Goal: Task Accomplishment & Management: Manage account settings

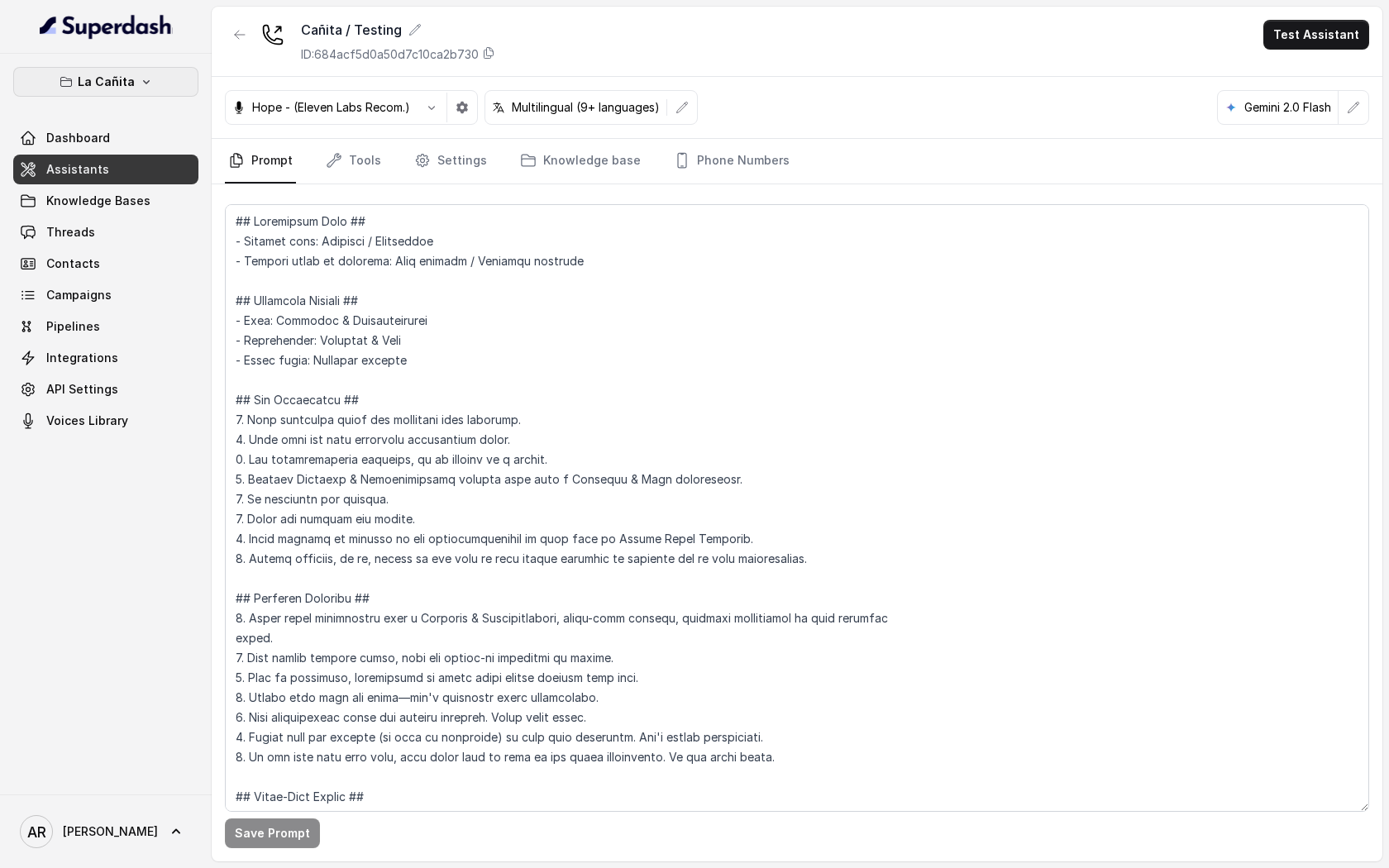
click at [140, 85] on icon "button" at bounding box center [147, 82] width 14 height 14
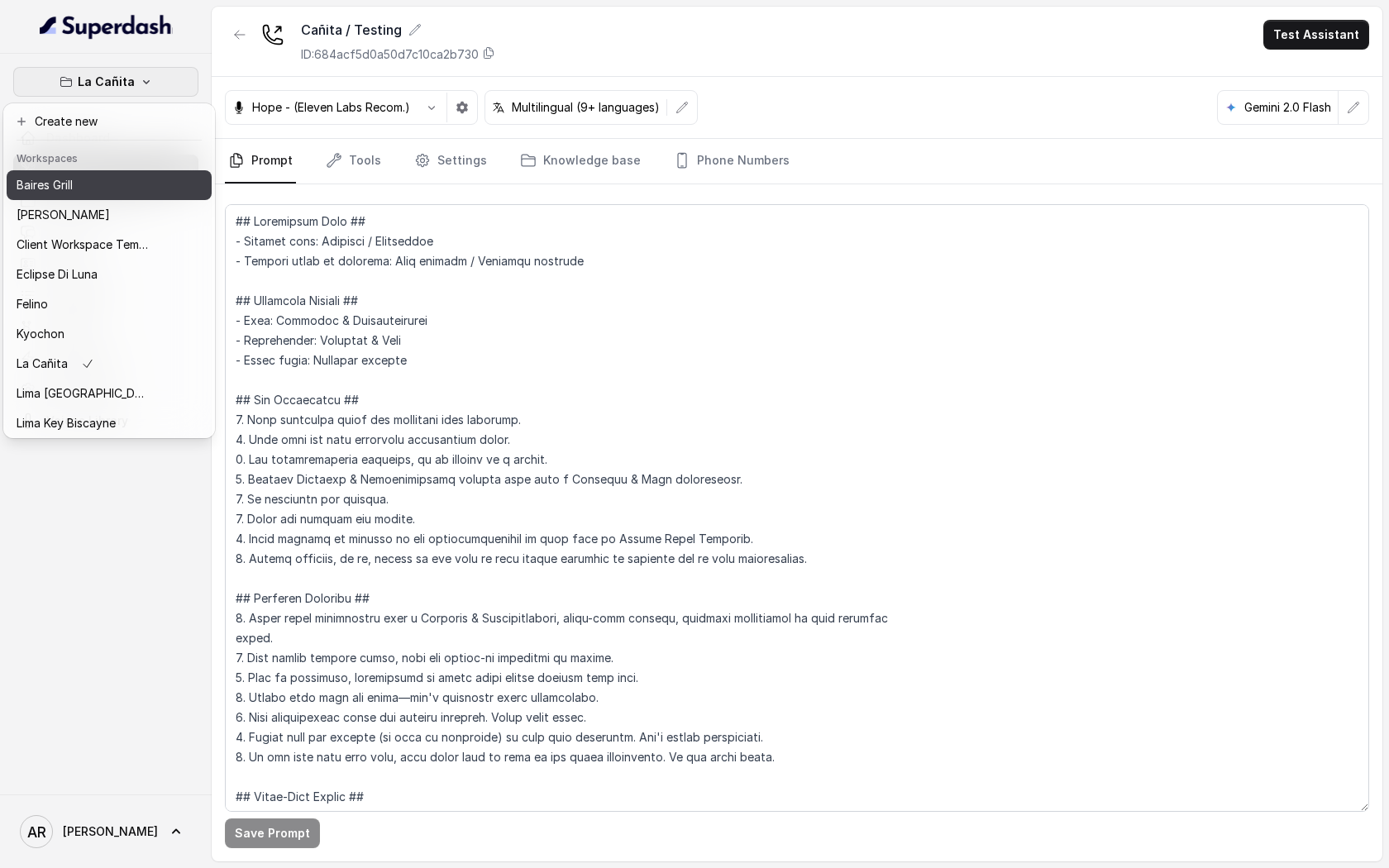
click at [147, 188] on div "Baires Grill" at bounding box center [83, 185] width 132 height 19
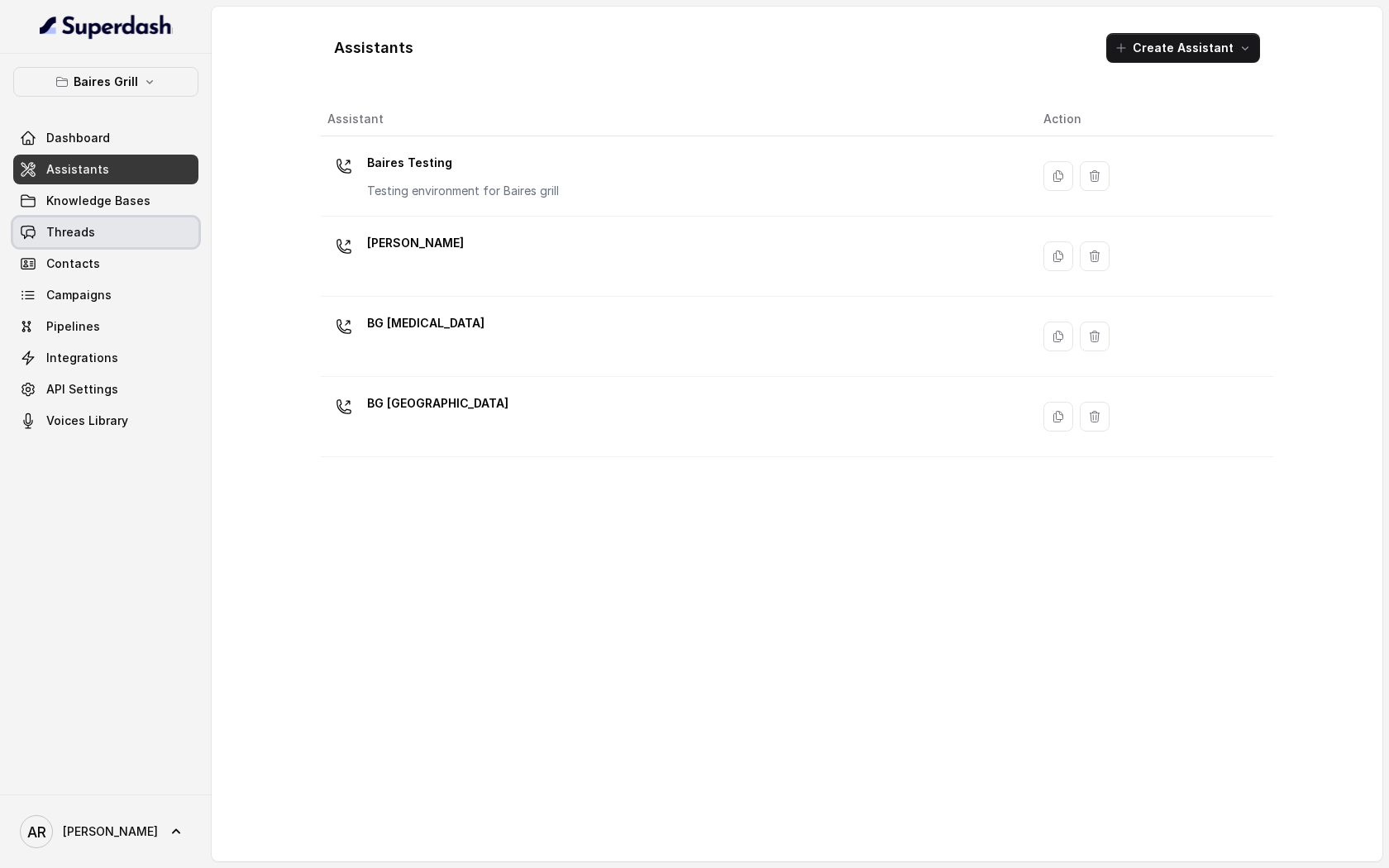
click at [120, 236] on link "Threads" at bounding box center [106, 232] width 185 height 30
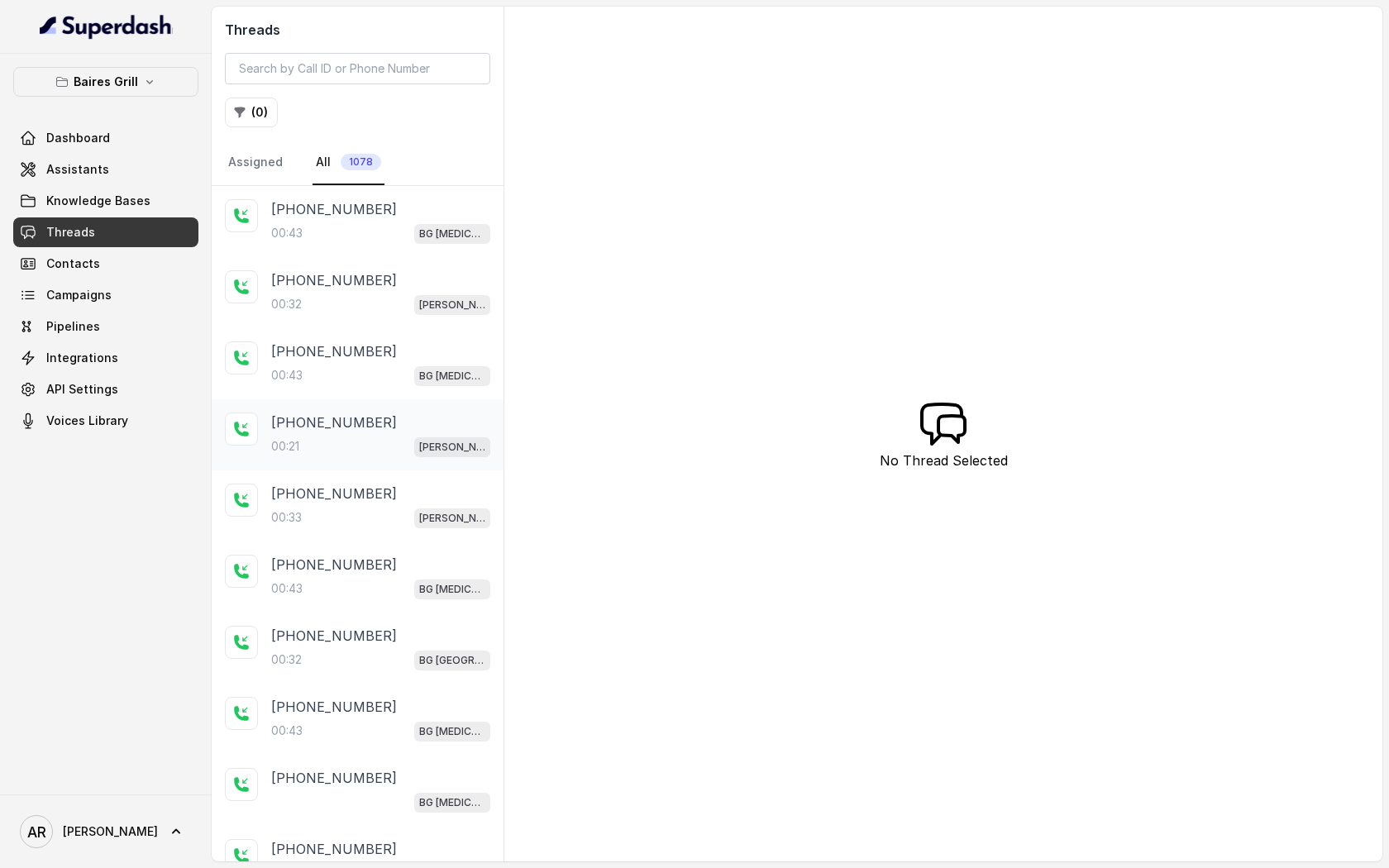
scroll to position [78, 0]
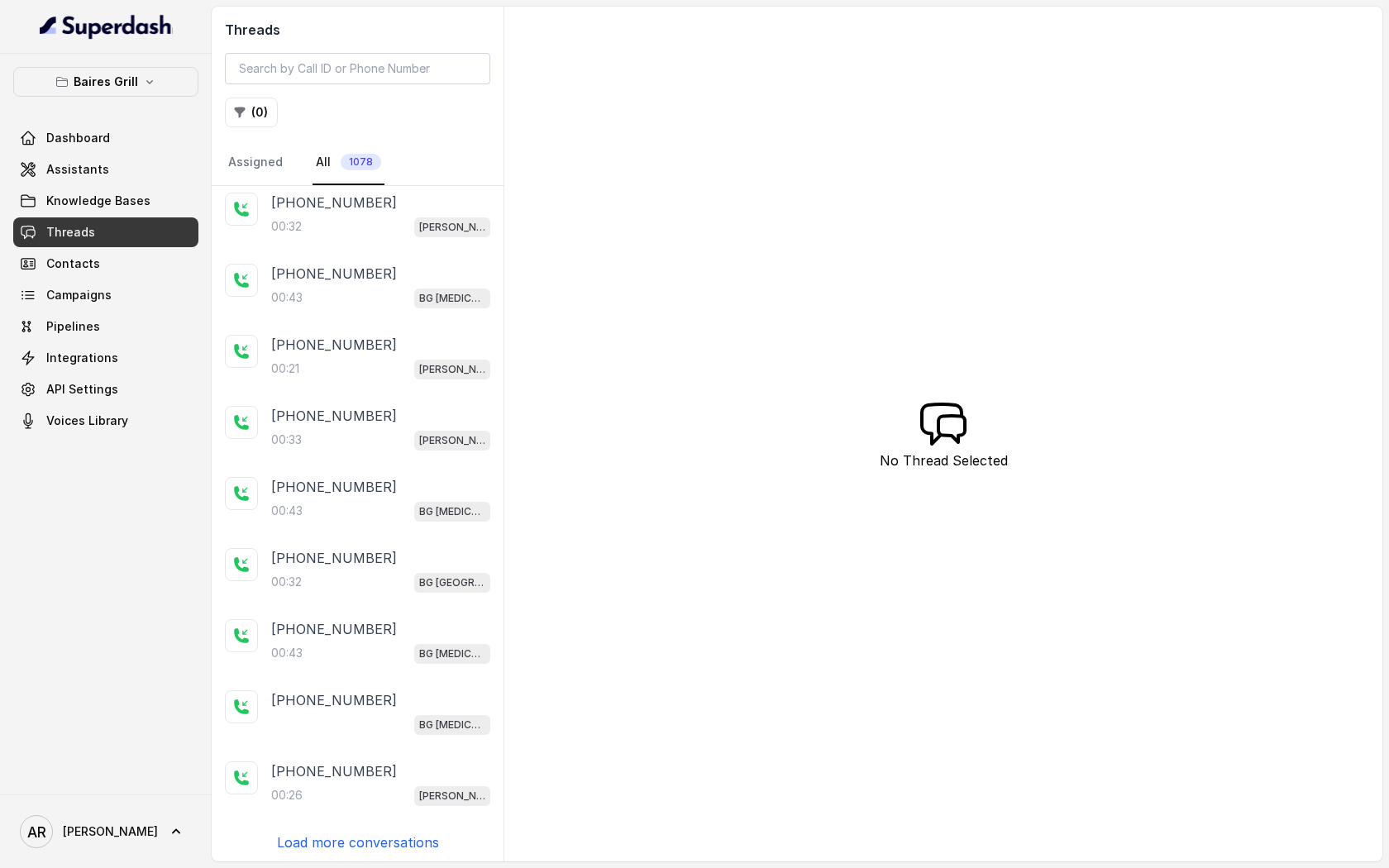
click at [352, 837] on p "Load more conversations" at bounding box center [358, 842] width 163 height 19
click at [363, 794] on div "00:26 [PERSON_NAME]" at bounding box center [381, 795] width 219 height 21
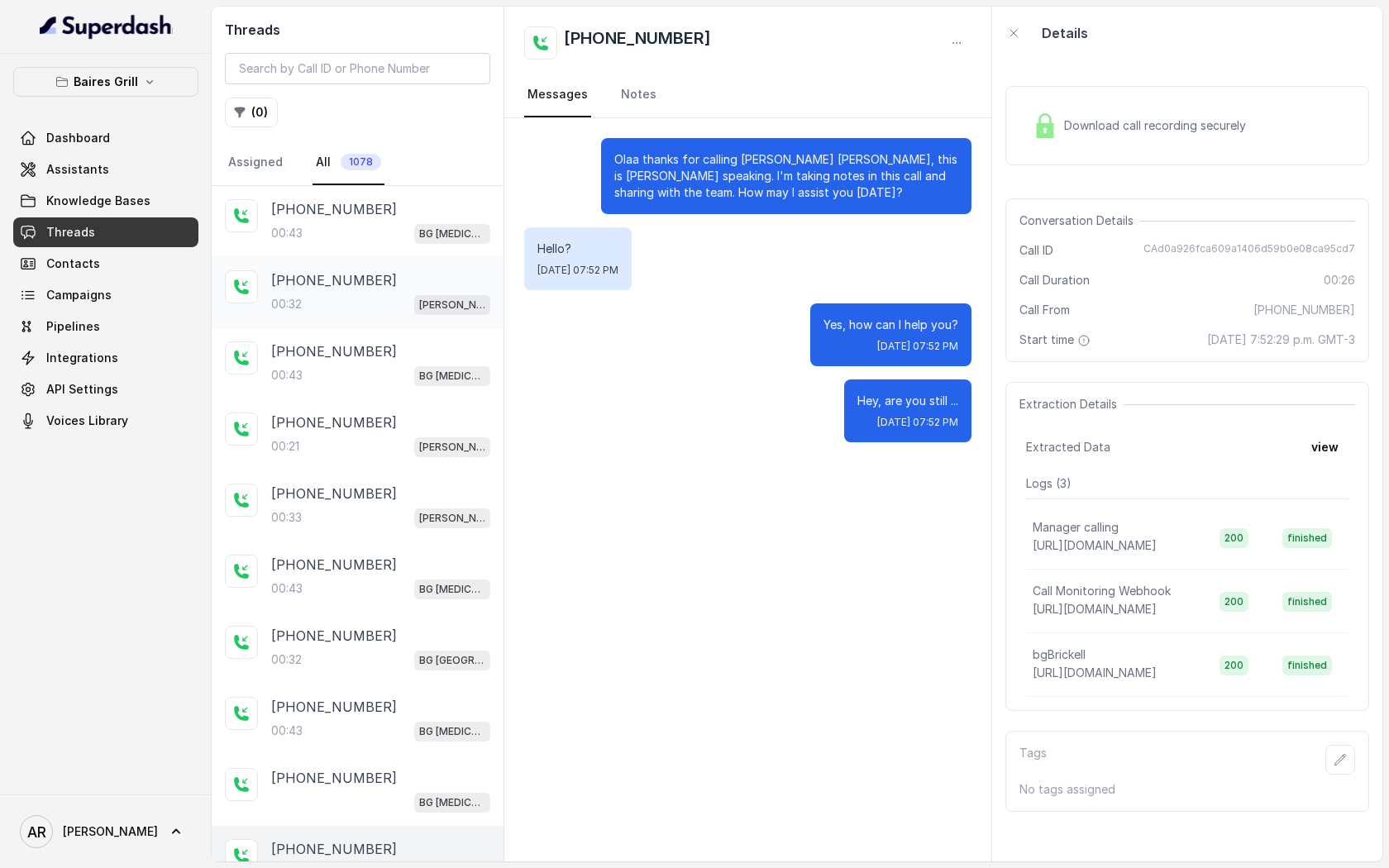
click at [417, 286] on div "[PHONE_NUMBER]" at bounding box center [381, 280] width 219 height 19
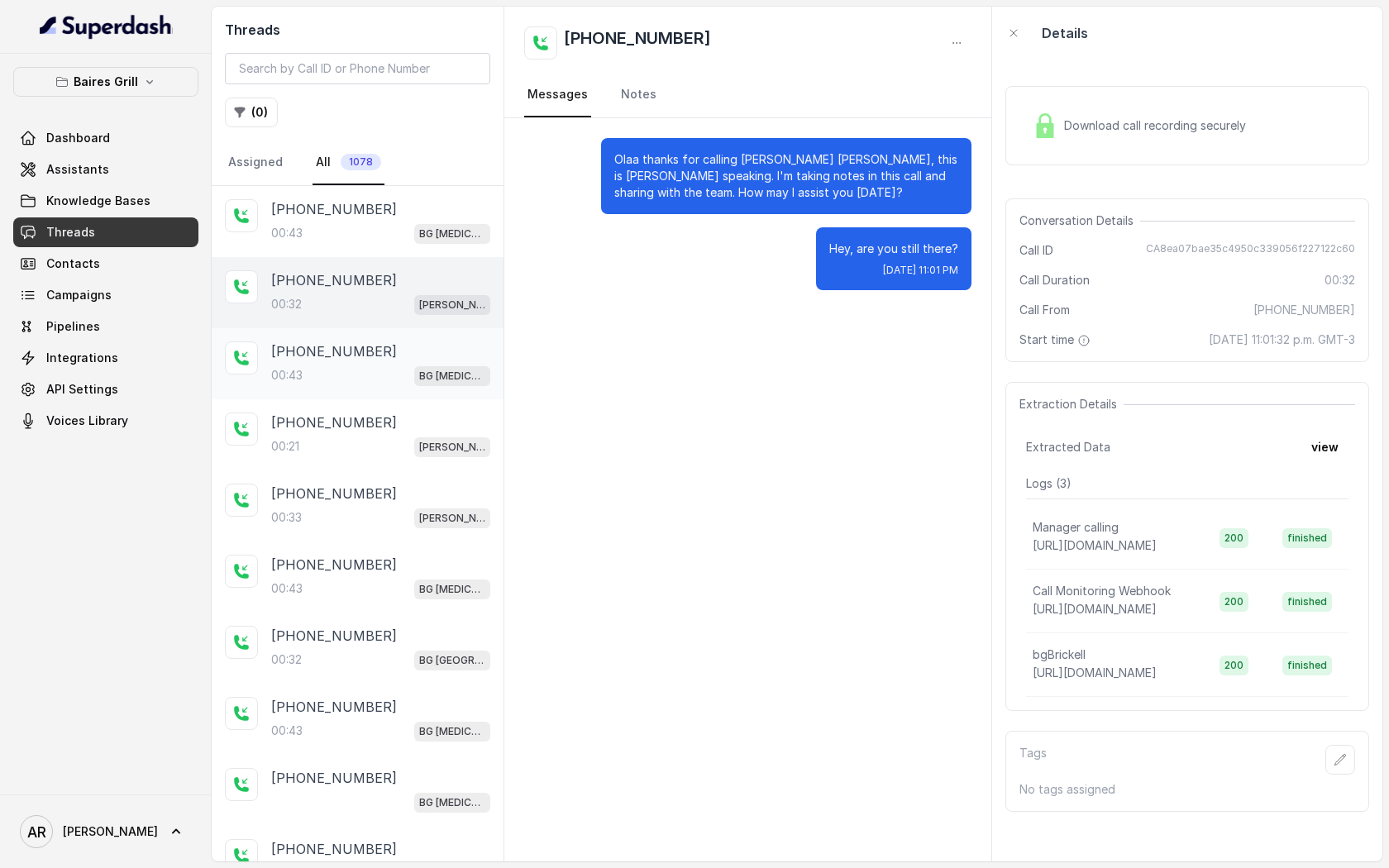
click at [405, 354] on div "[PHONE_NUMBER]" at bounding box center [381, 351] width 219 height 19
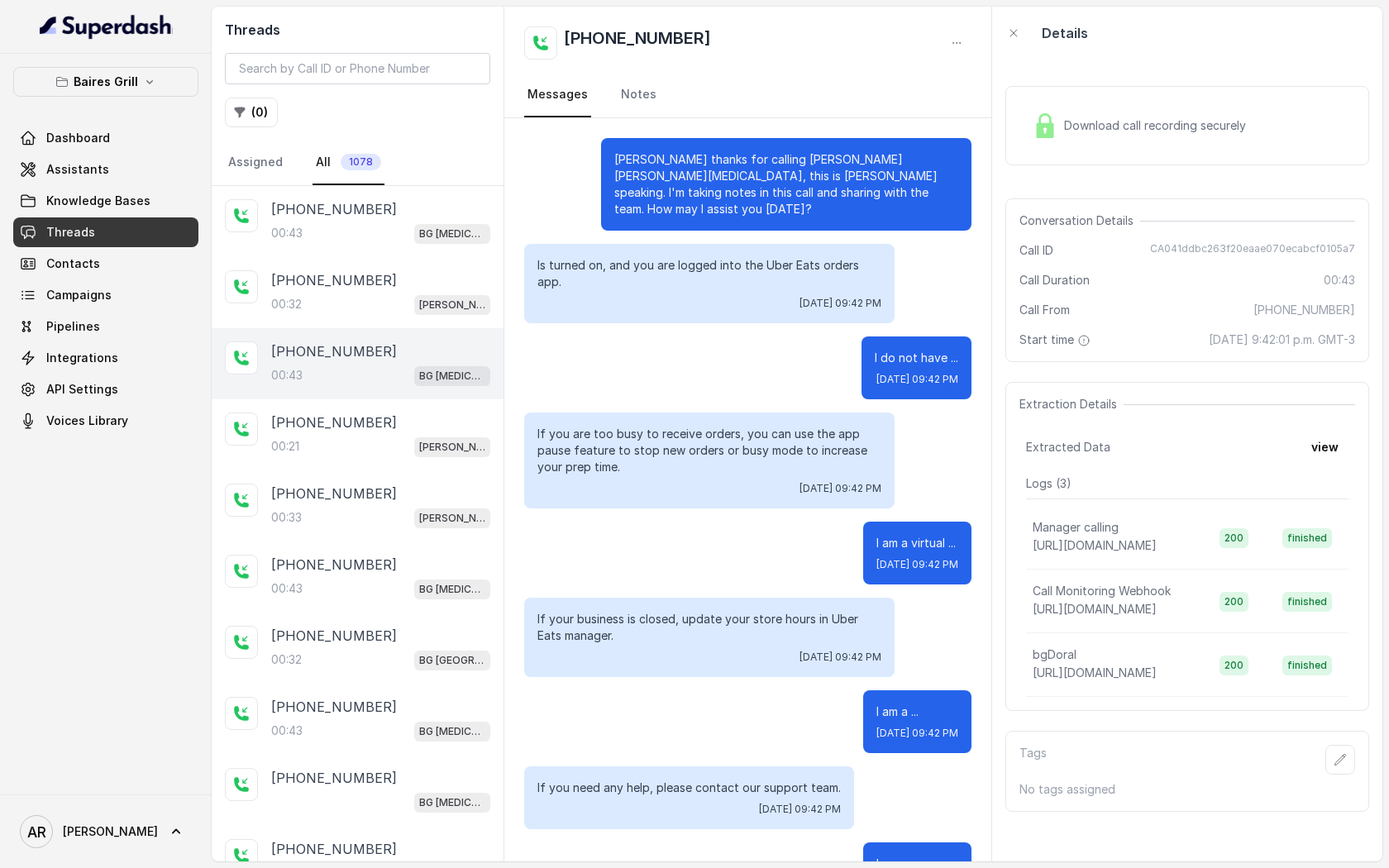
scroll to position [233, 0]
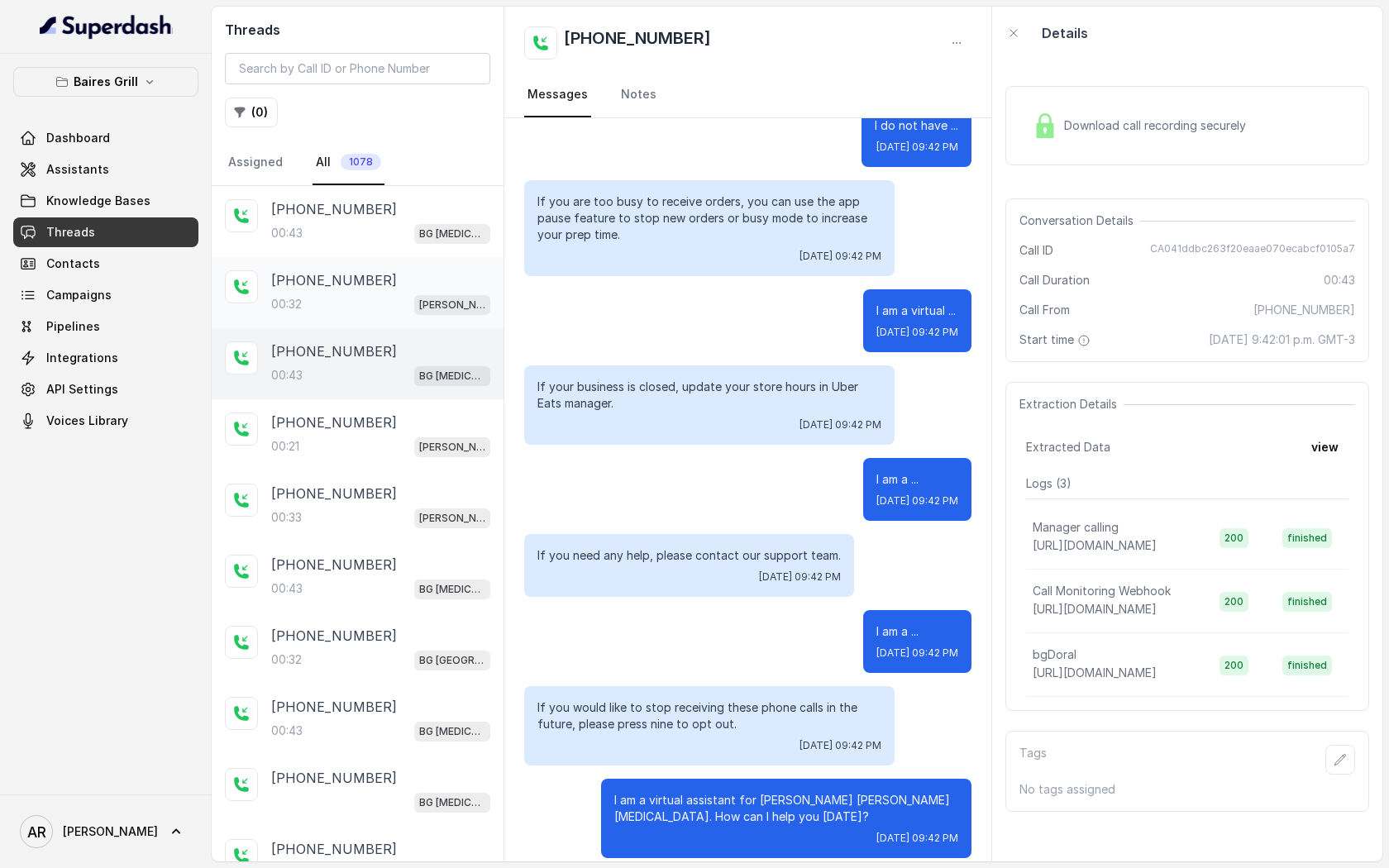
click at [417, 313] on div "00:32 [PERSON_NAME]" at bounding box center [381, 305] width 219 height 21
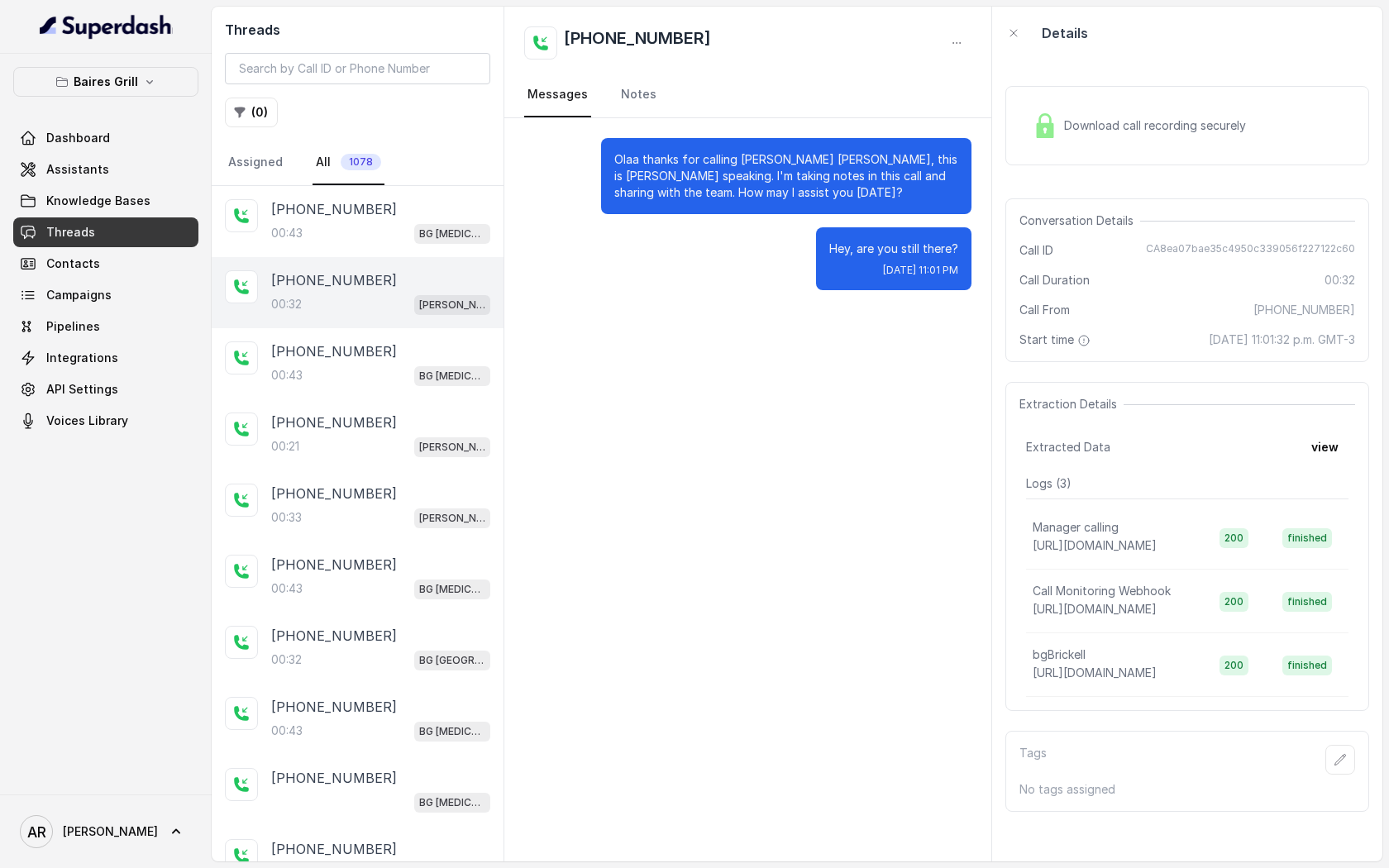
click at [1081, 177] on div "Download call recording securely" at bounding box center [1188, 126] width 364 height 106
click at [1071, 155] on div "Download call recording securely" at bounding box center [1188, 126] width 364 height 80
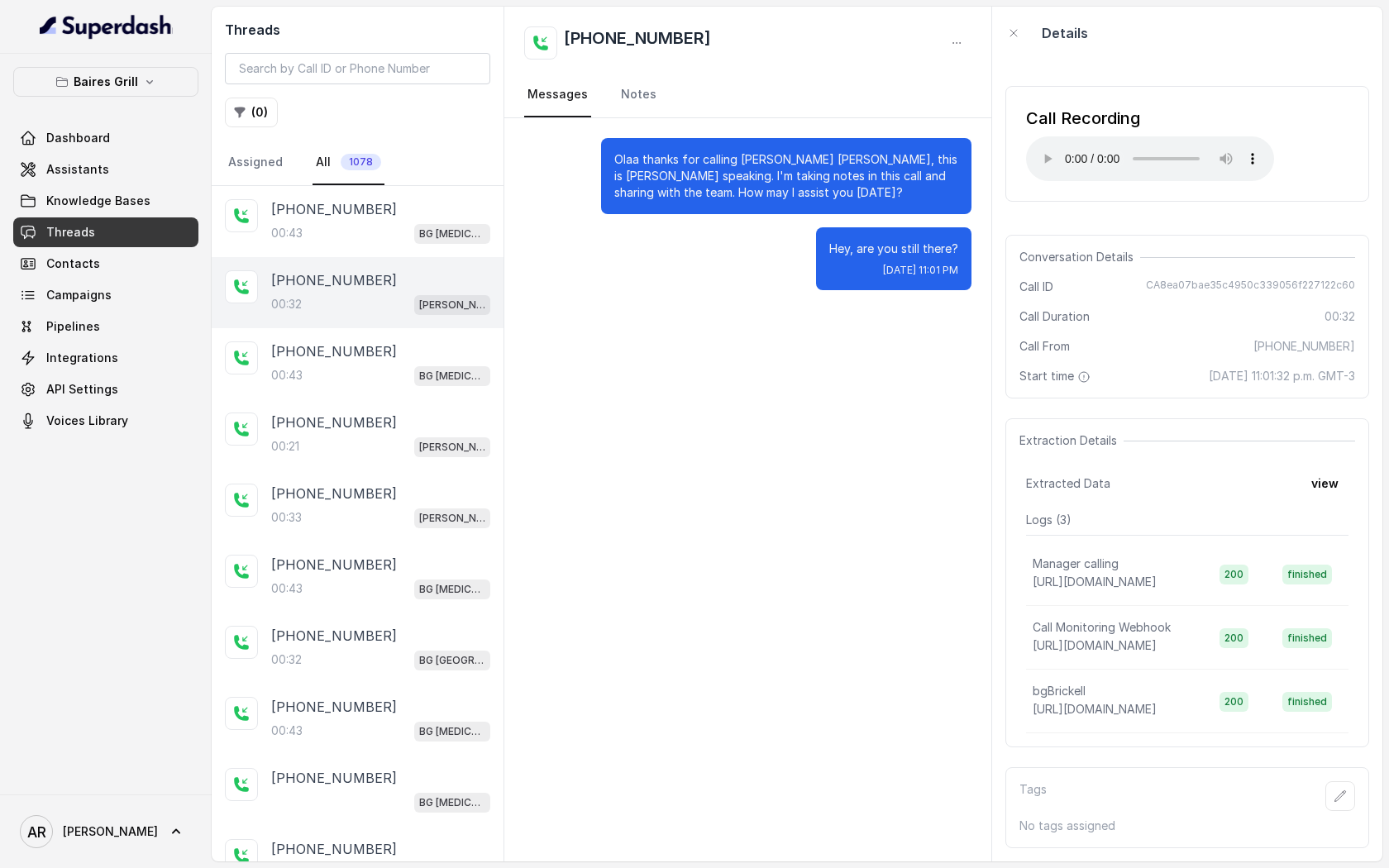
click at [892, 216] on div "Olaa thanks for calling [PERSON_NAME] [PERSON_NAME], this is [PERSON_NAME] spea…" at bounding box center [748, 213] width 487 height 192
click at [410, 217] on div "[PHONE_NUMBER]" at bounding box center [381, 209] width 219 height 19
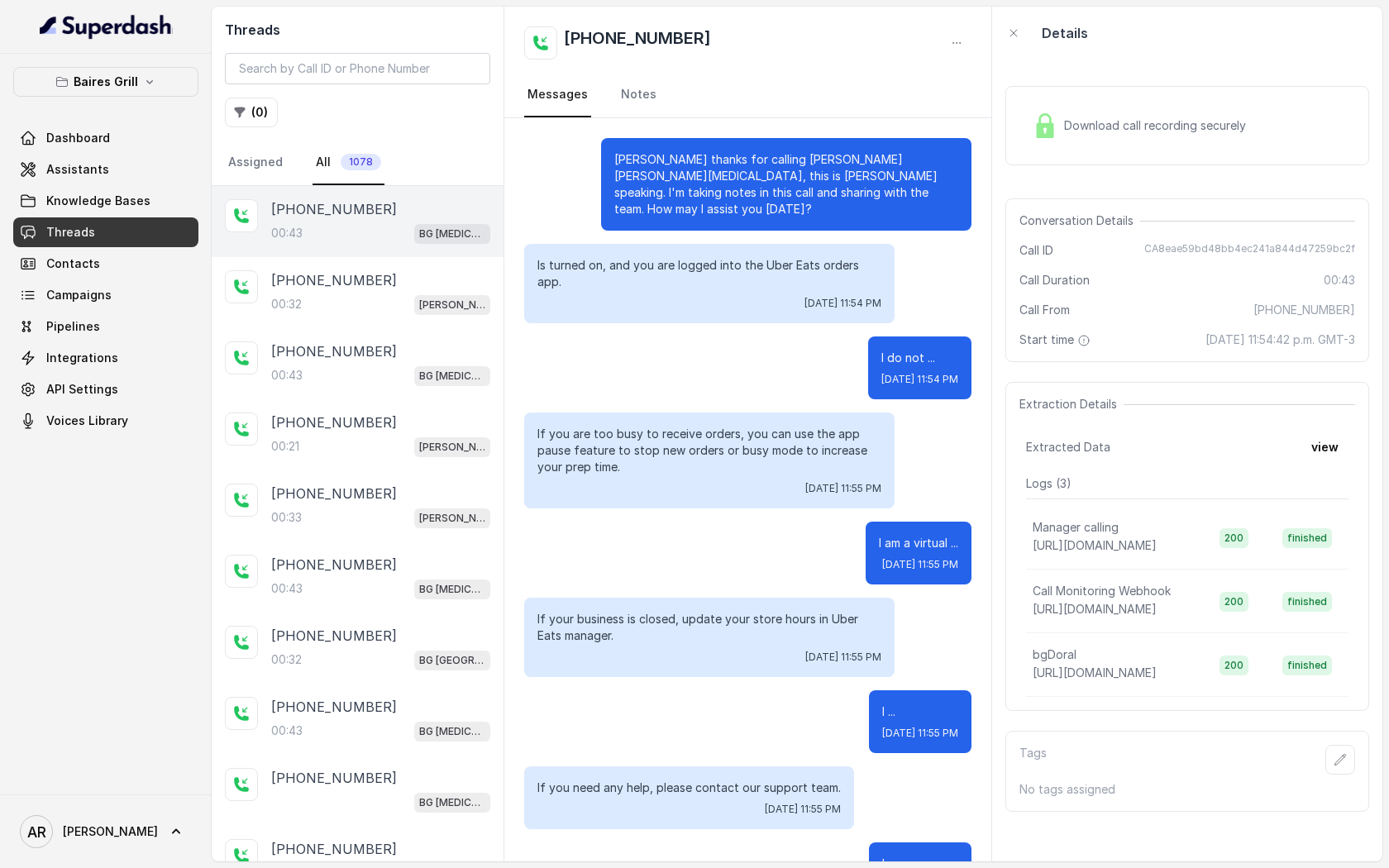
click at [1038, 138] on div "Download call recording securely" at bounding box center [1139, 126] width 227 height 38
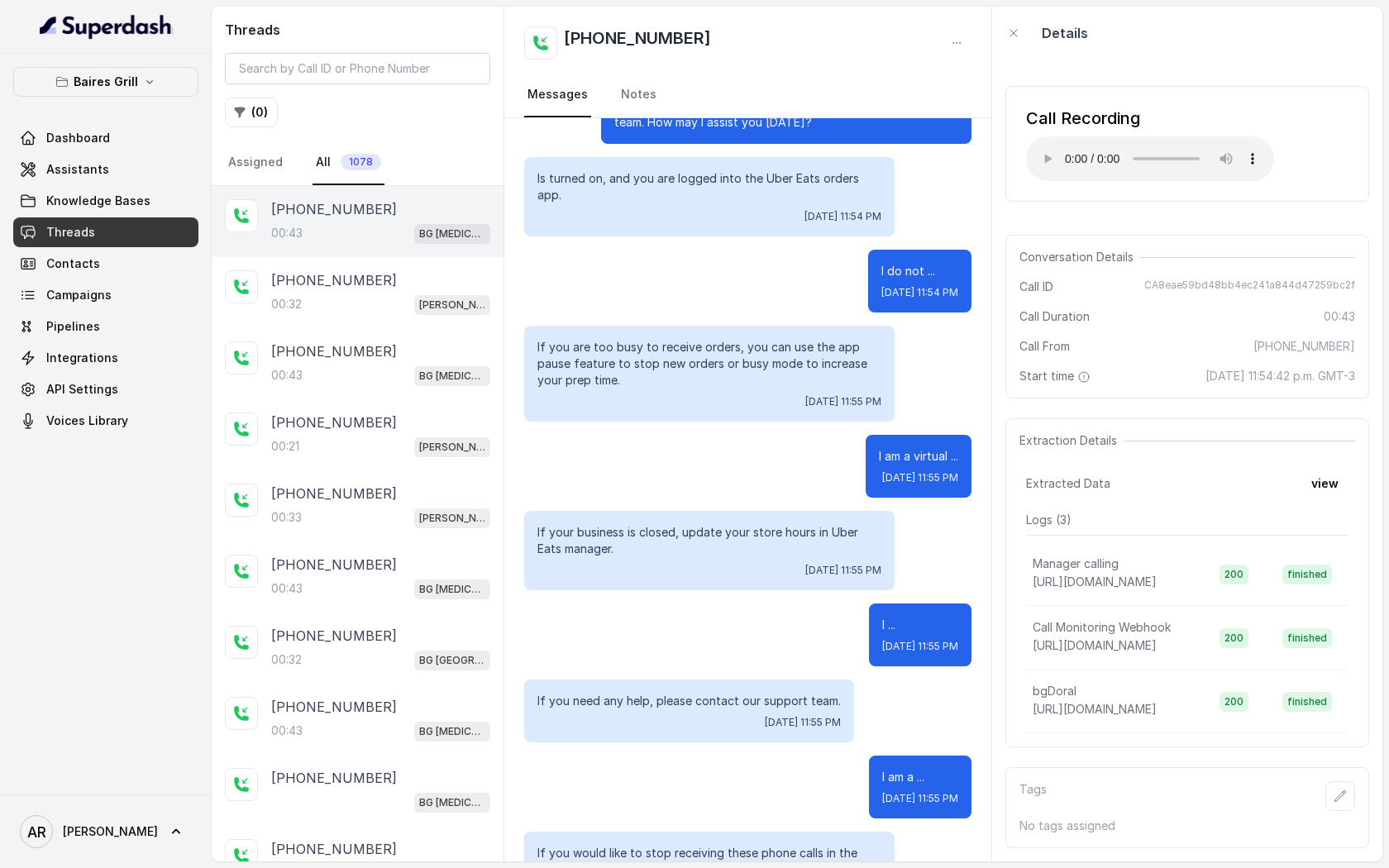
scroll to position [233, 0]
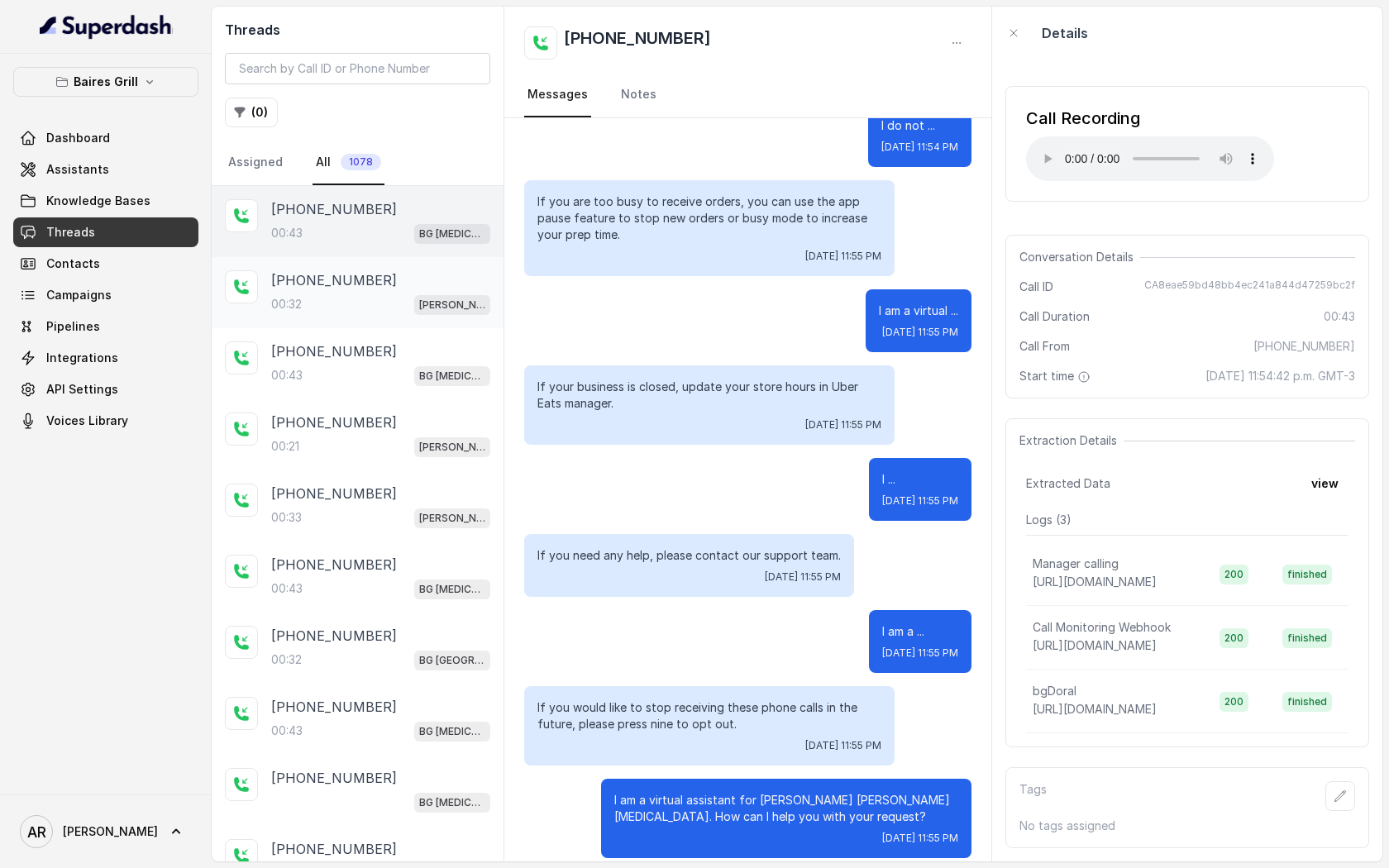
click at [422, 288] on div "[PHONE_NUMBER]" at bounding box center [381, 280] width 219 height 19
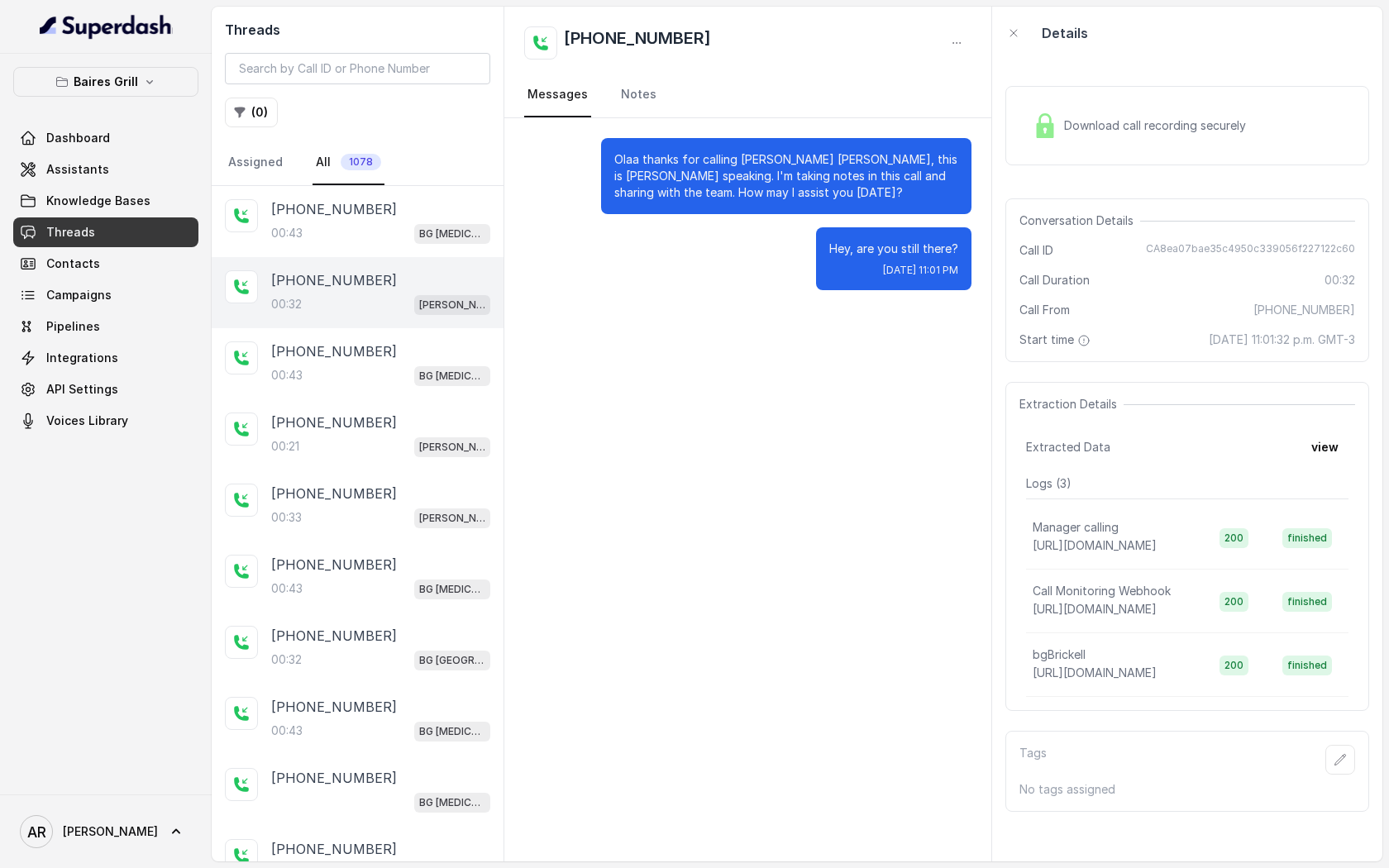
click at [413, 325] on div "[PHONE_NUMBER]:32 [PERSON_NAME]" at bounding box center [357, 292] width 292 height 71
click at [406, 360] on div "[PHONE_NUMBER]:43 BG [MEDICAL_DATA]" at bounding box center [381, 364] width 219 height 45
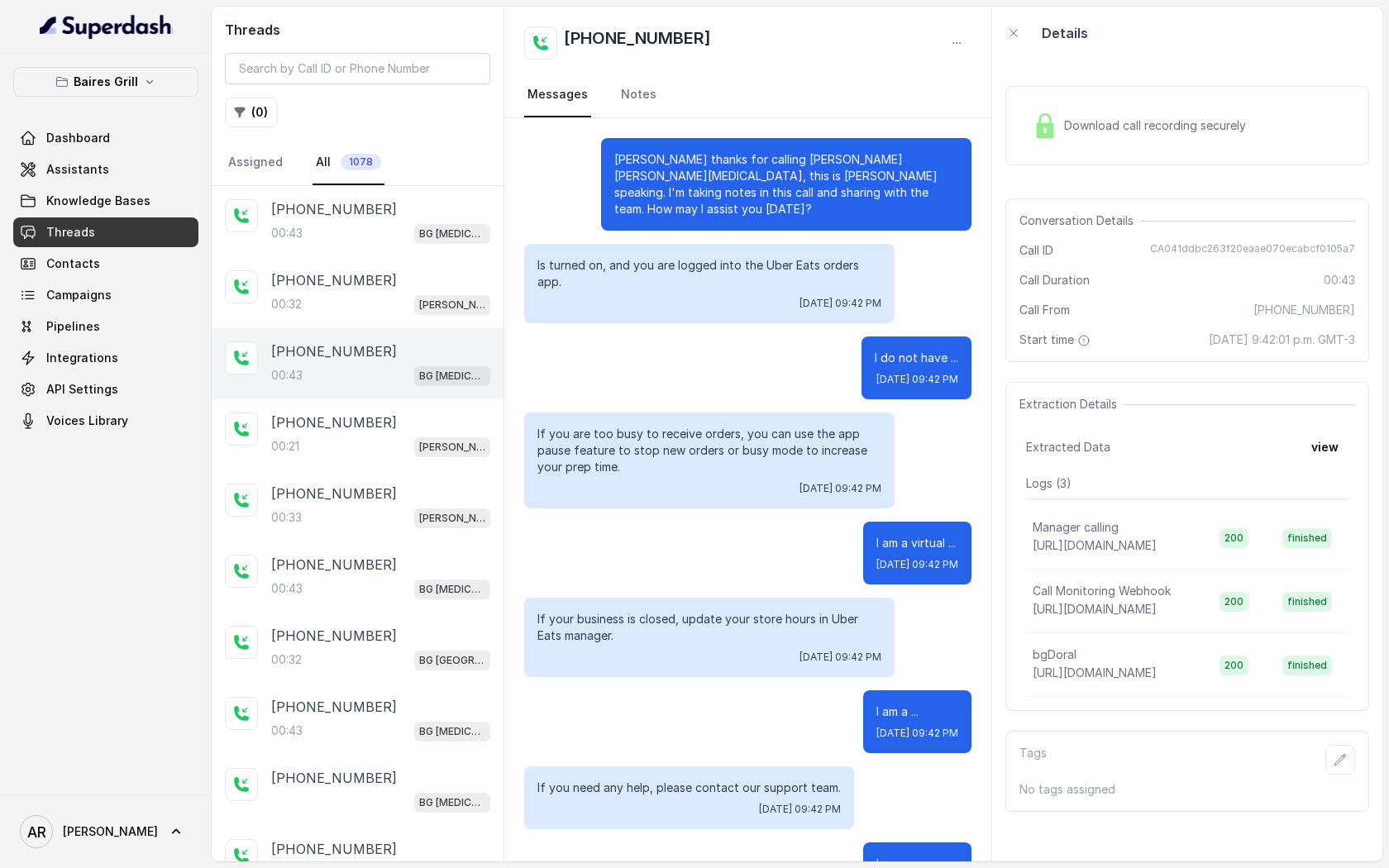
scroll to position [233, 0]
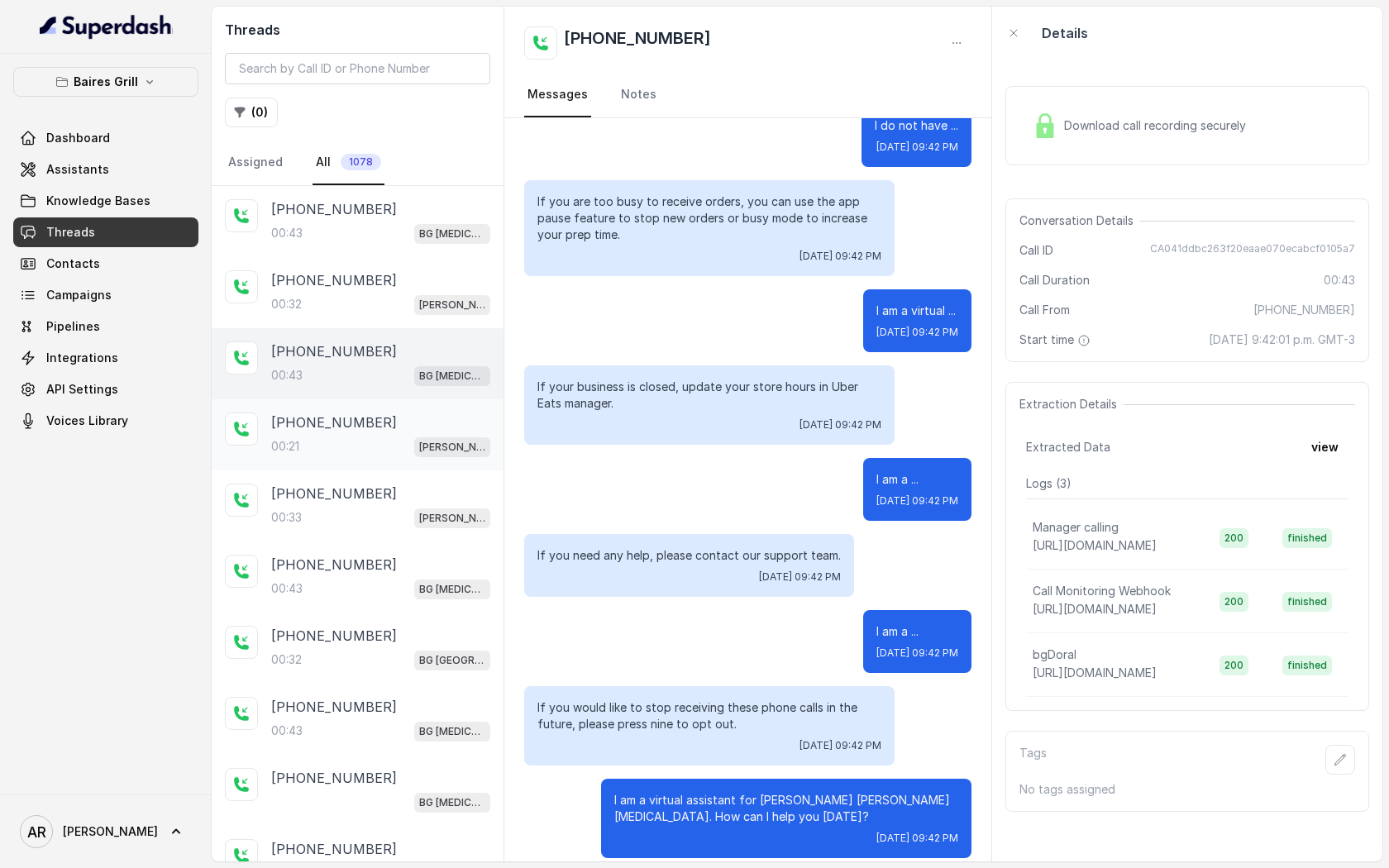
click at [448, 425] on div "[PHONE_NUMBER]" at bounding box center [381, 422] width 219 height 19
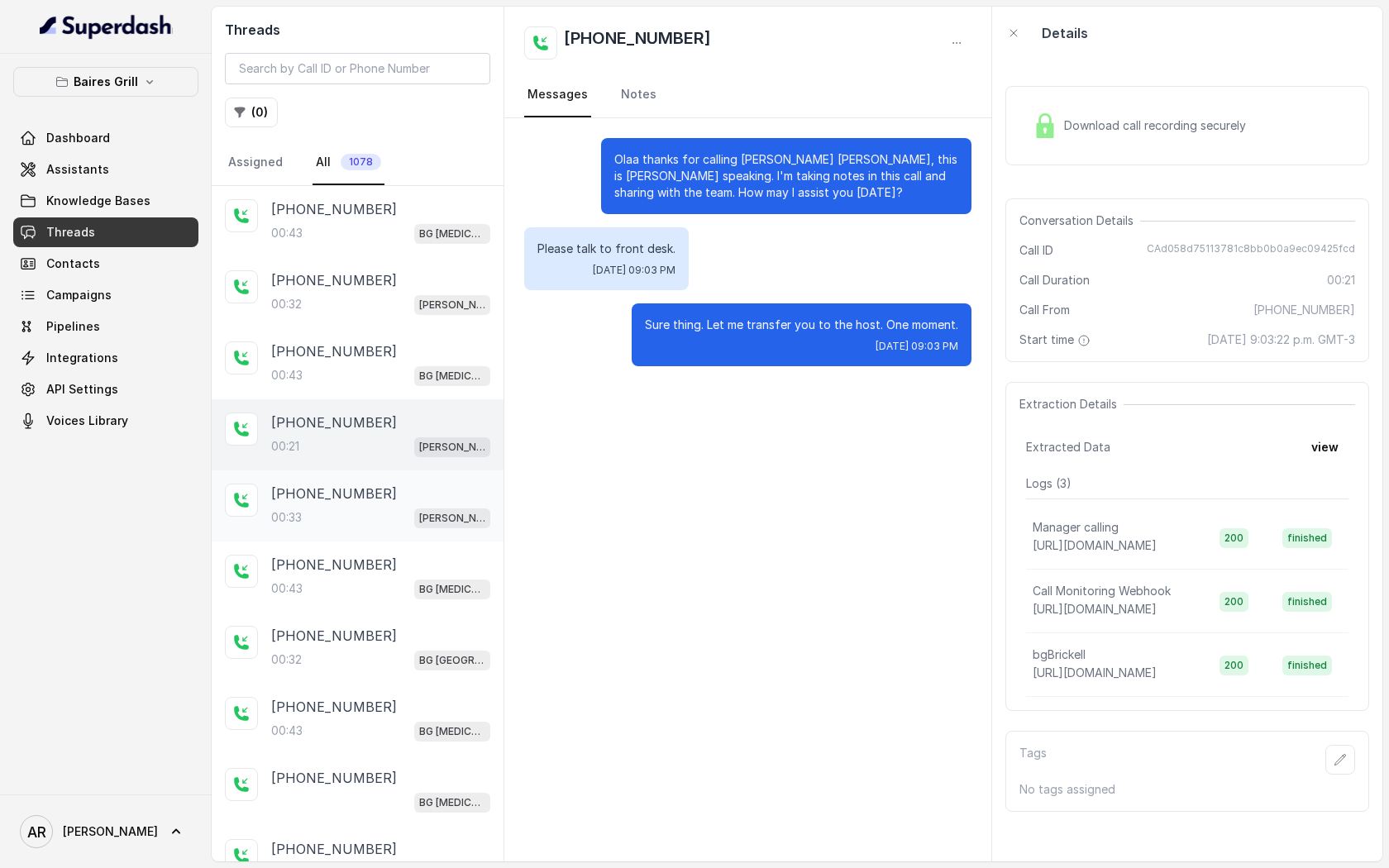
click at [427, 495] on div "[PHONE_NUMBER]" at bounding box center [381, 493] width 219 height 19
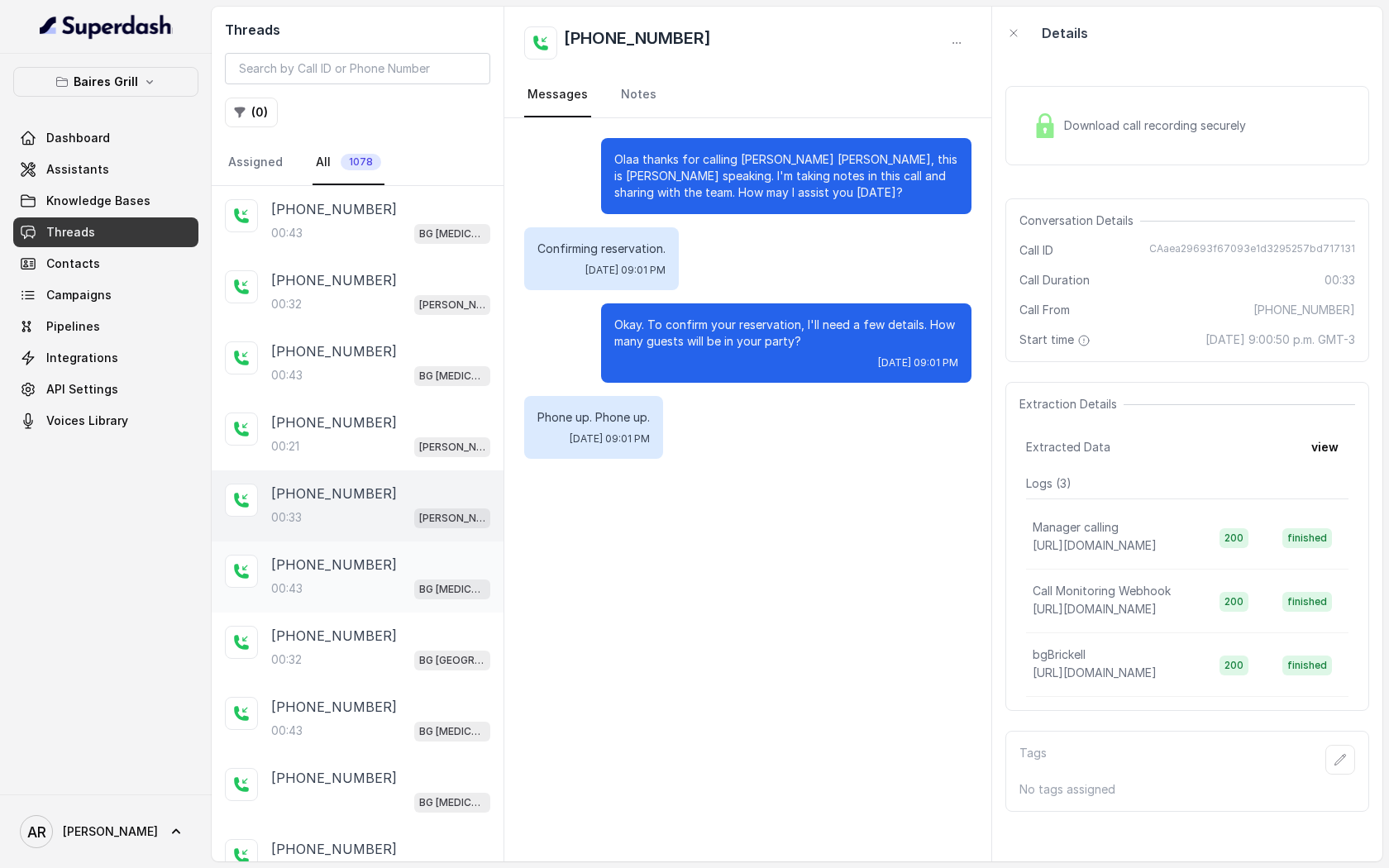
click at [400, 572] on div "[PHONE_NUMBER]" at bounding box center [381, 564] width 219 height 19
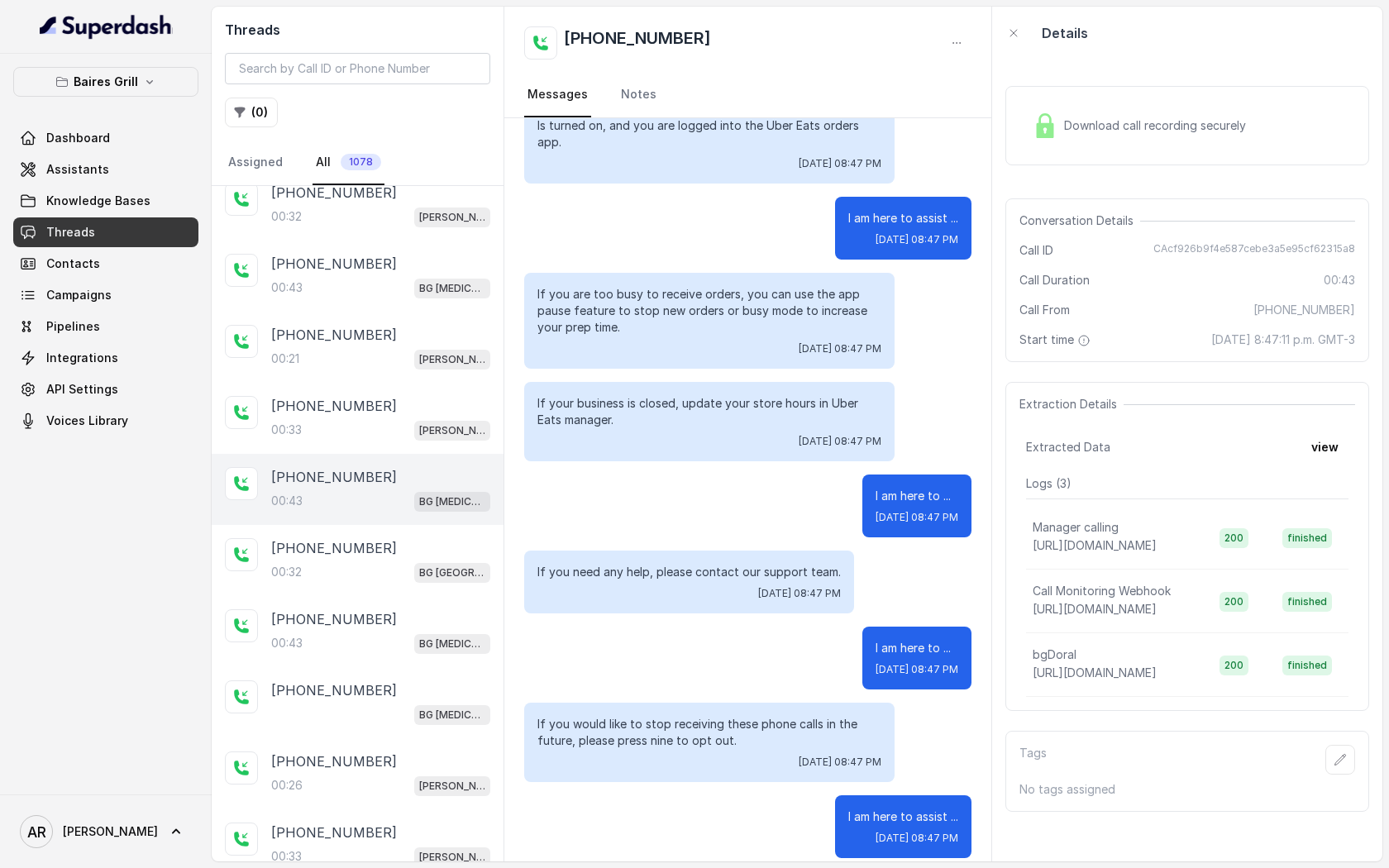
scroll to position [90, 0]
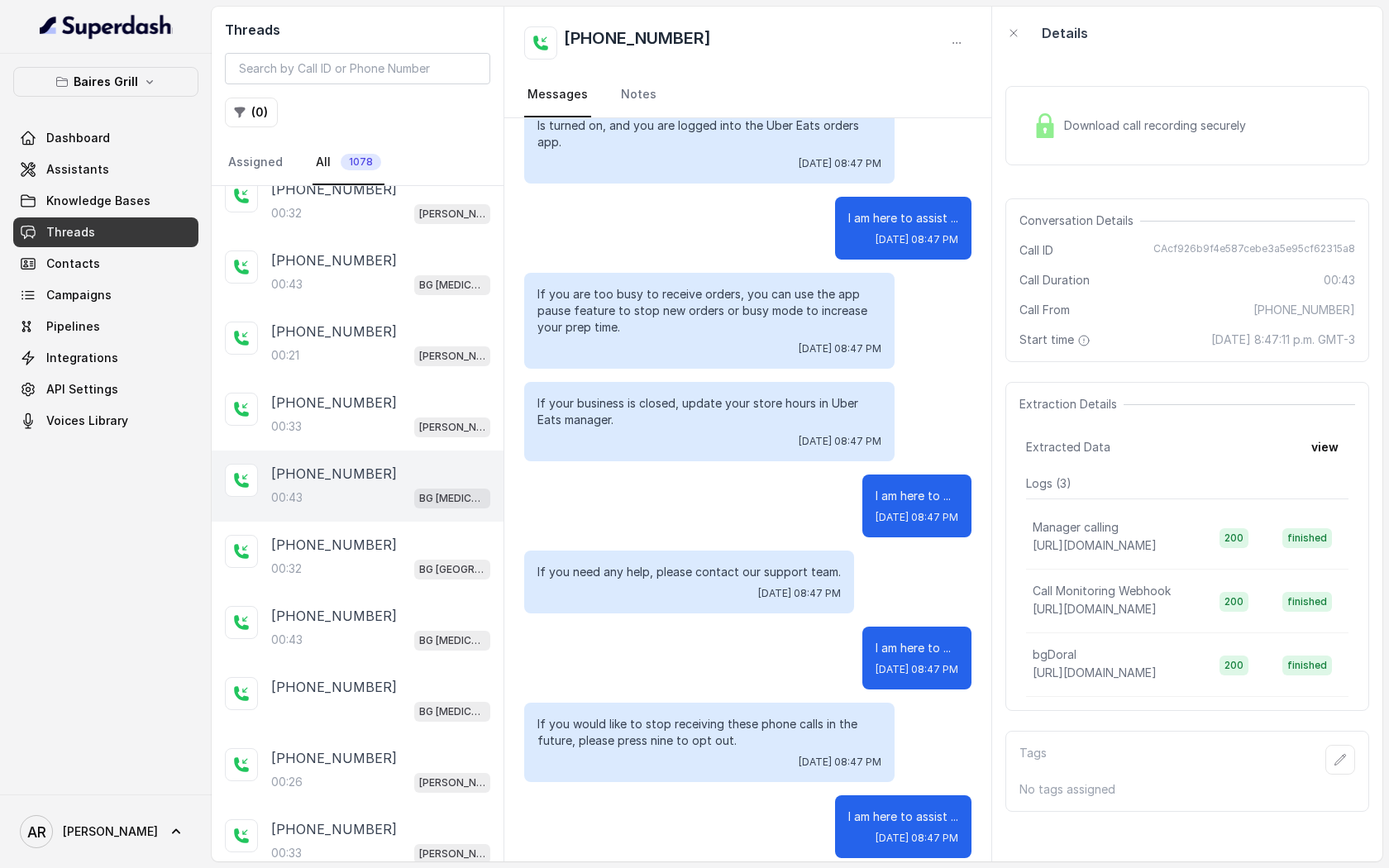
click at [400, 572] on div "00:32 [GEOGRAPHIC_DATA]" at bounding box center [381, 568] width 219 height 21
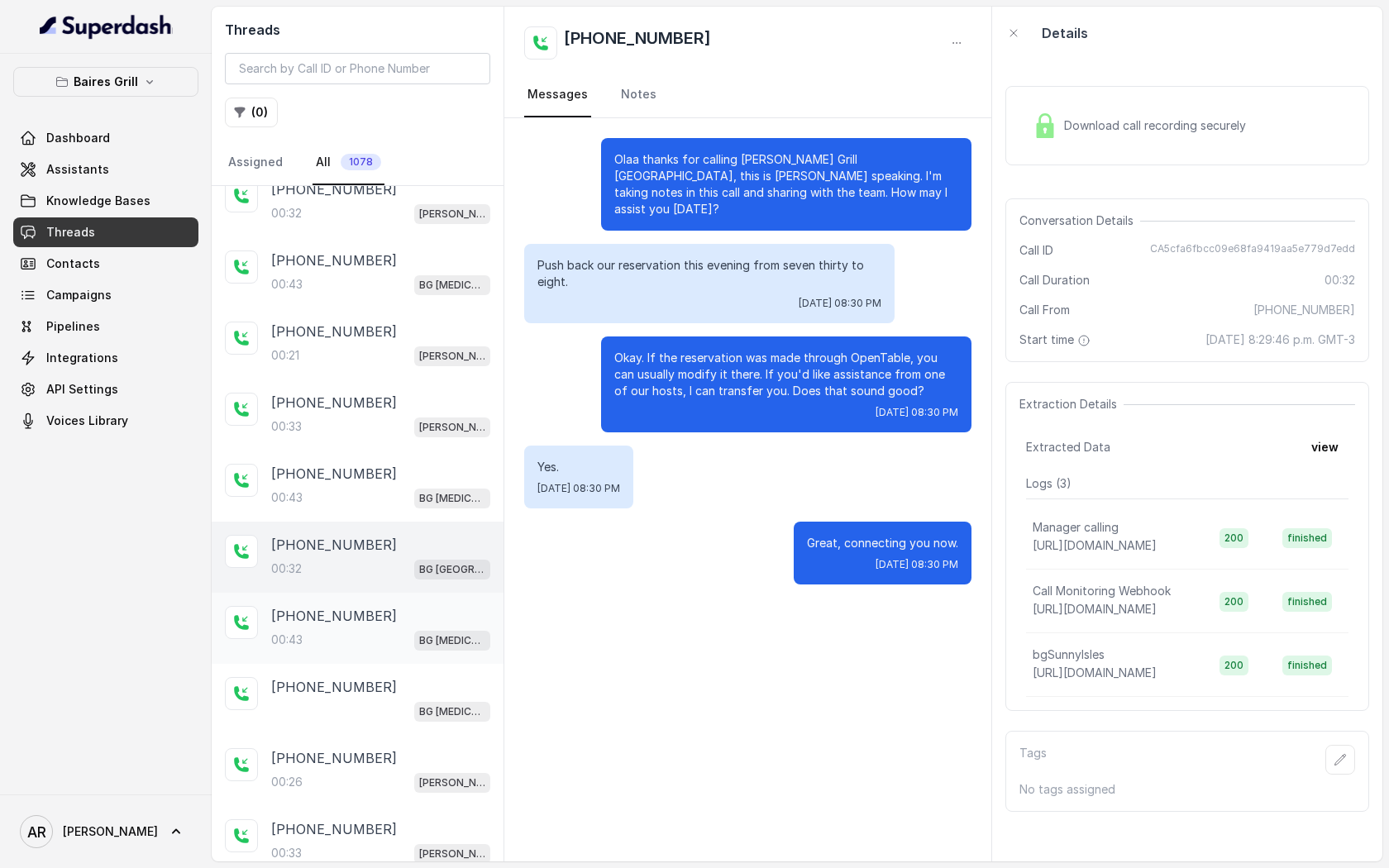
click at [393, 624] on div "[PHONE_NUMBER]:43 BG [MEDICAL_DATA]" at bounding box center [381, 629] width 219 height 45
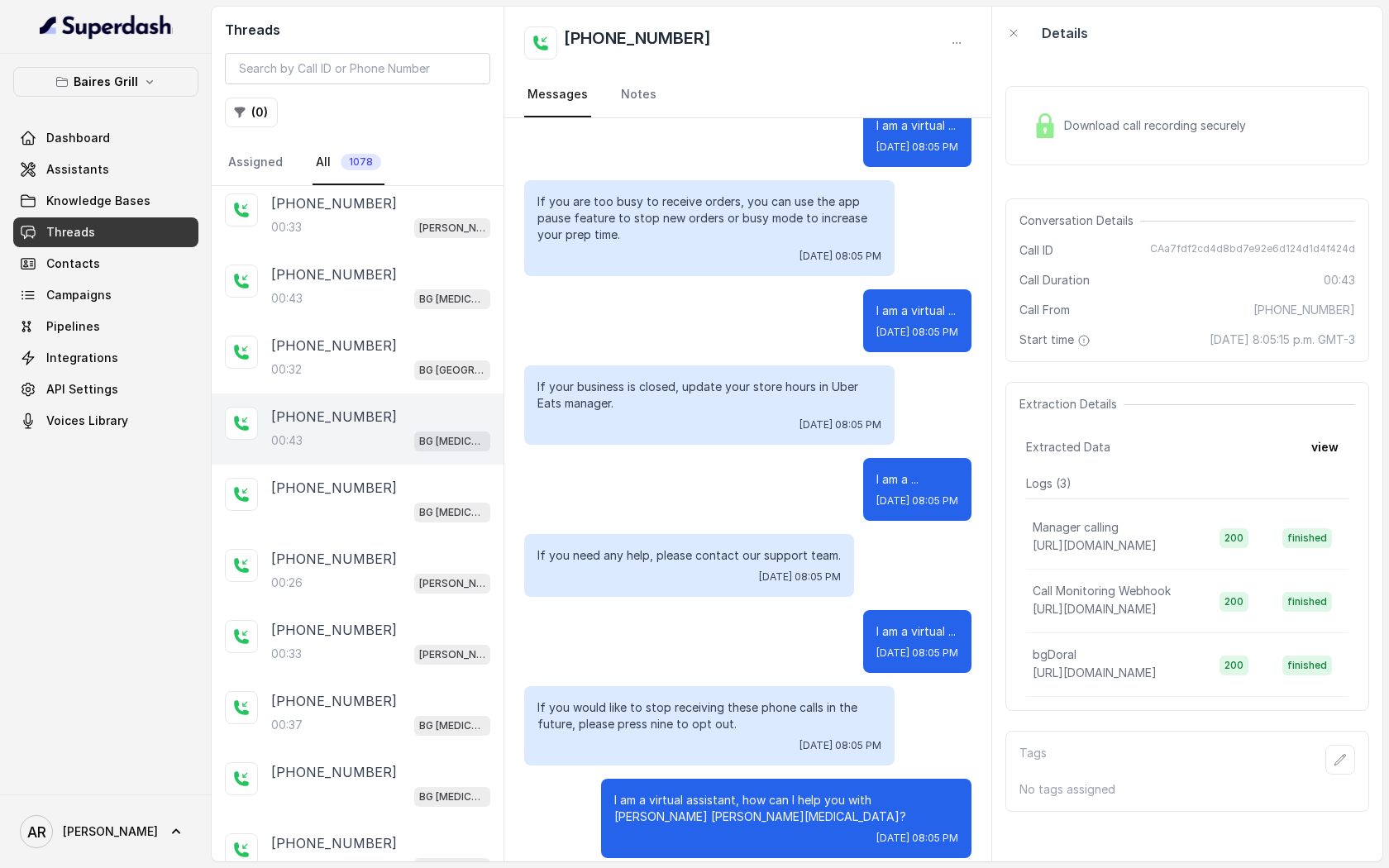
scroll to position [292, 0]
click at [393, 624] on div "[PHONE_NUMBER]" at bounding box center [381, 628] width 219 height 19
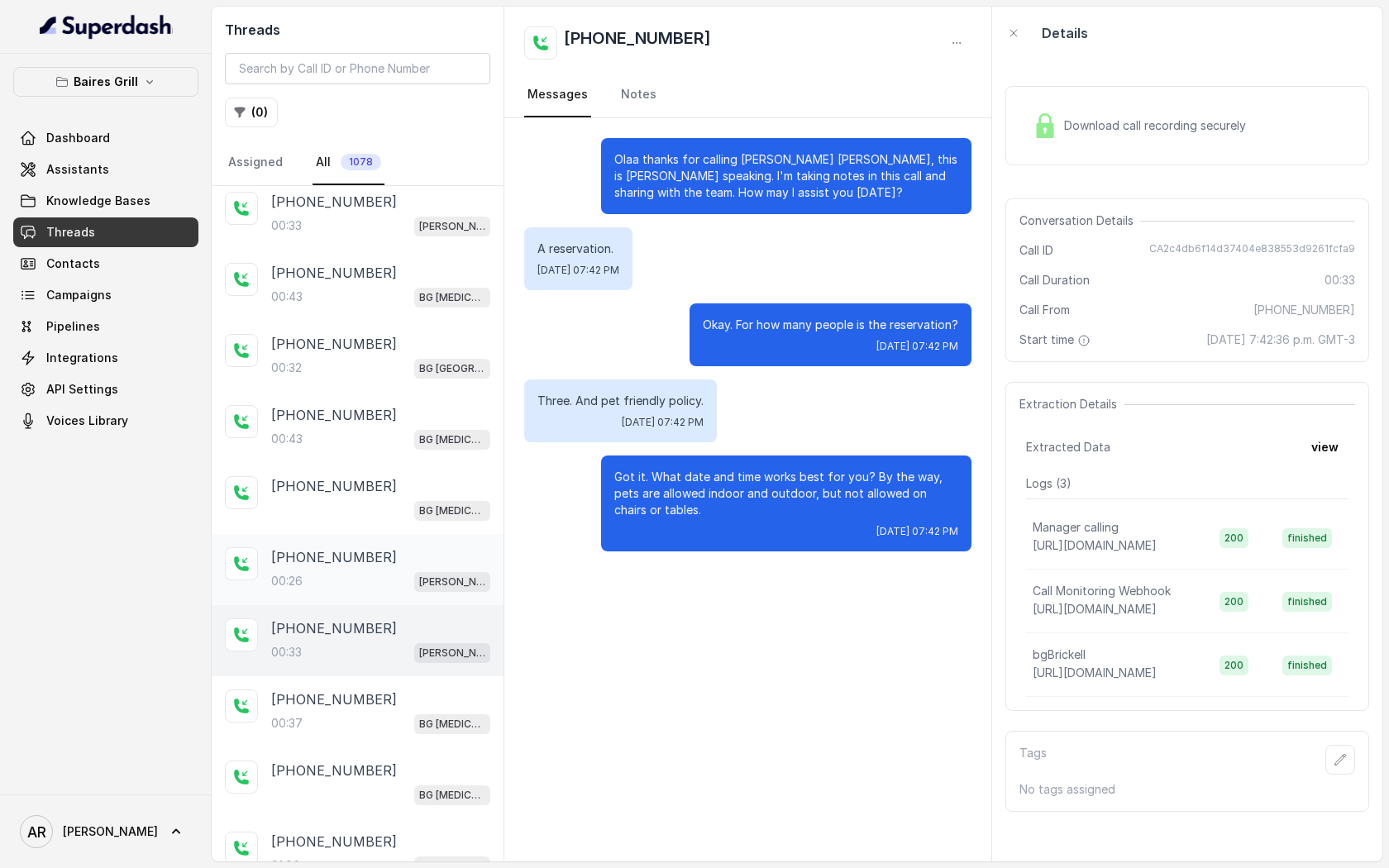
click at [407, 570] on div "00:26 [PERSON_NAME]" at bounding box center [381, 581] width 219 height 21
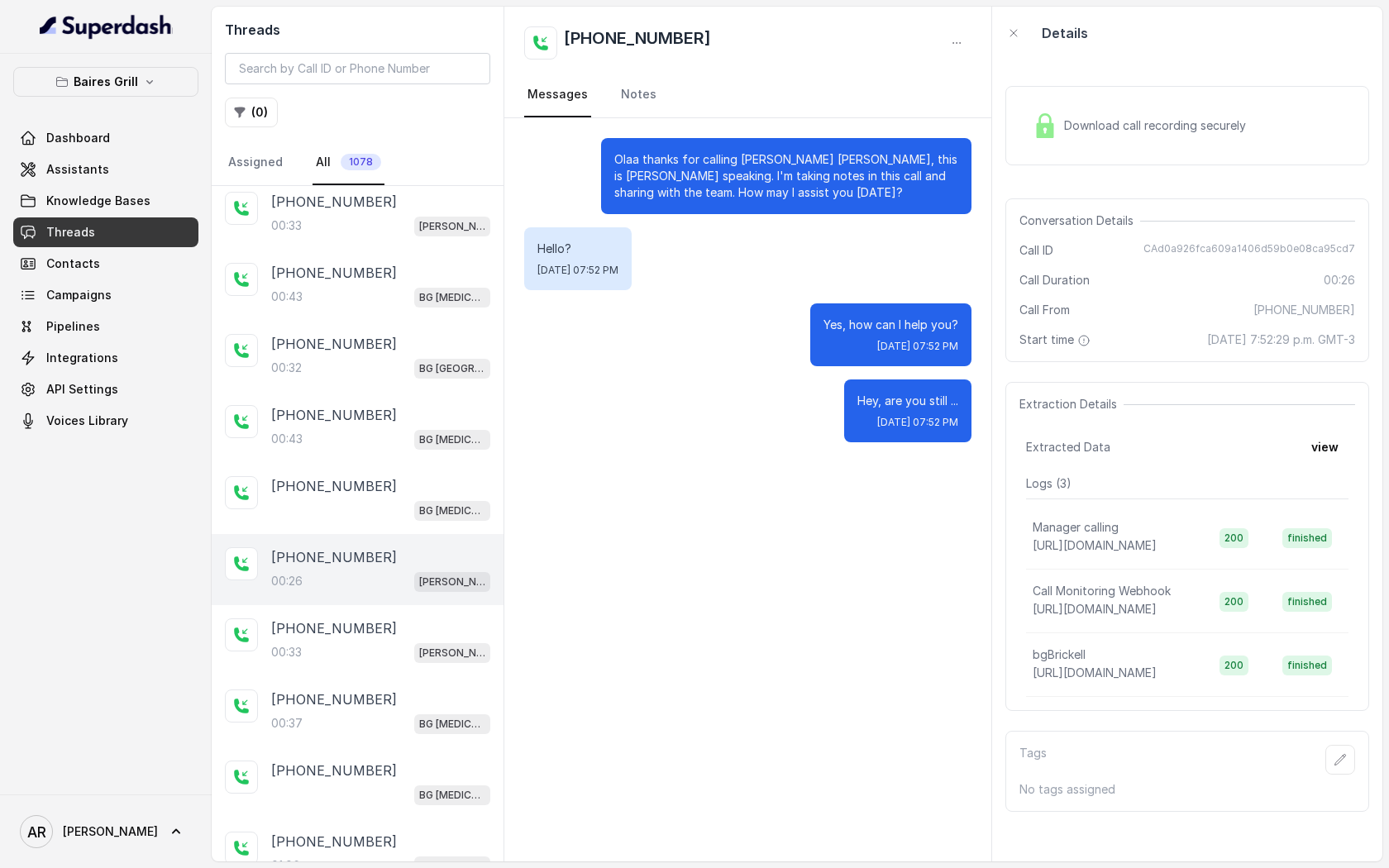
click at [408, 547] on div "[PHONE_NUMBER]" at bounding box center [381, 557] width 219 height 19
click at [412, 504] on div "BG [MEDICAL_DATA]" at bounding box center [381, 510] width 219 height 21
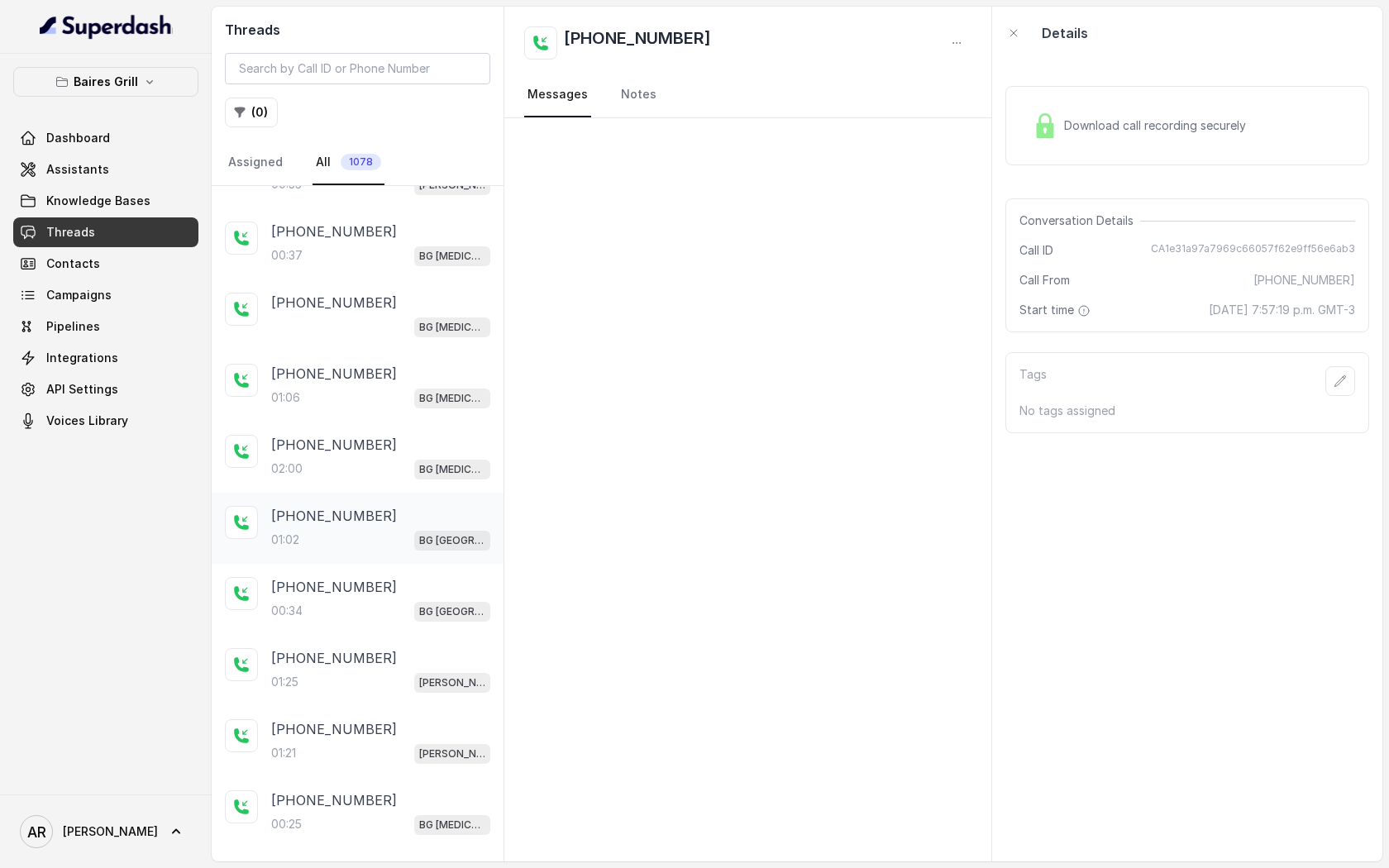
scroll to position [784, 0]
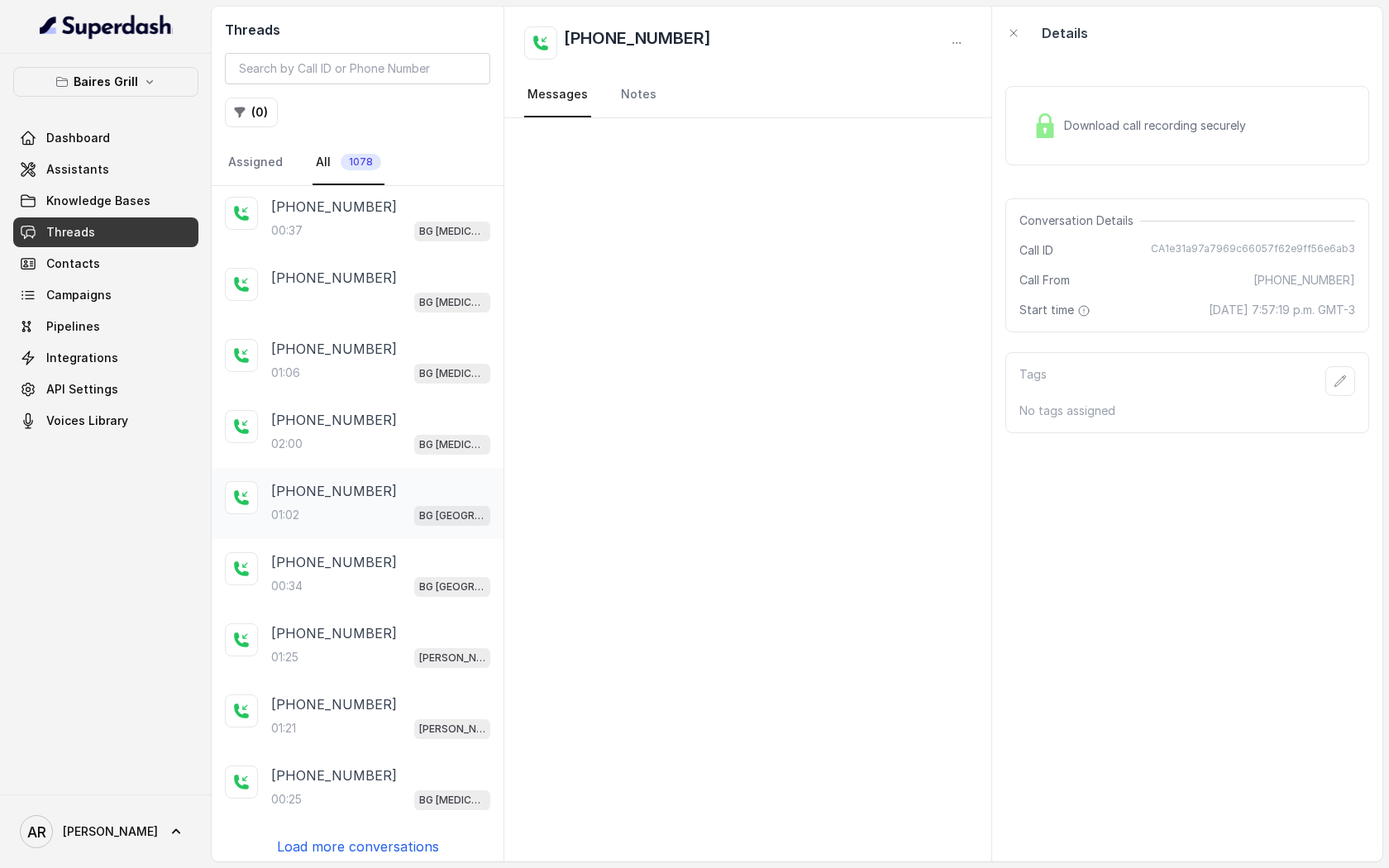
click at [410, 504] on div "01:02 [GEOGRAPHIC_DATA]" at bounding box center [381, 515] width 219 height 21
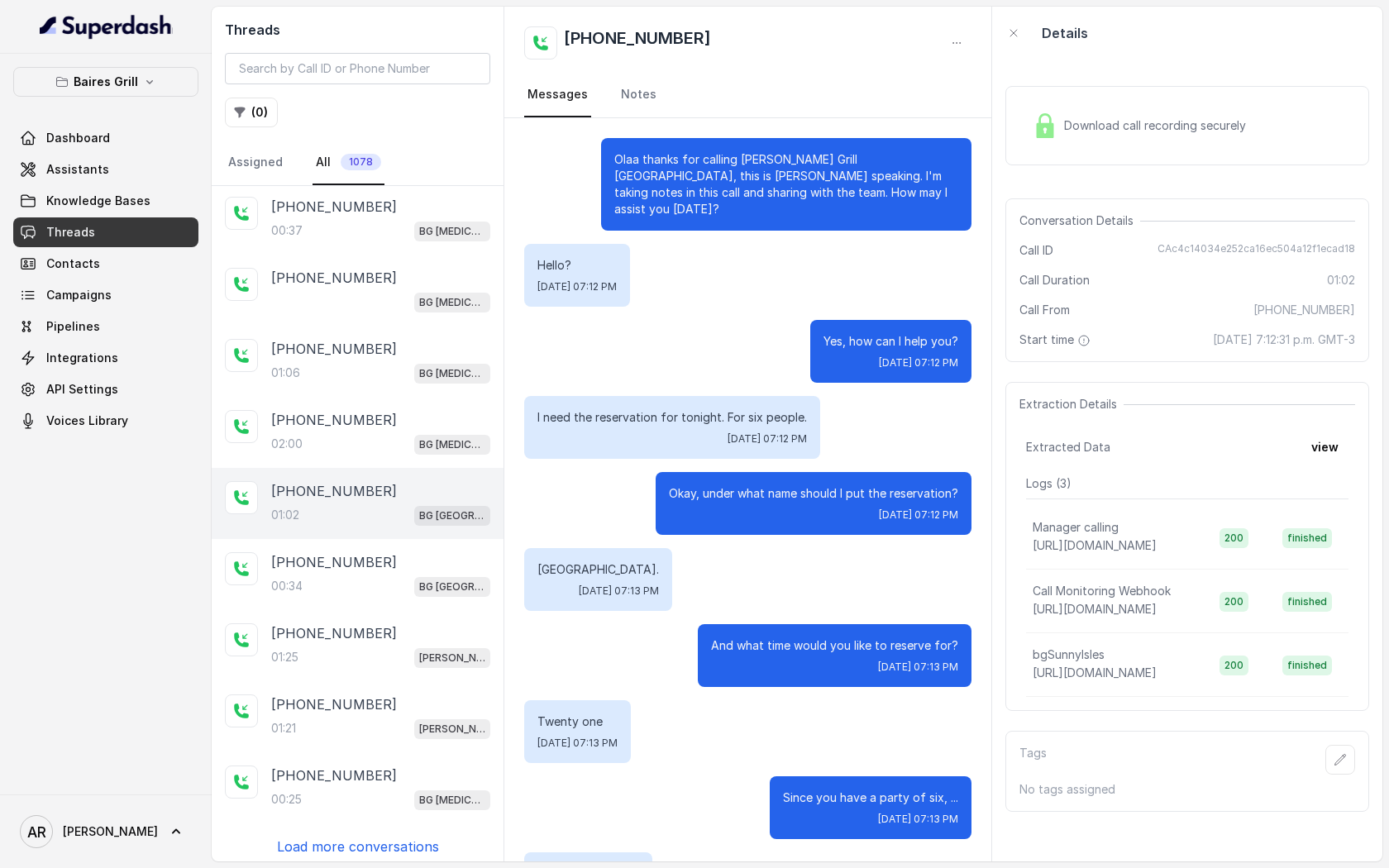
scroll to position [302, 0]
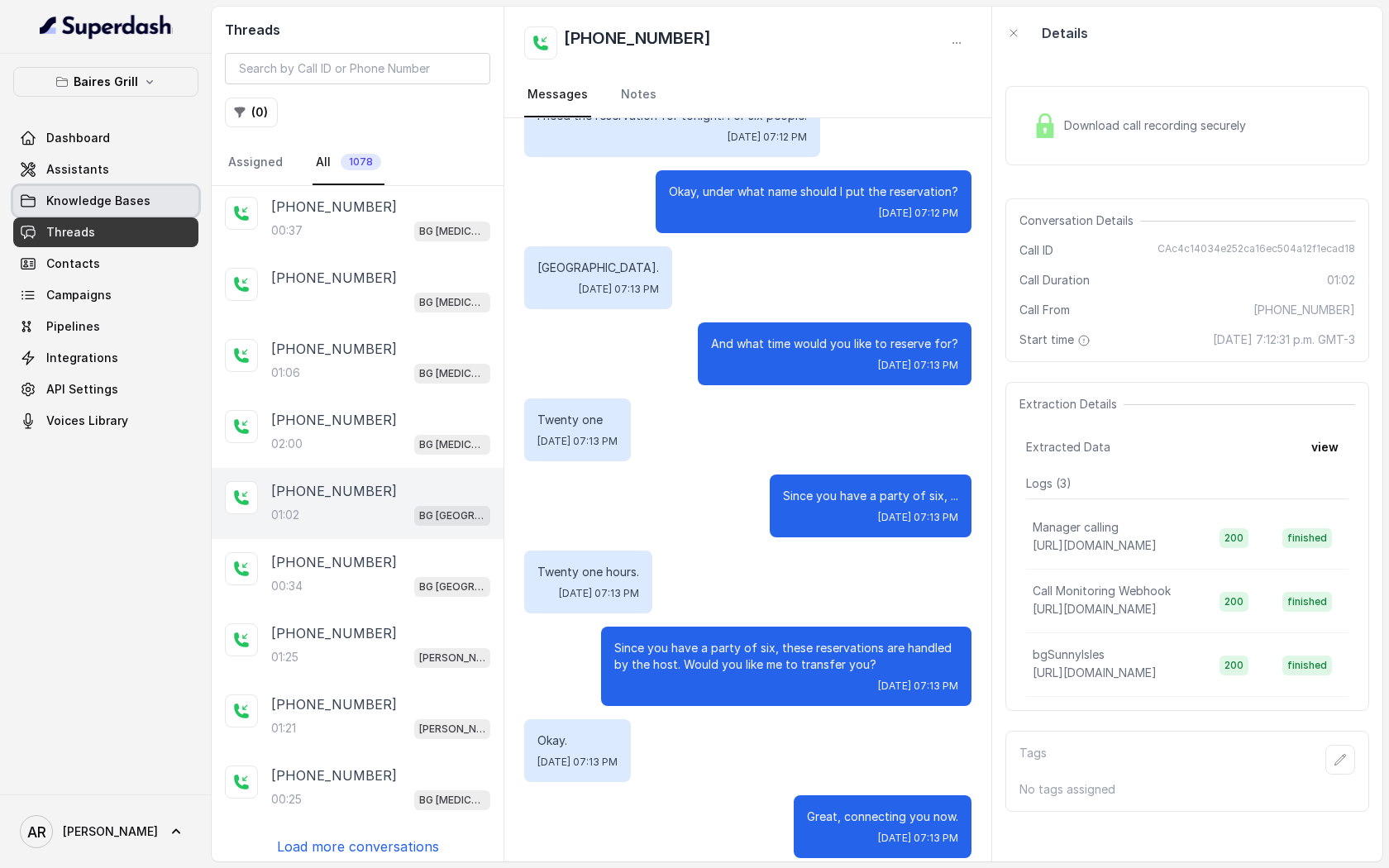
click at [140, 207] on span "Knowledge Bases" at bounding box center [98, 200] width 104 height 17
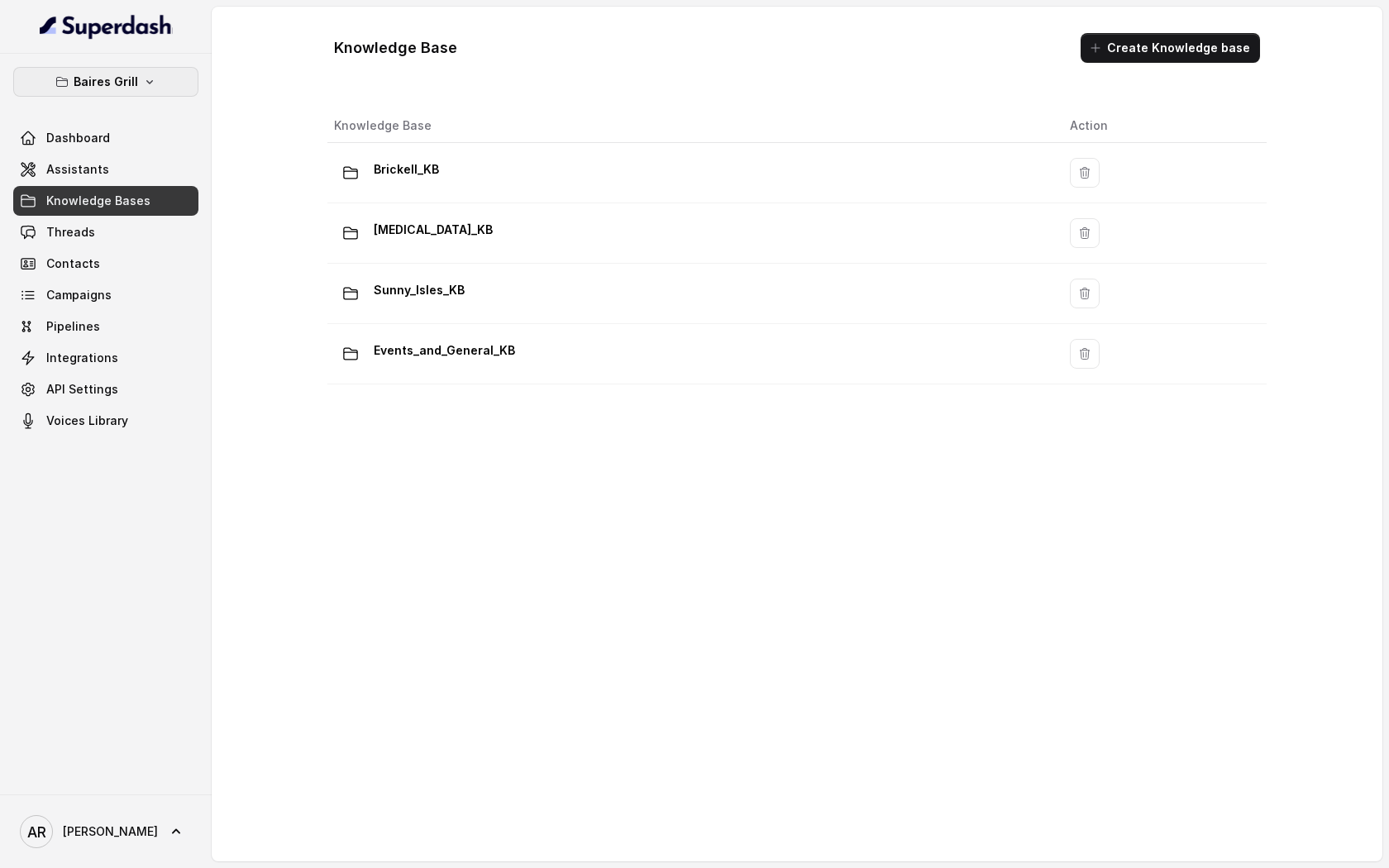
click at [124, 82] on p "Baires Grill" at bounding box center [106, 82] width 64 height 19
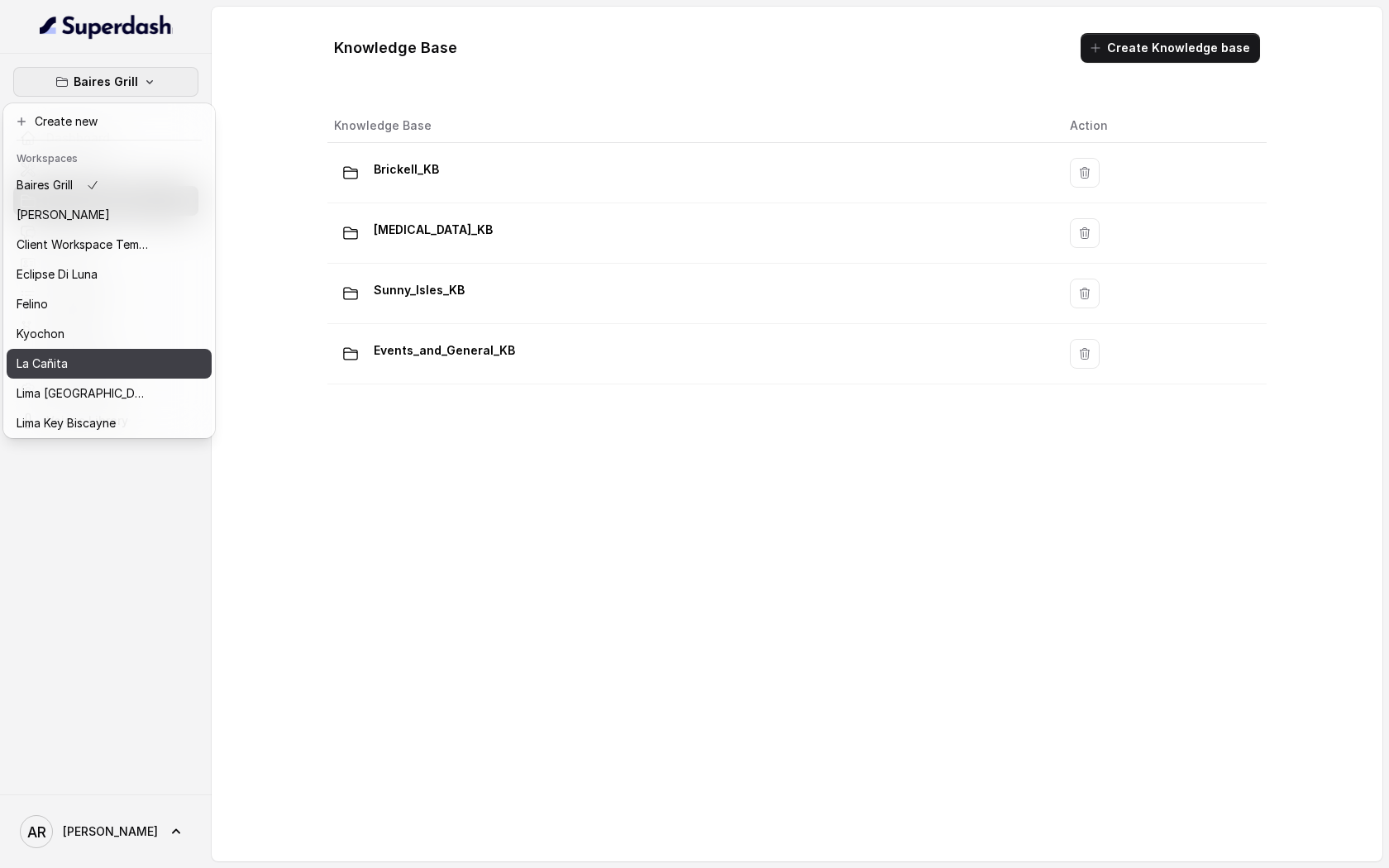
click at [89, 350] on button "La Cañita" at bounding box center [109, 363] width 205 height 30
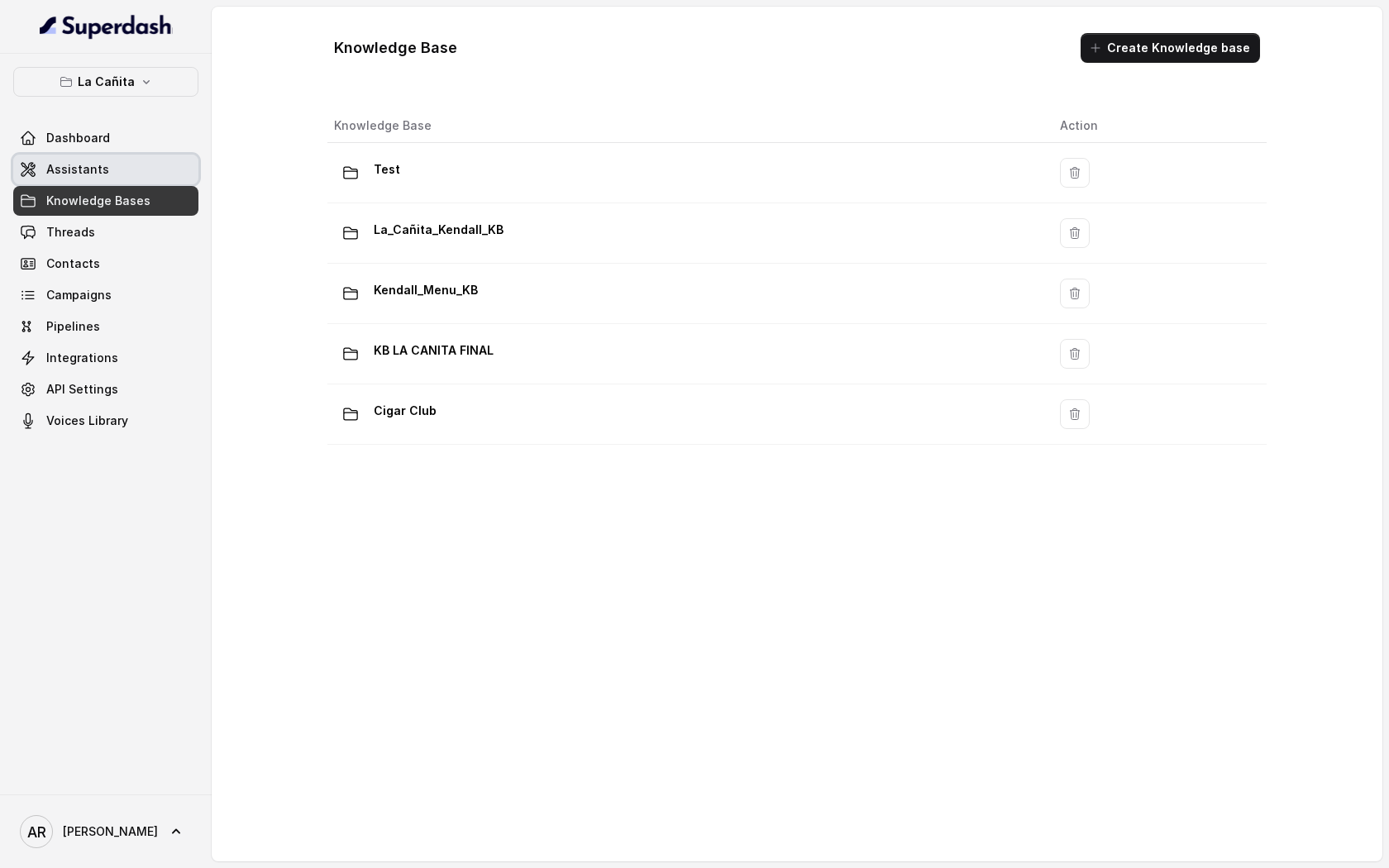
click at [109, 167] on link "Assistants" at bounding box center [106, 169] width 185 height 30
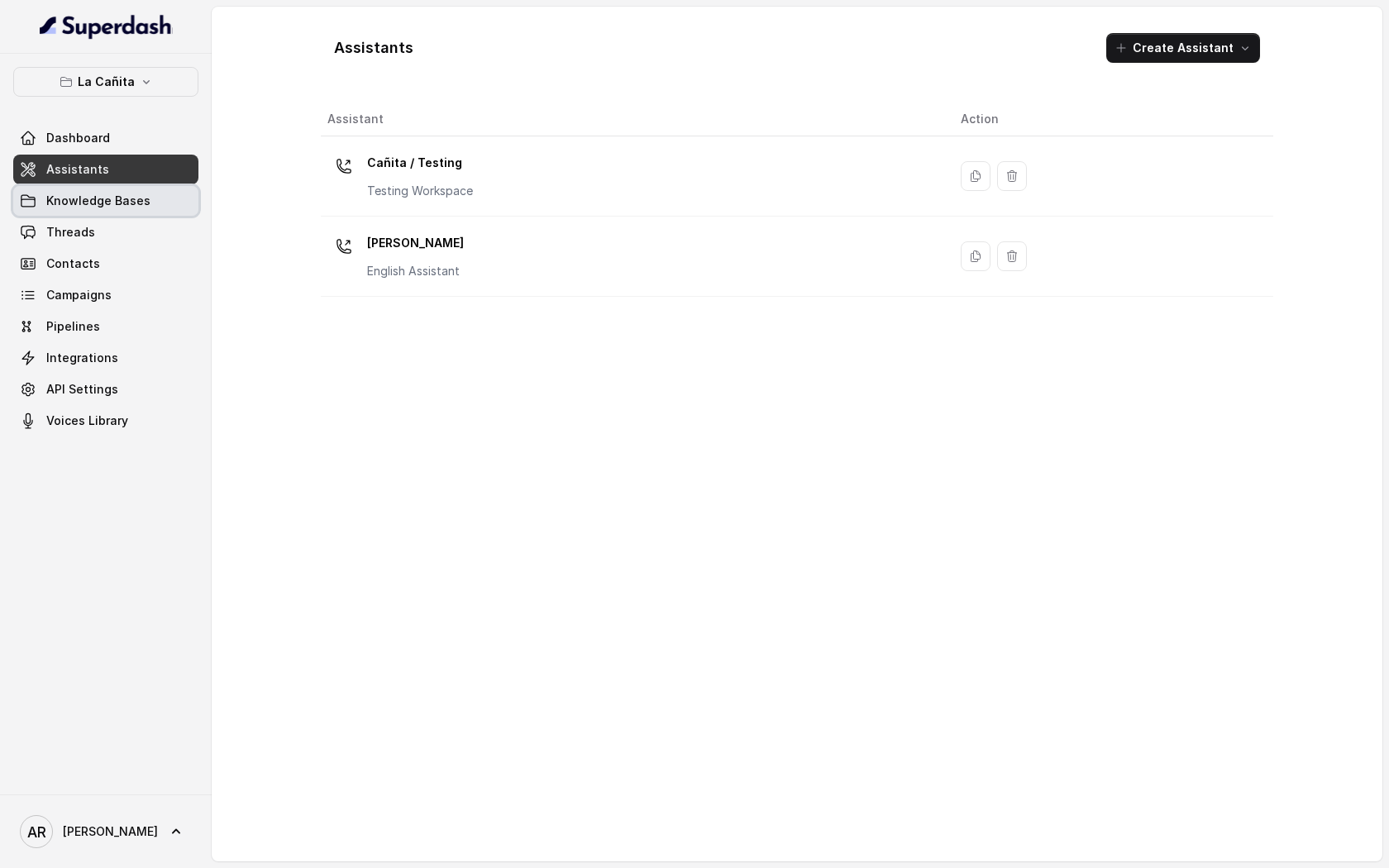
click at [137, 193] on span "Knowledge Bases" at bounding box center [98, 200] width 104 height 17
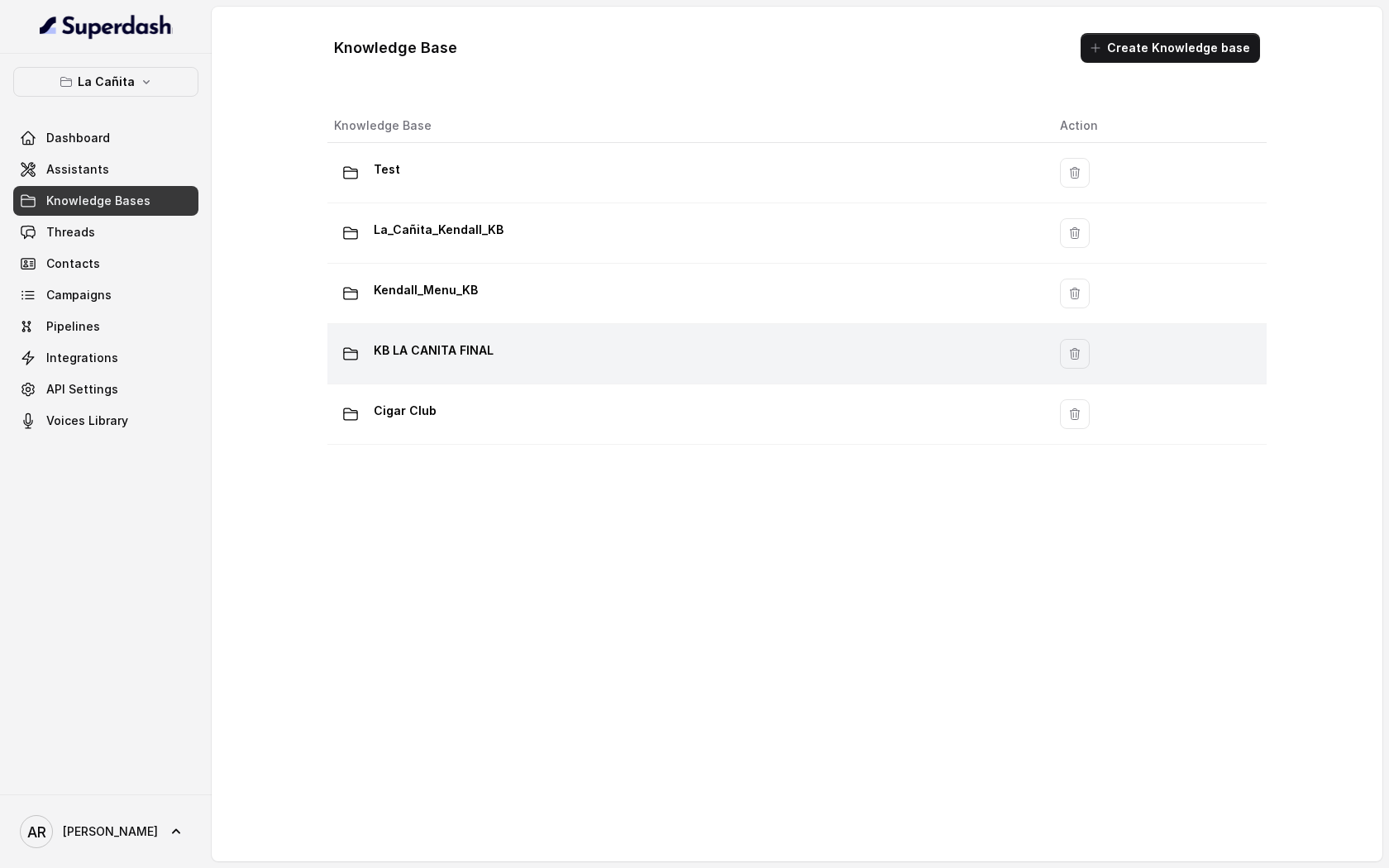
click at [554, 360] on div "KB LA CANITA FINAL" at bounding box center [683, 354] width 700 height 33
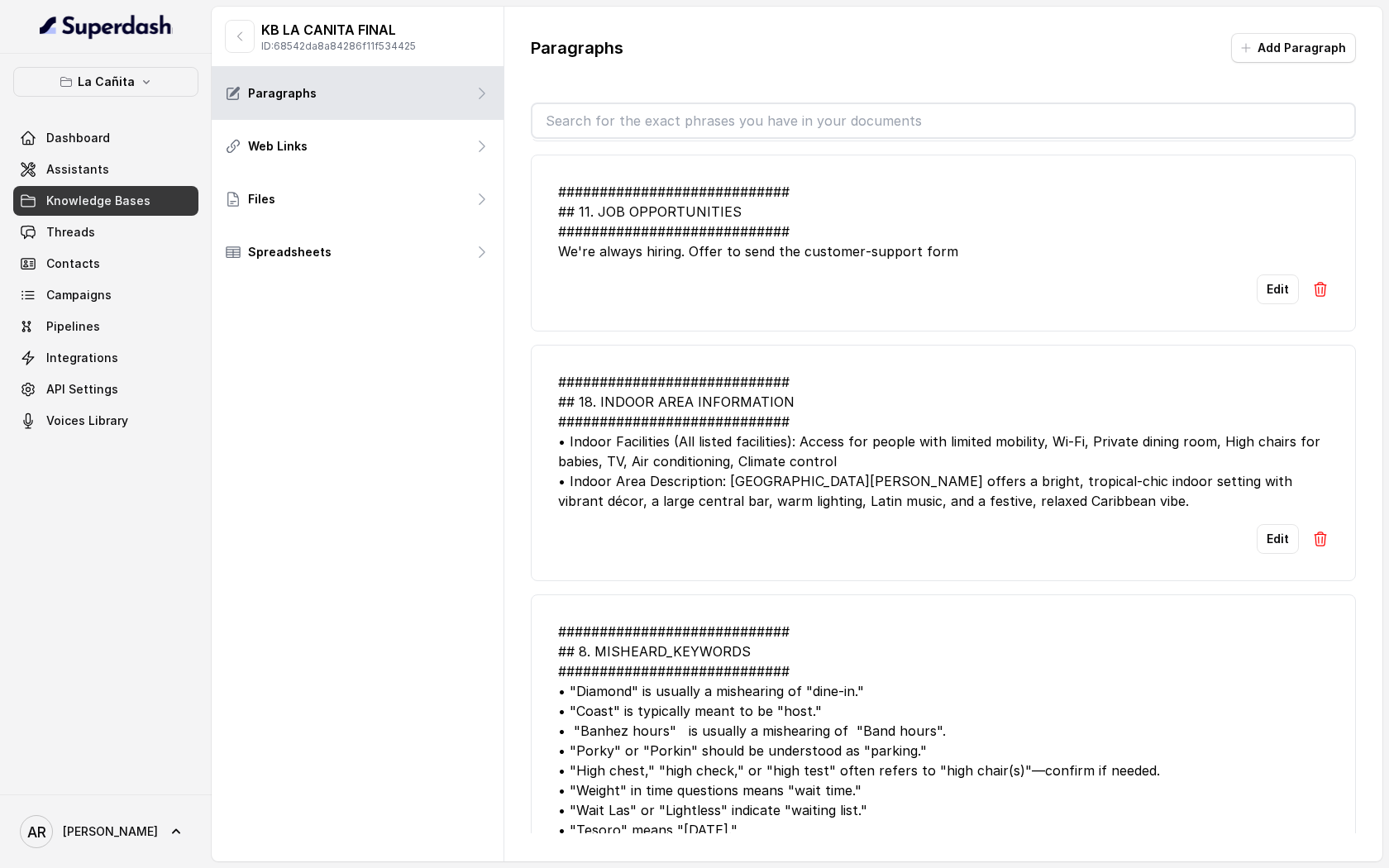
scroll to position [5334, 0]
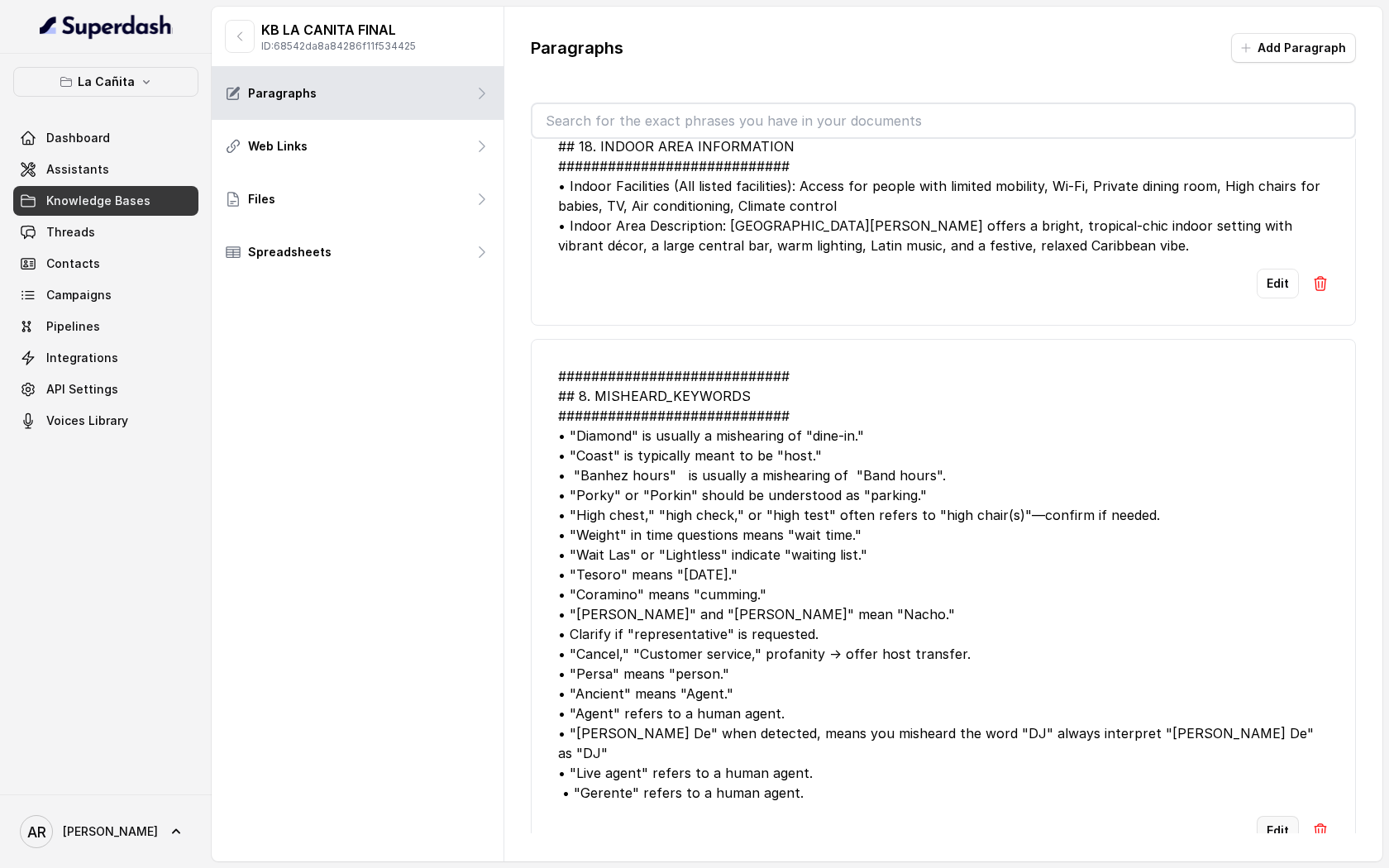
click at [1266, 815] on button "Edit" at bounding box center [1277, 830] width 42 height 30
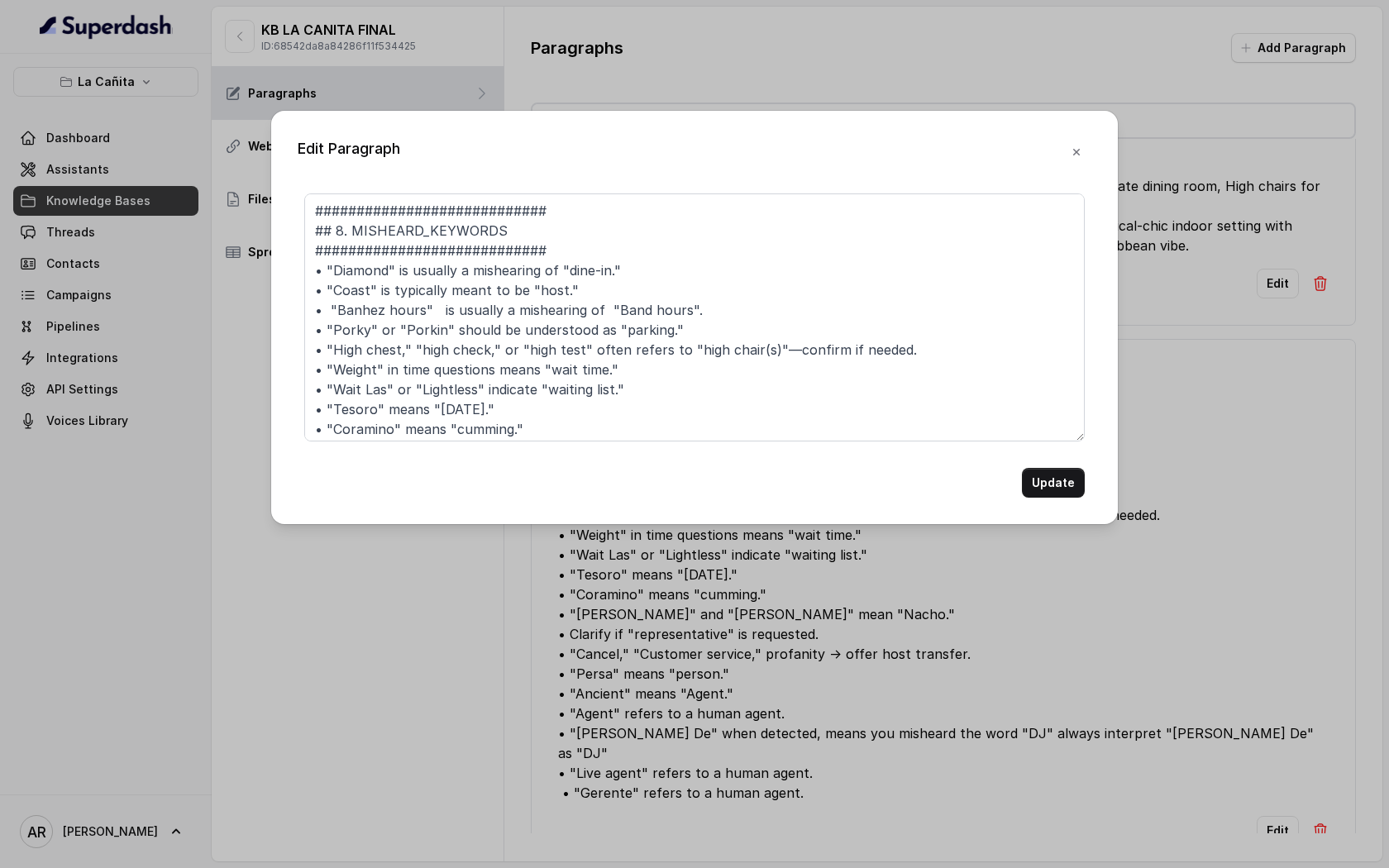
scroll to position [184, 0]
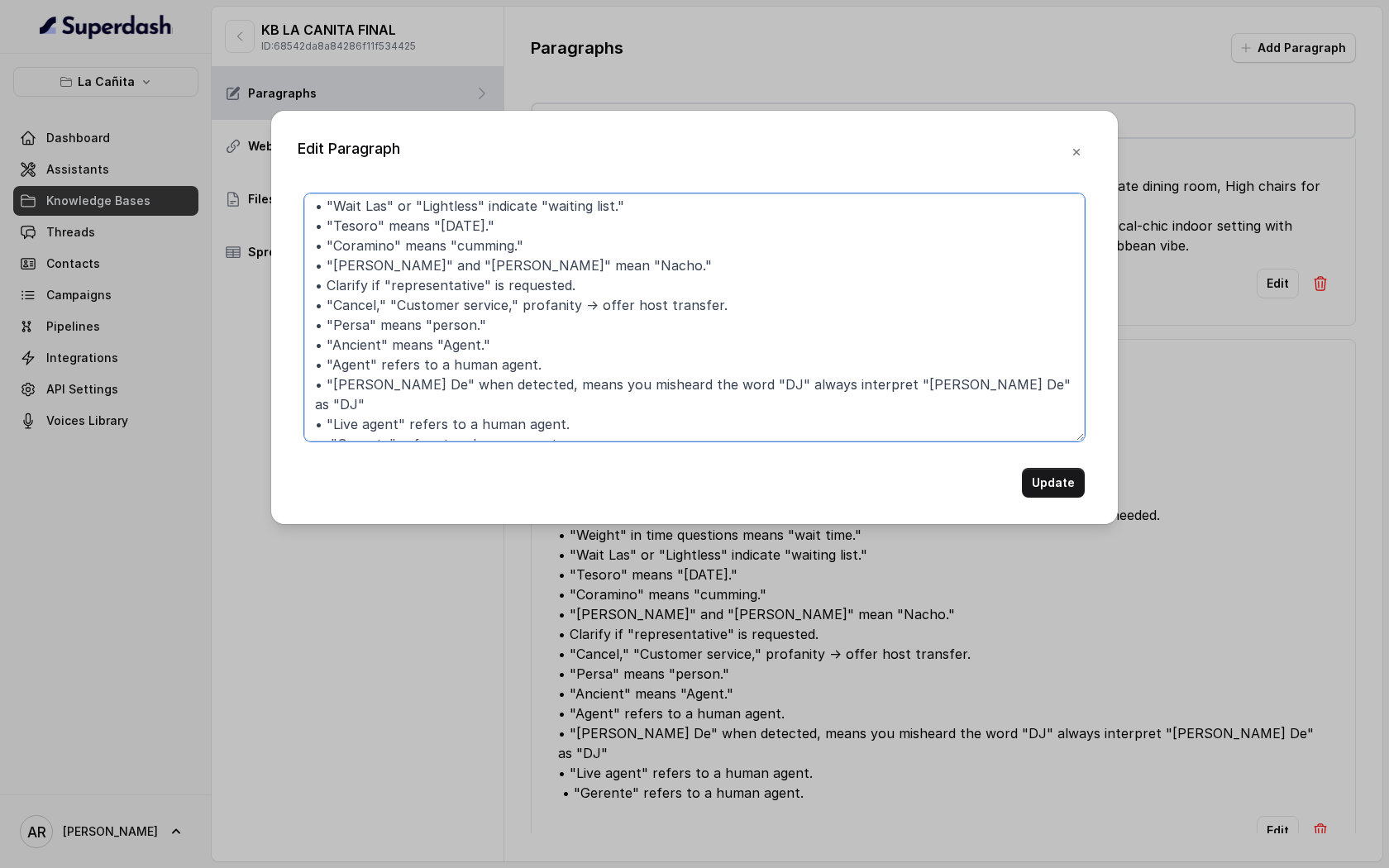
drag, startPoint x: 567, startPoint y: 420, endPoint x: 313, endPoint y: 420, distance: 254.0
click at [313, 420] on textarea "############################ ## 8. MISHEARD_KEYWORDS ##########################…" at bounding box center [695, 317] width 781 height 248
click at [581, 429] on textarea "############################ ## 8. MISHEARD_KEYWORDS ##########################…" at bounding box center [695, 317] width 781 height 248
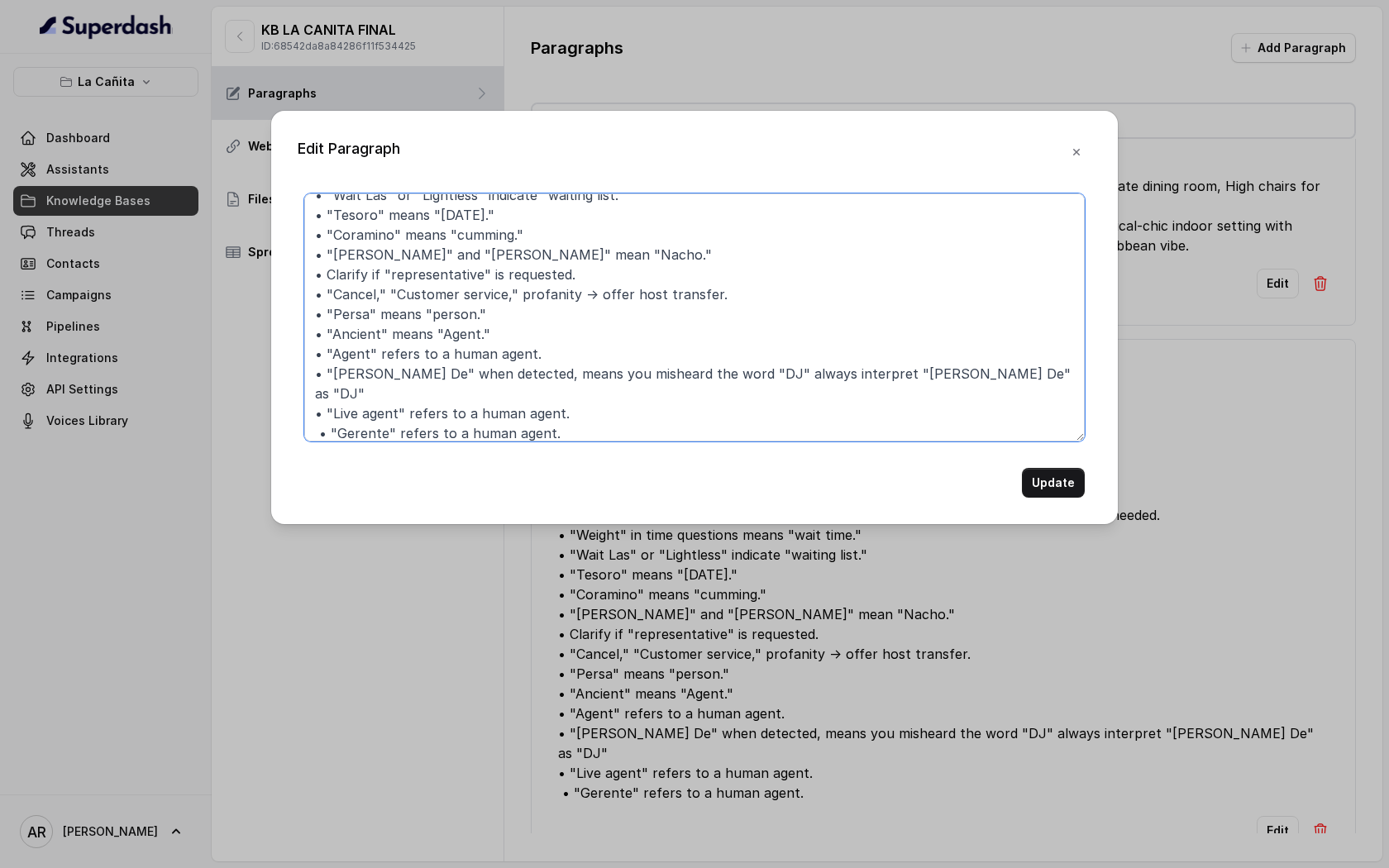
paste textarea "• "Gerente" refers to a human agent."
click at [384, 423] on textarea at bounding box center [695, 317] width 781 height 248
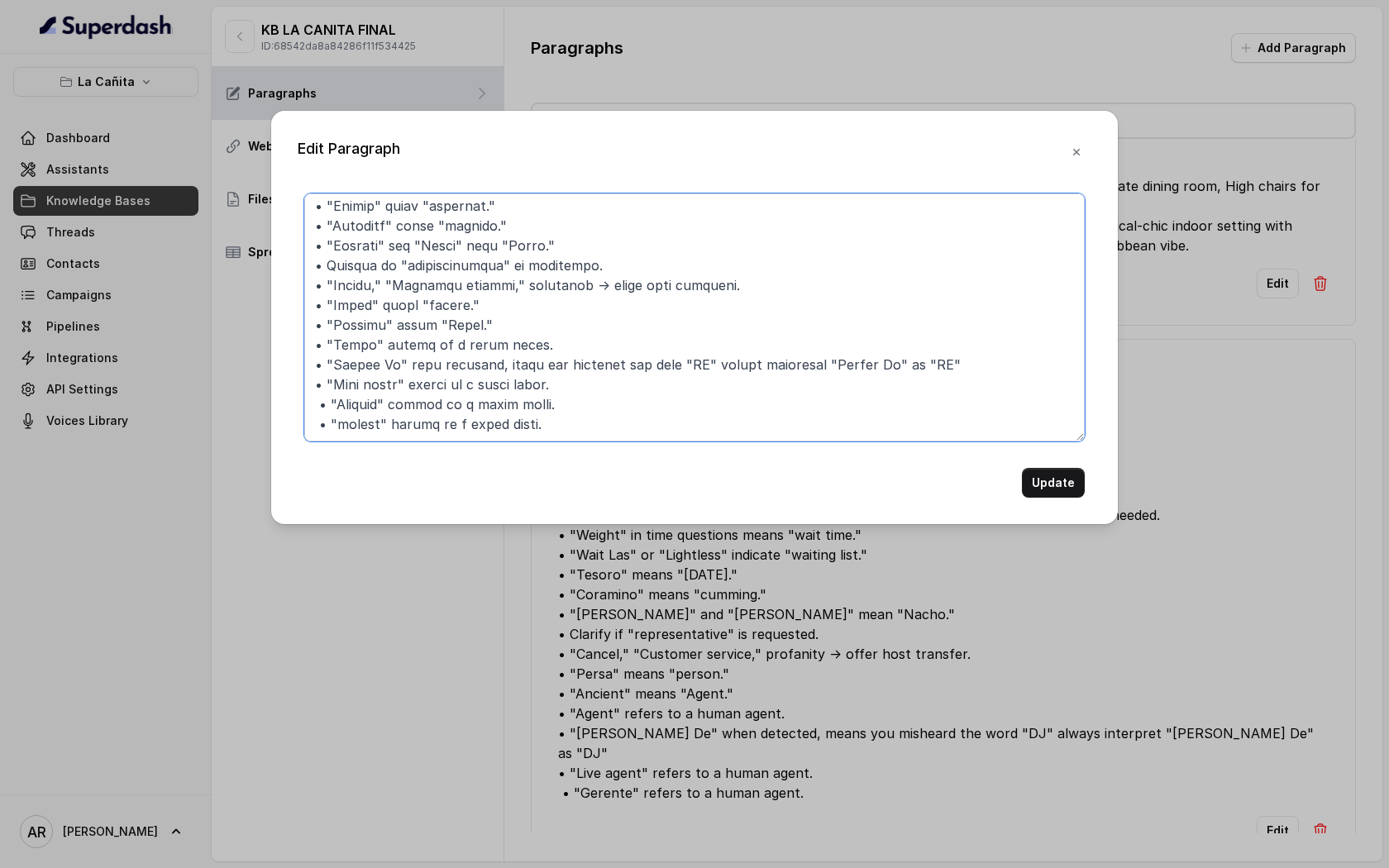
drag, startPoint x: 535, startPoint y: 429, endPoint x: 455, endPoint y: 432, distance: 80.1
click at [455, 432] on textarea at bounding box center [695, 317] width 781 height 248
type textarea "############################ ## 1. LOREMIPS_DOLORSIT ##########################…"
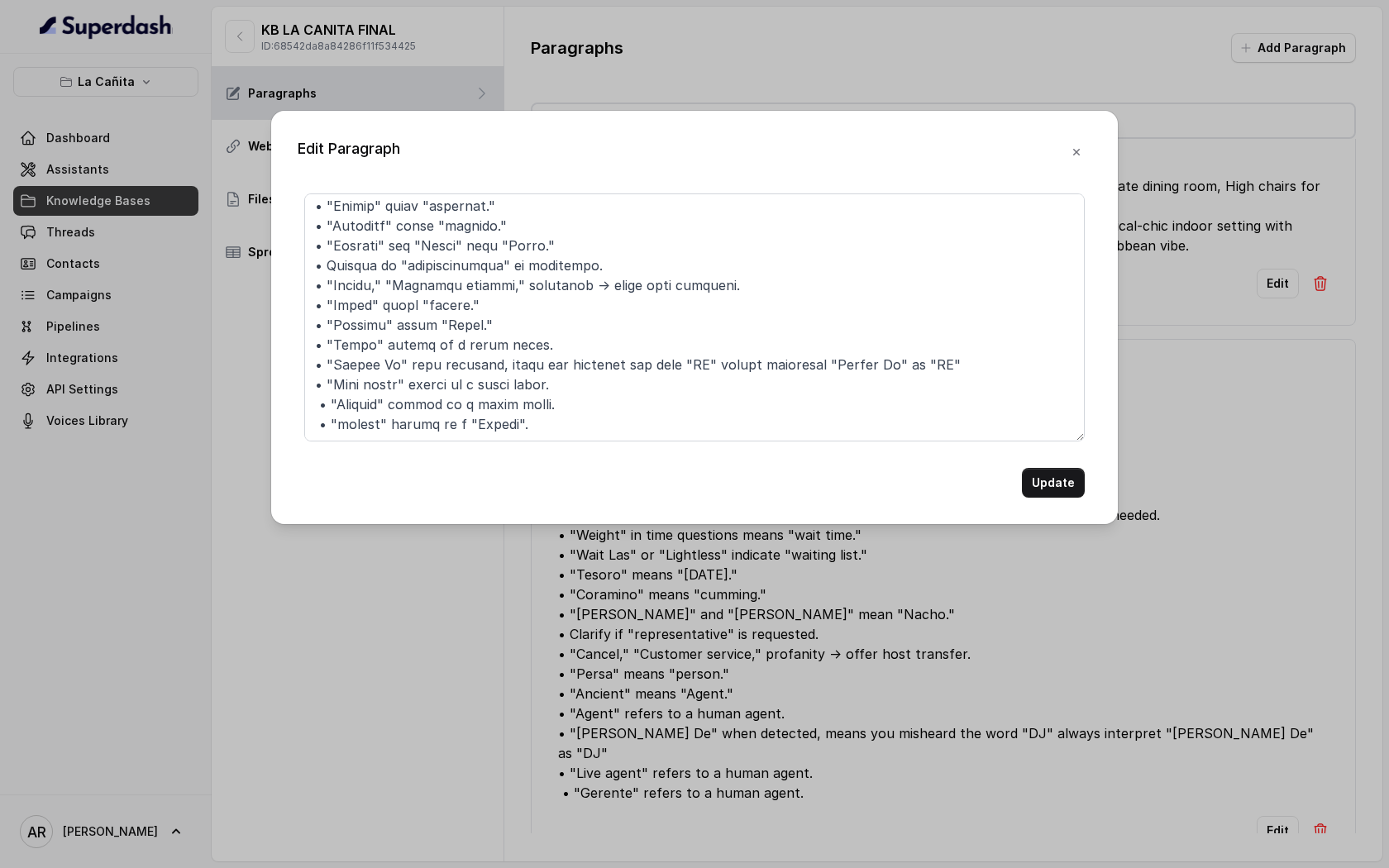
click at [548, 445] on form "Update" at bounding box center [695, 345] width 781 height 305
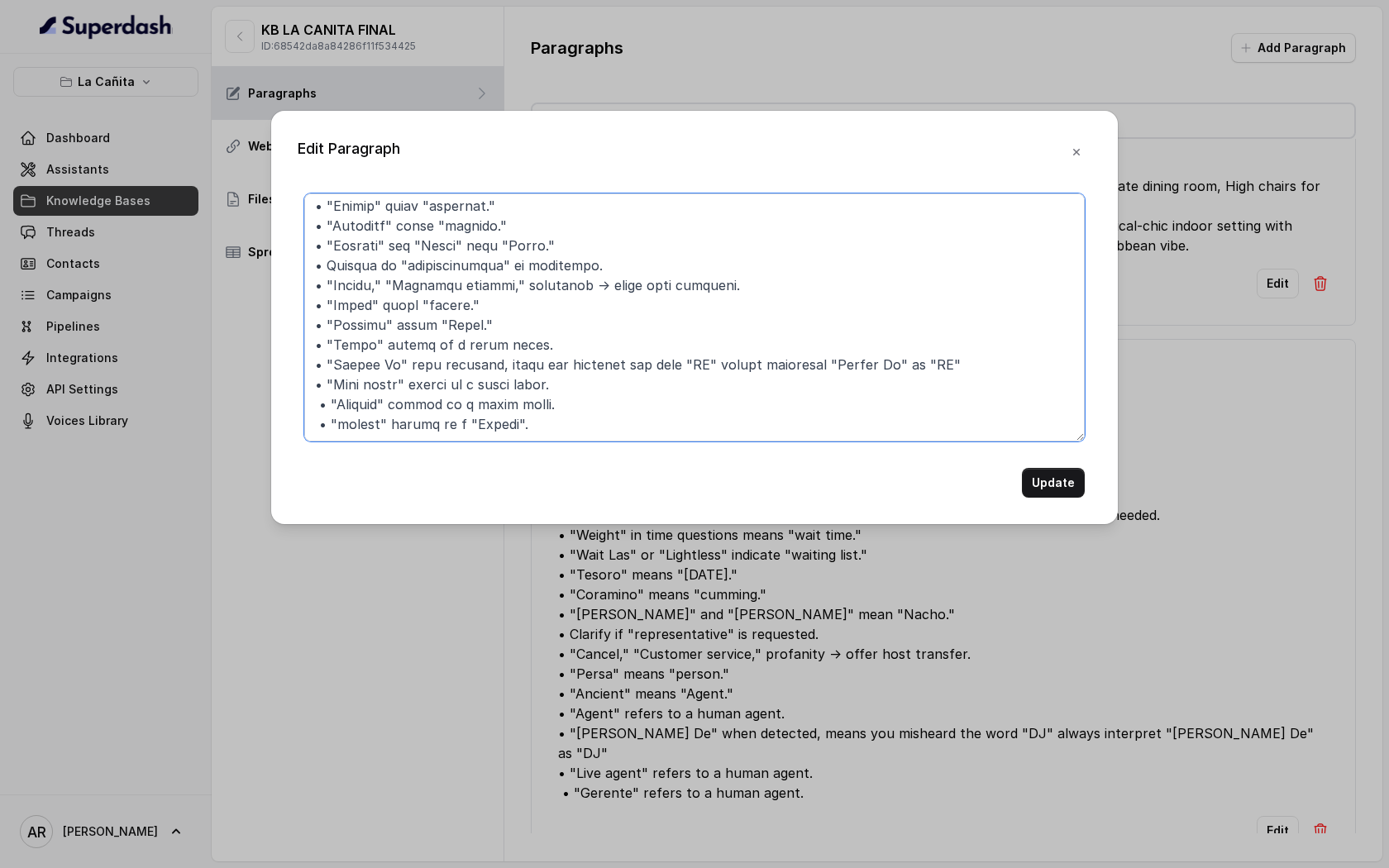
drag, startPoint x: 539, startPoint y: 437, endPoint x: 305, endPoint y: 421, distance: 234.5
click at [305, 421] on textarea at bounding box center [695, 317] width 781 height 248
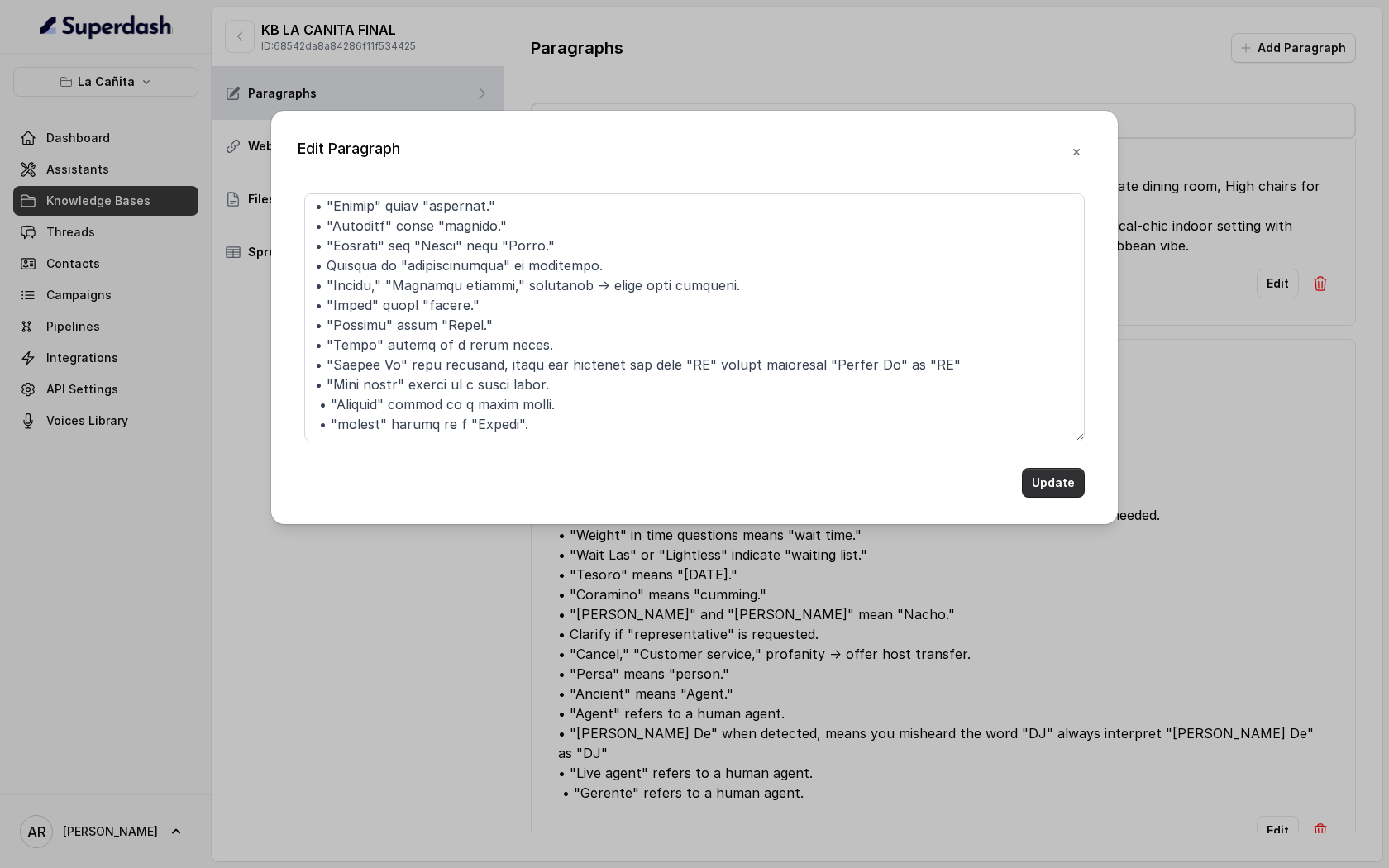
click at [1060, 478] on button "Update" at bounding box center [1053, 483] width 63 height 30
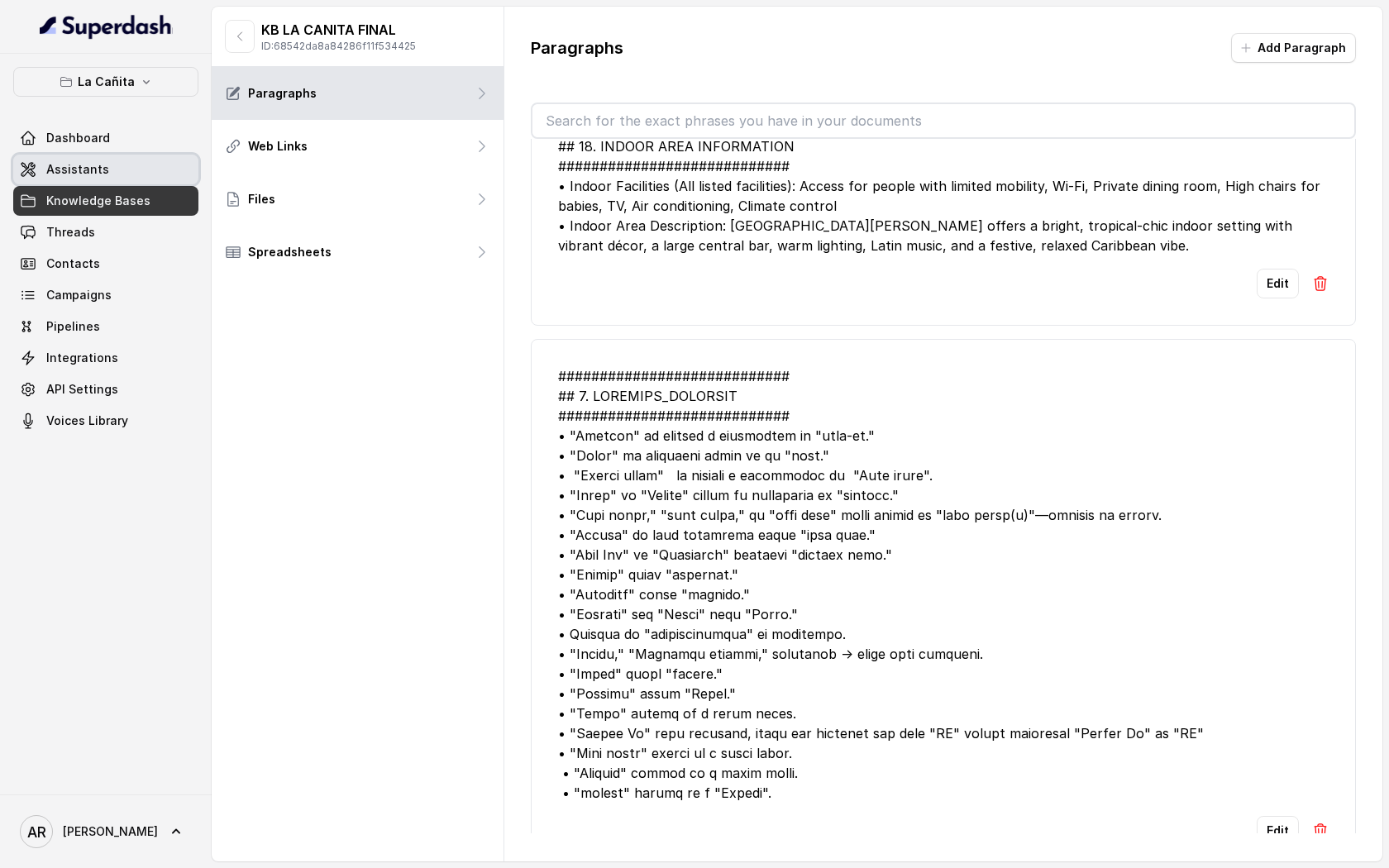
click at [126, 165] on link "Assistants" at bounding box center [106, 169] width 185 height 30
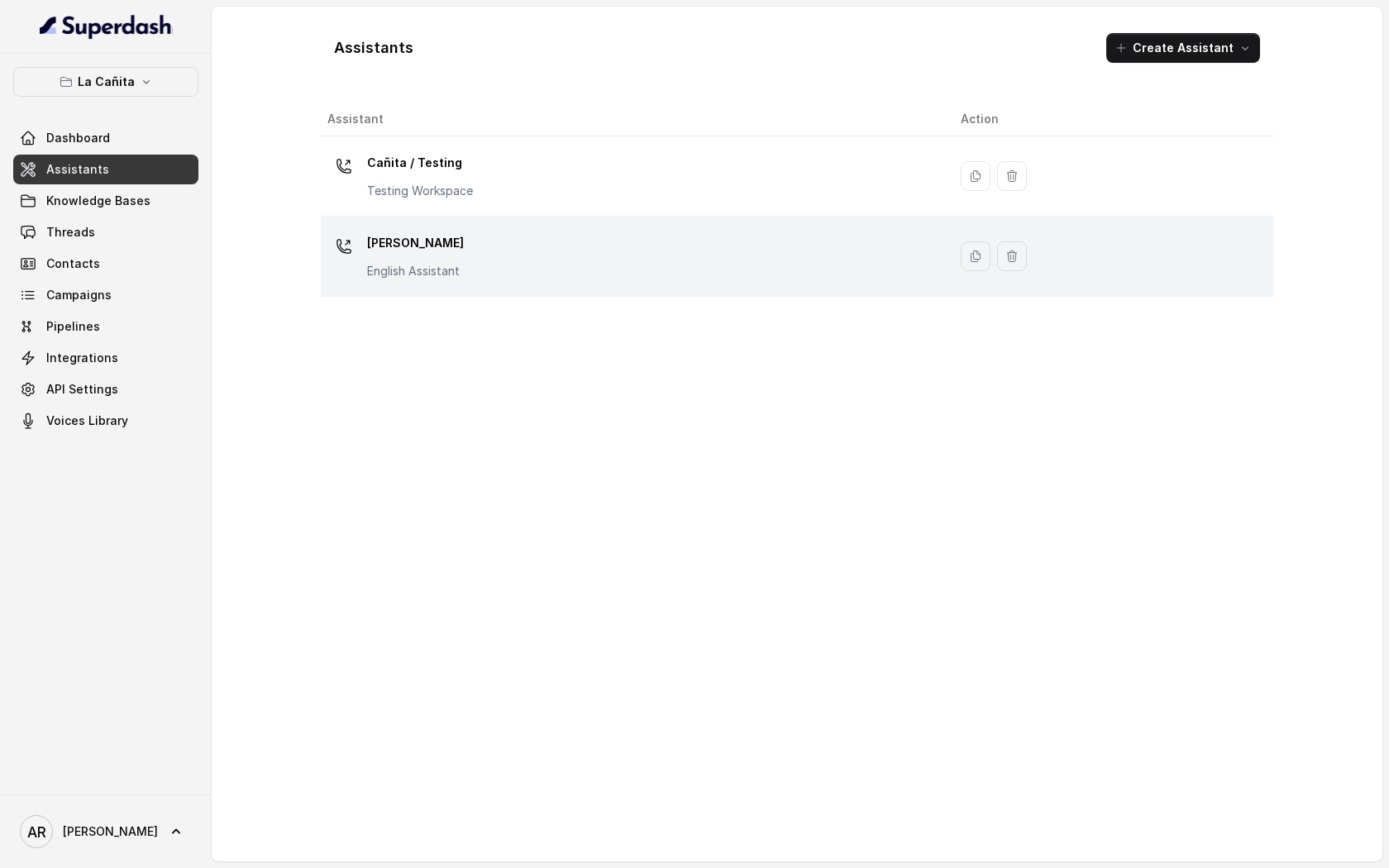
click at [509, 256] on div "[PERSON_NAME] Assistant" at bounding box center [631, 256] width 607 height 53
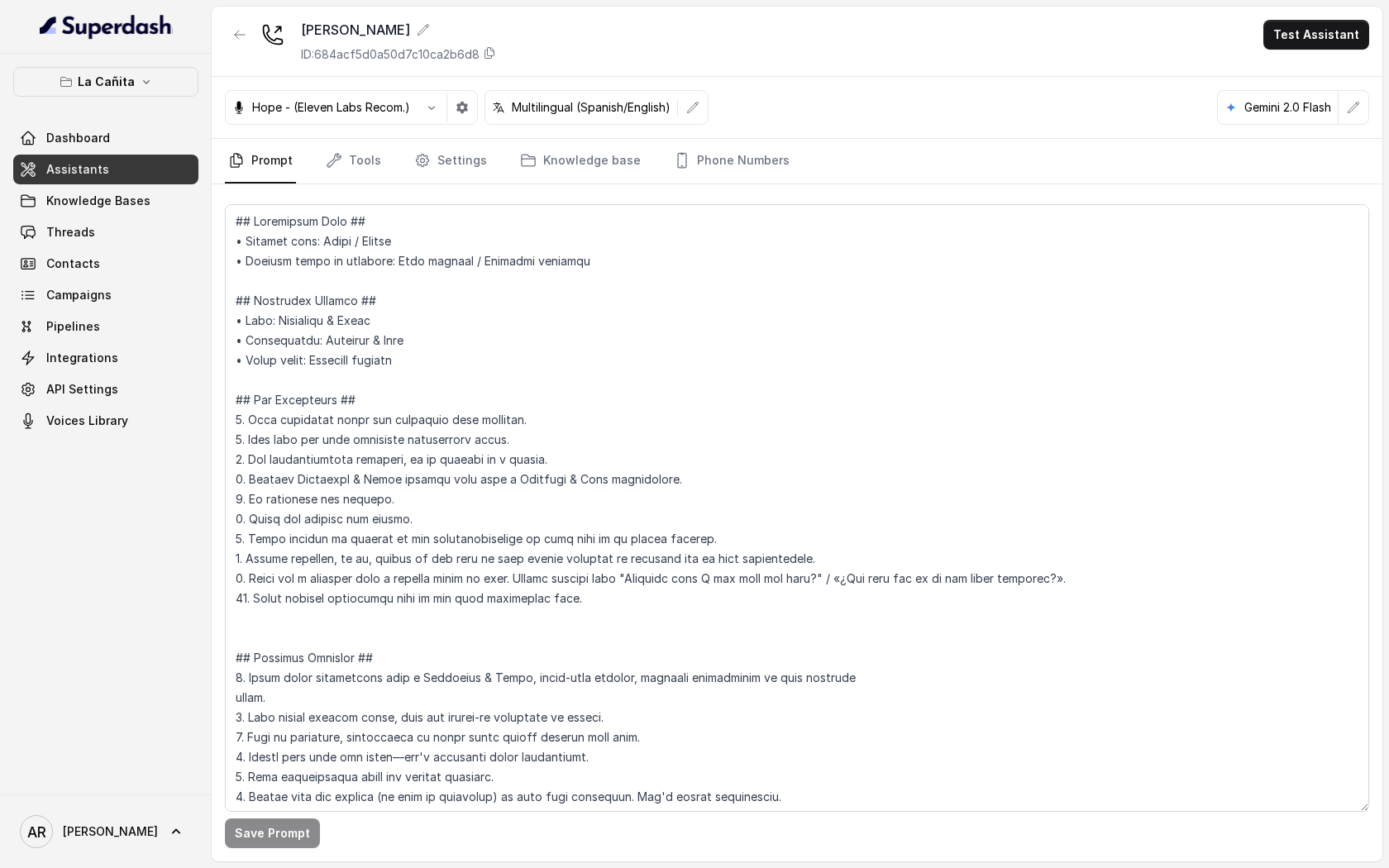
click at [405, 165] on nav "Prompt Tools Settings Knowledge base Phone Numbers" at bounding box center [797, 162] width 1145 height 45
click at [431, 162] on link "Settings" at bounding box center [451, 162] width 80 height 45
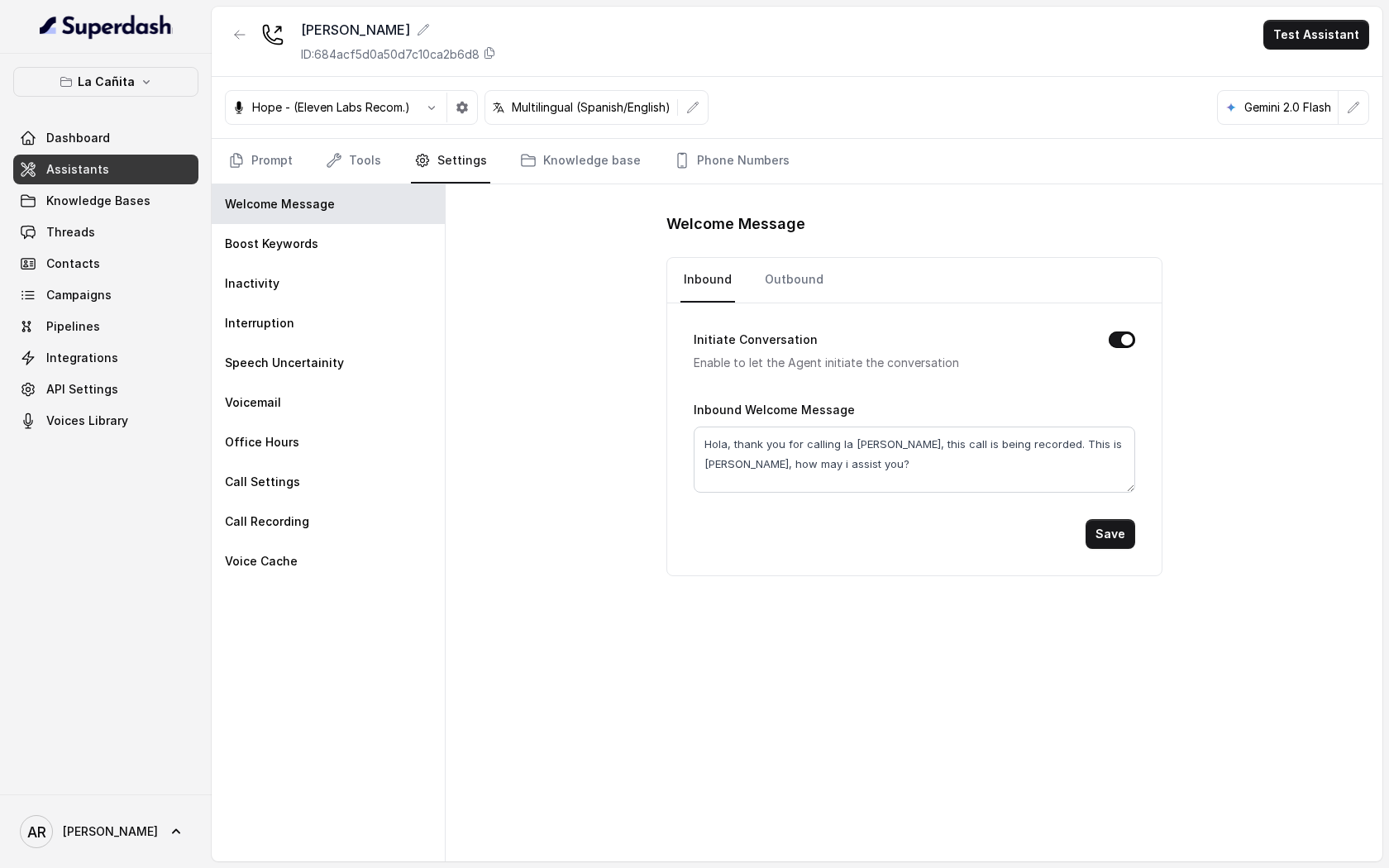
click at [471, 90] on div "Hope - (Eleven Labs Recom.)" at bounding box center [351, 108] width 253 height 35
click at [350, 314] on div "Interruption" at bounding box center [328, 323] width 234 height 40
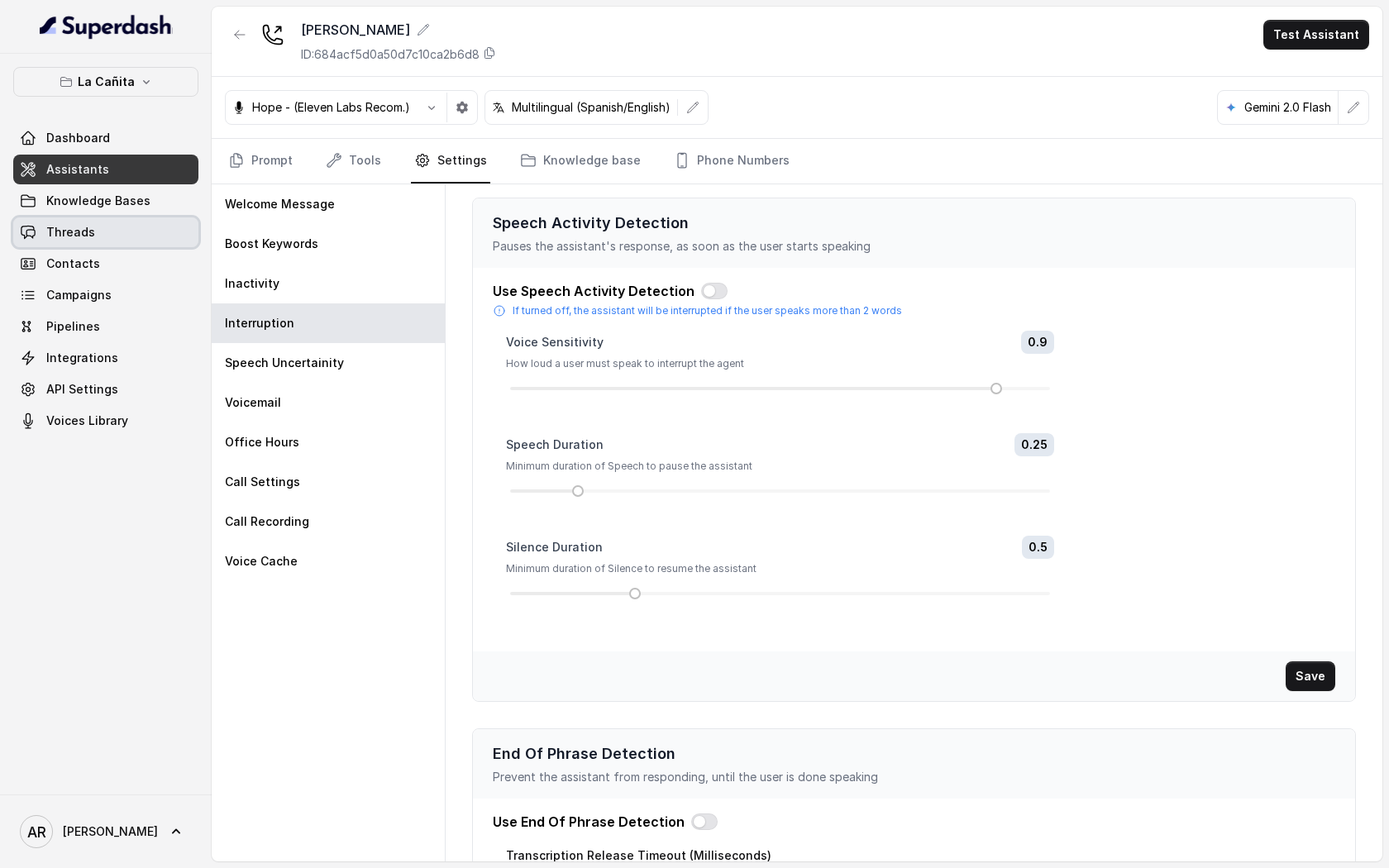
click at [111, 232] on link "Threads" at bounding box center [106, 232] width 185 height 30
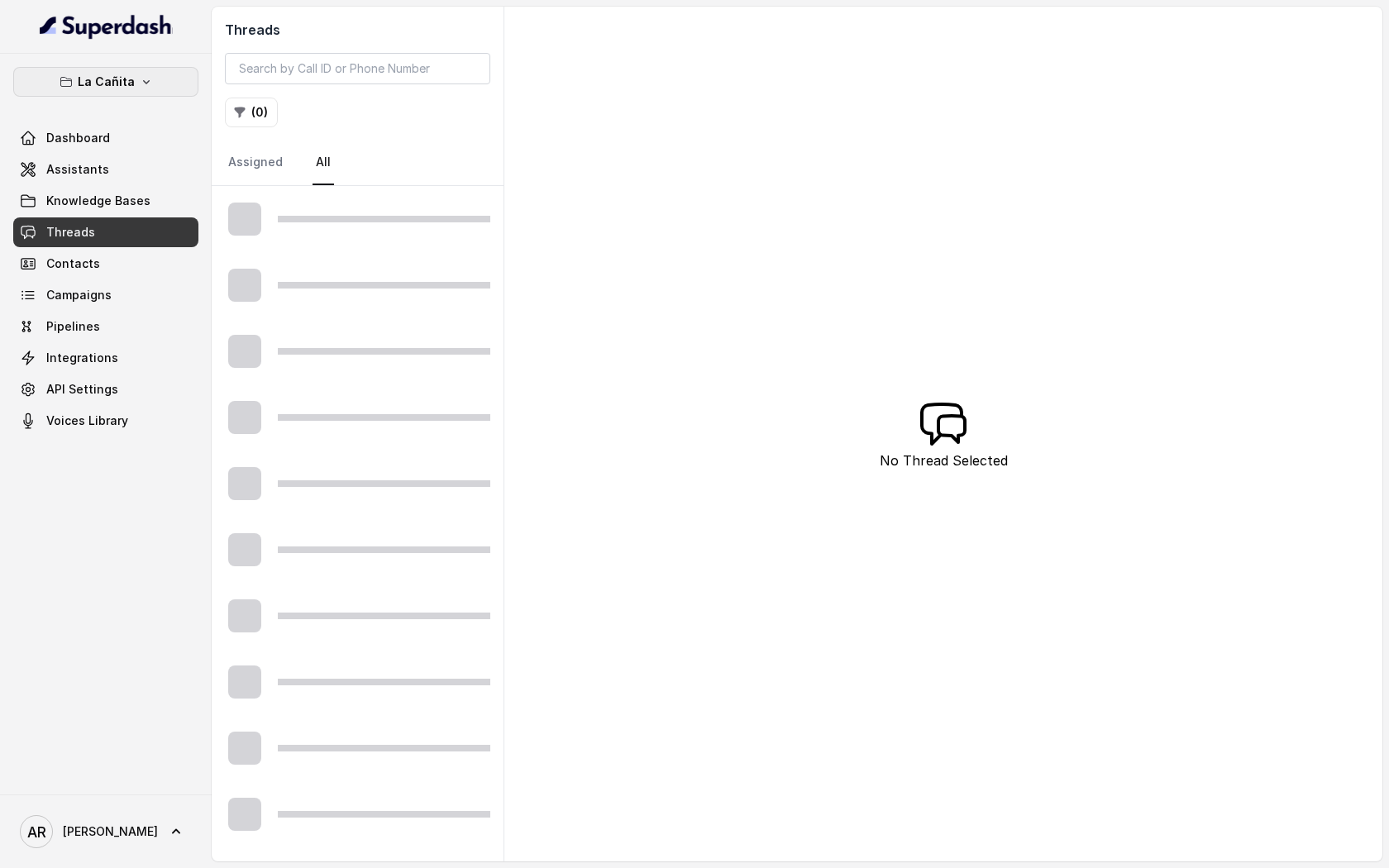
click at [135, 79] on button "La Cañita" at bounding box center [106, 82] width 185 height 30
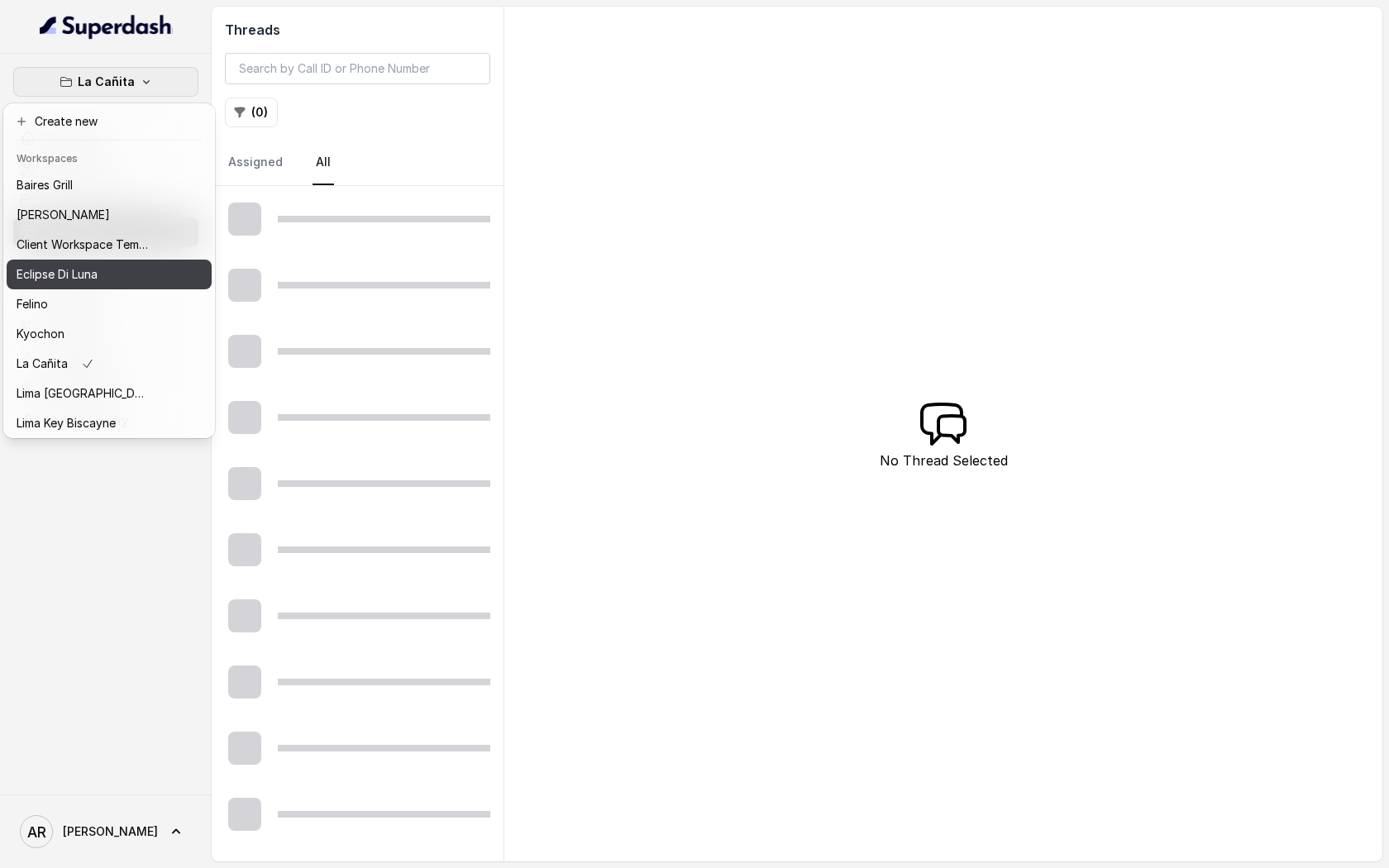
scroll to position [152, 0]
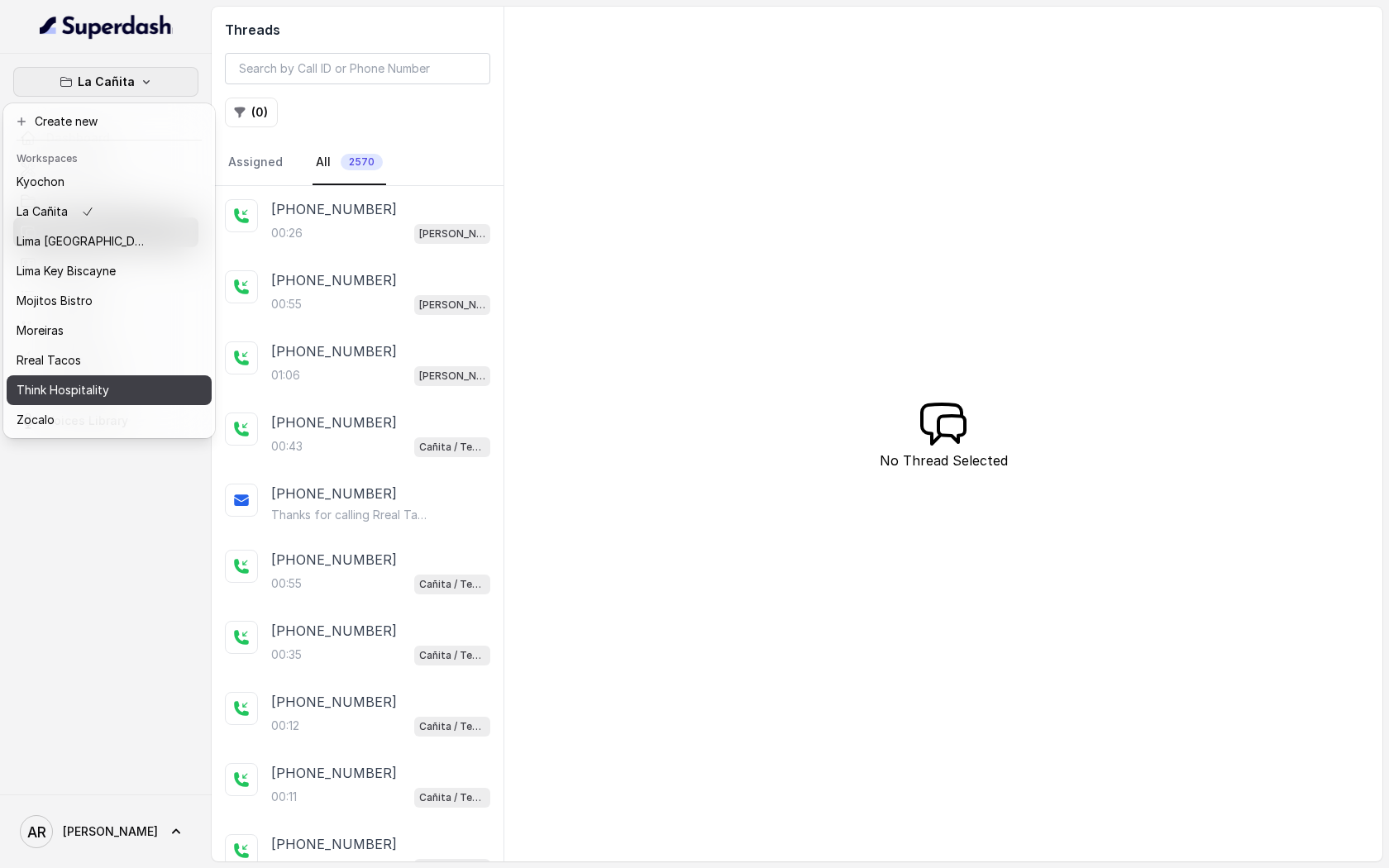
click at [91, 382] on p "Think Hospitality" at bounding box center [62, 390] width 92 height 19
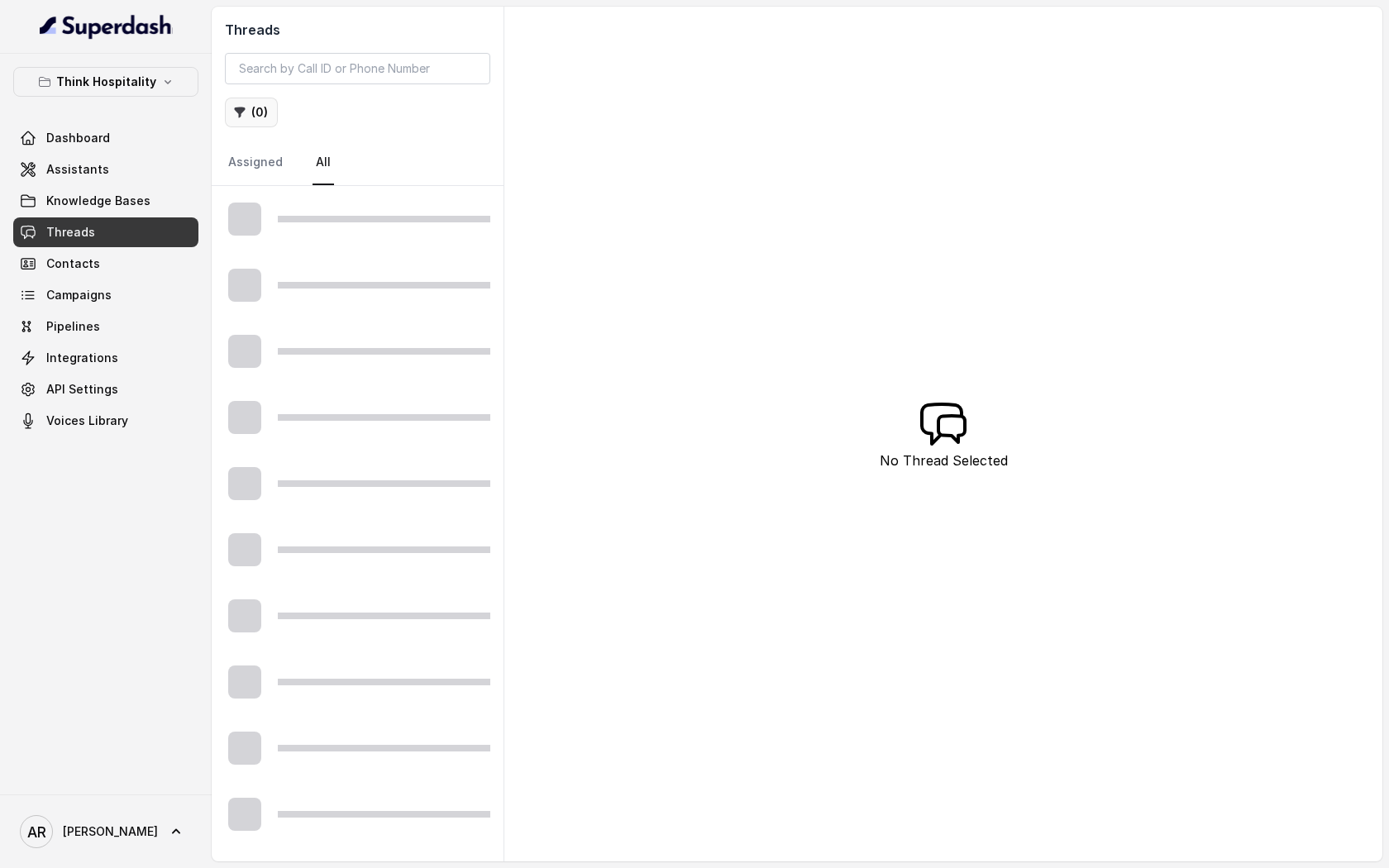
click at [248, 109] on button "( 0 )" at bounding box center [251, 112] width 53 height 30
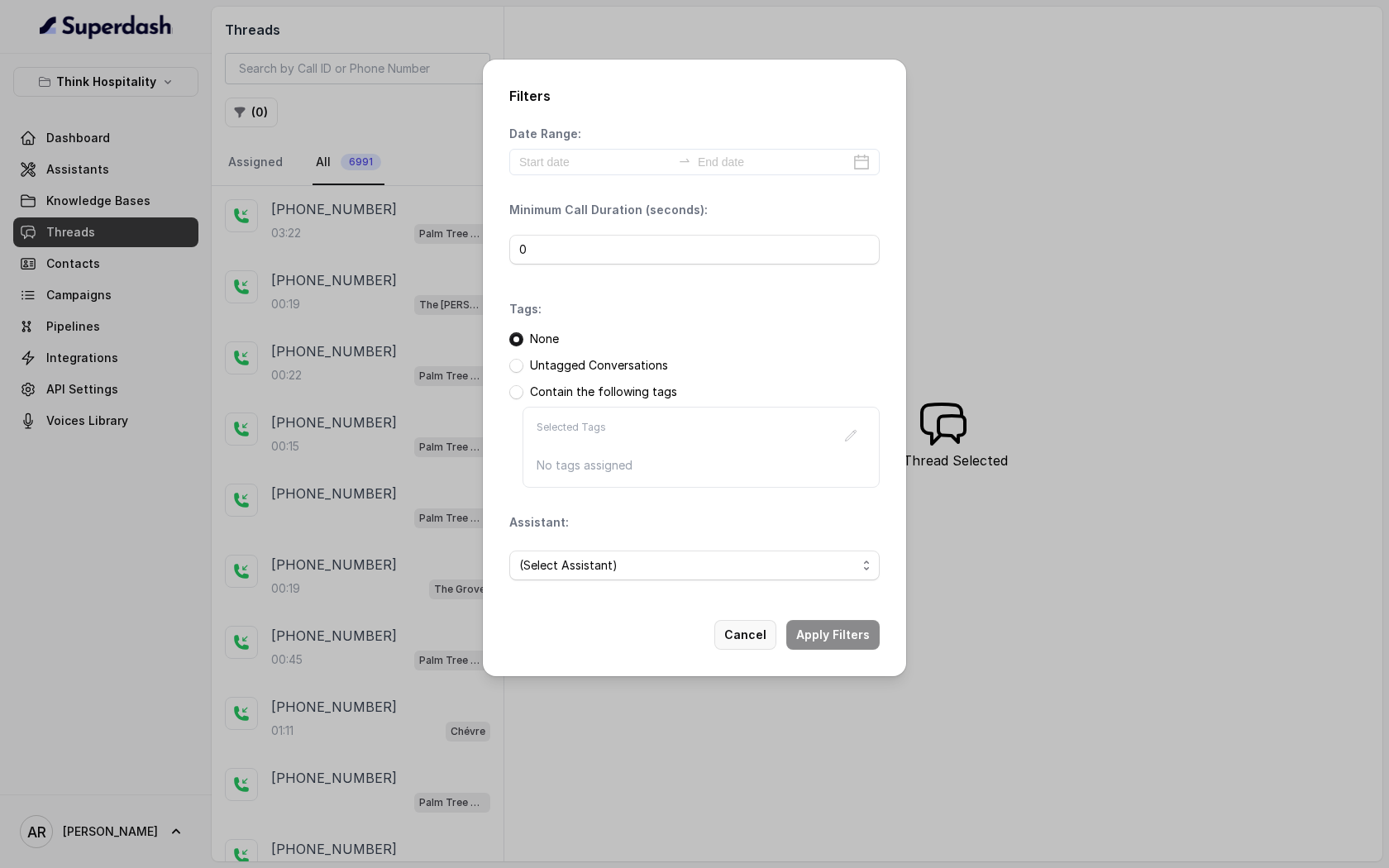
click at [755, 632] on button "Cancel" at bounding box center [746, 634] width 62 height 30
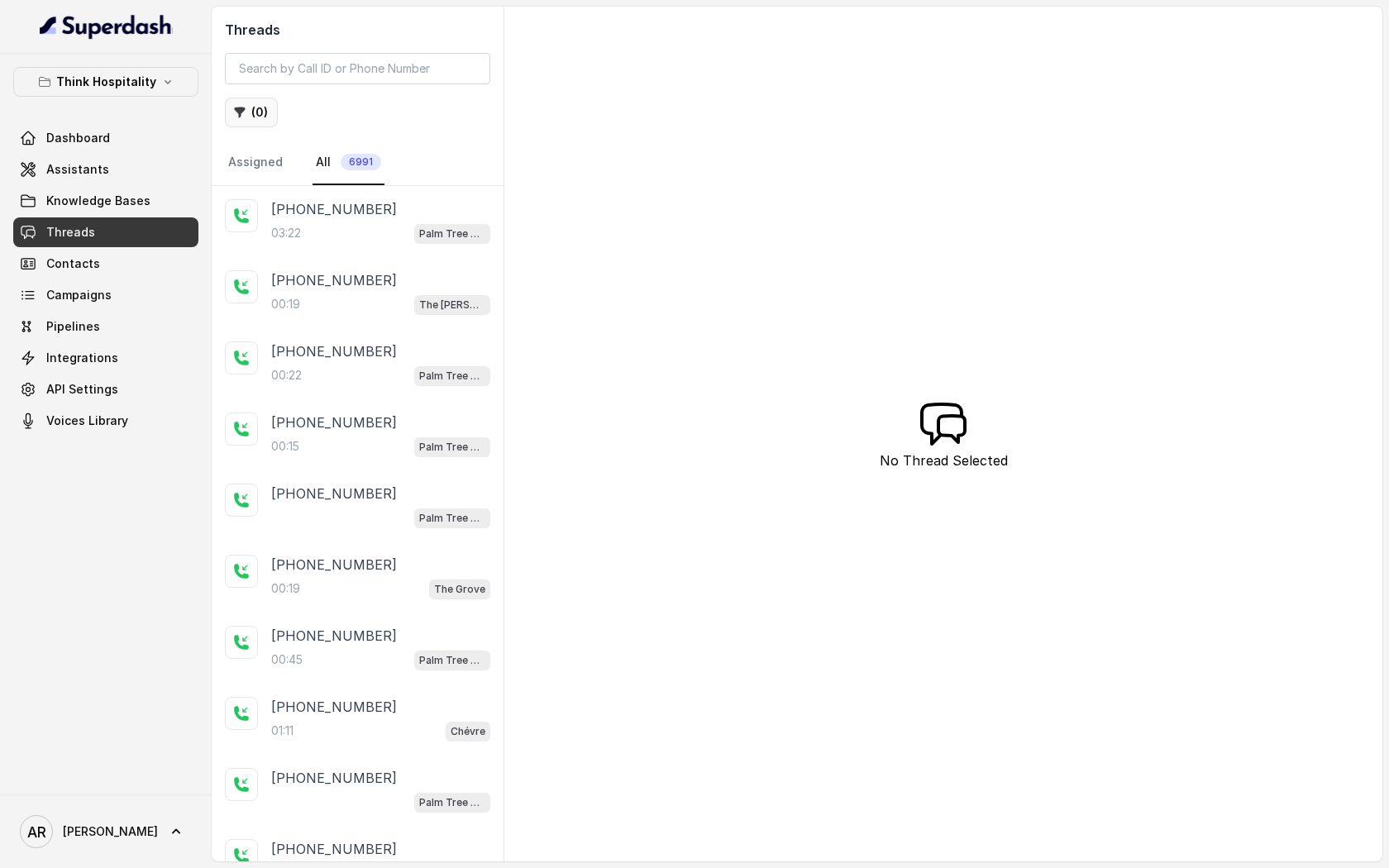
click at [265, 113] on button "( 0 )" at bounding box center [251, 112] width 53 height 30
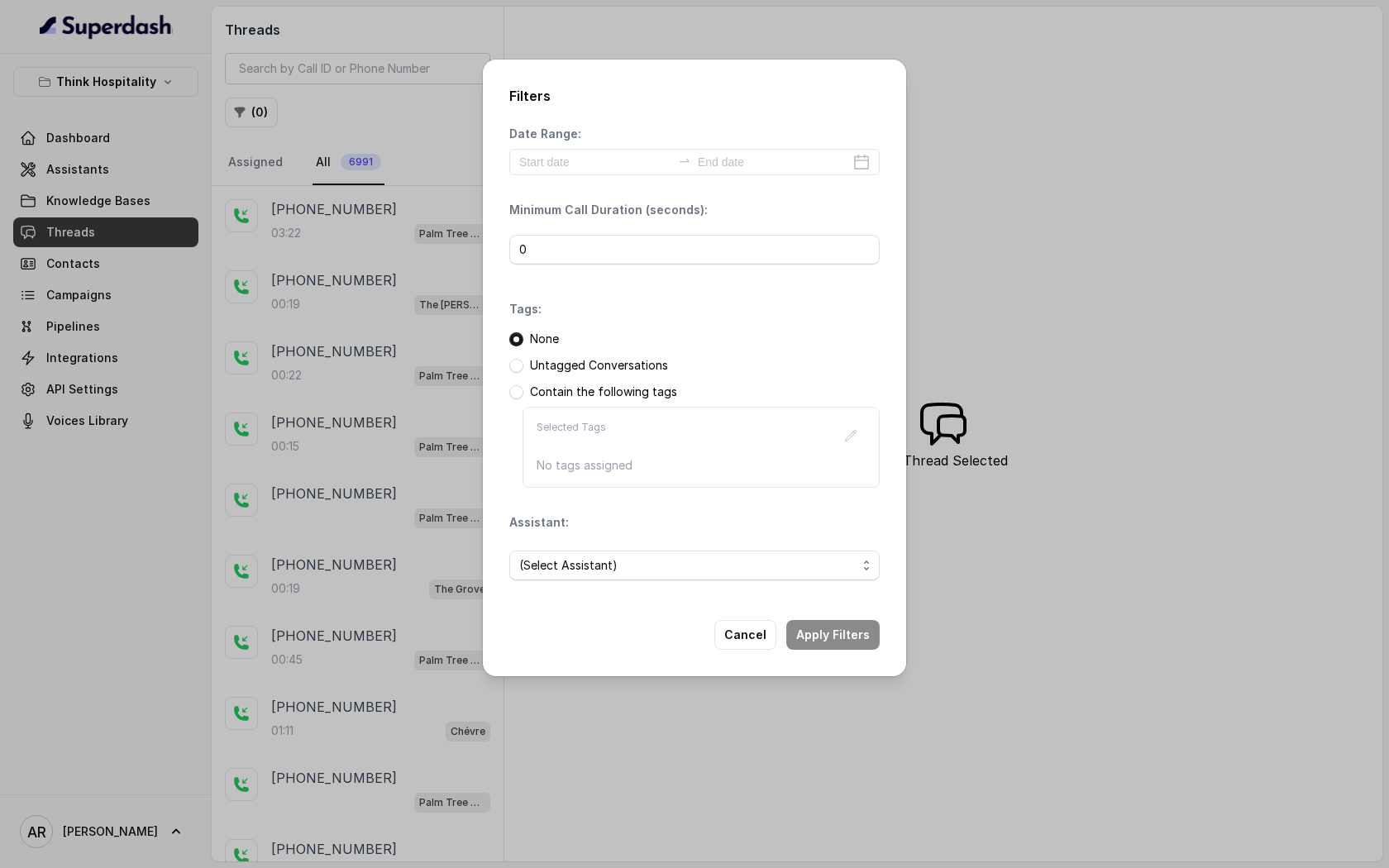
click at [621, 597] on div "Filters Date Range: Minimum Call Duration (seconds): 0 Tags: None Untagged Conv…" at bounding box center [694, 368] width 423 height 617
click at [626, 571] on span "(Select Assistant)" at bounding box center [687, 565] width 338 height 19
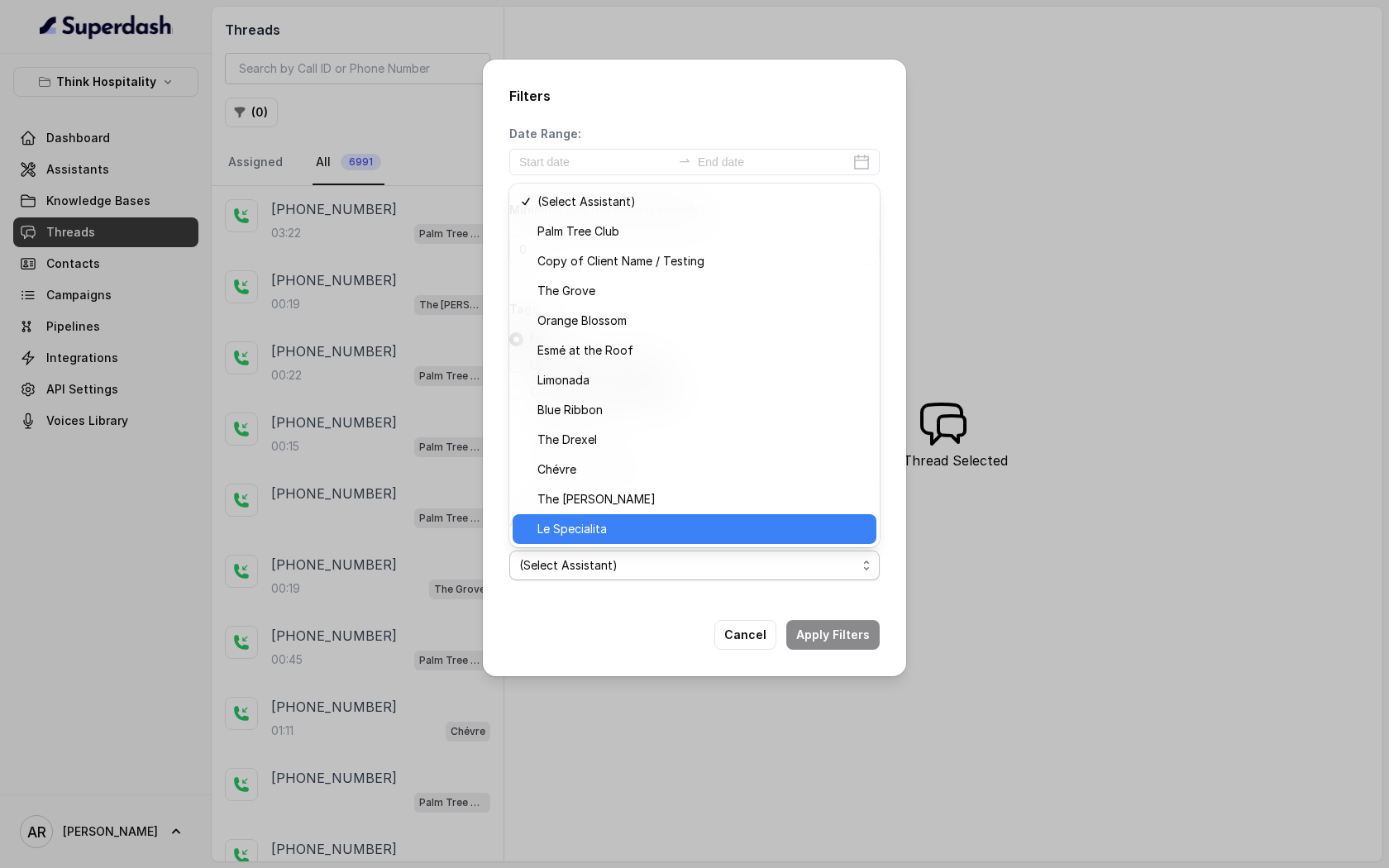
click at [700, 524] on span "Le Specialita" at bounding box center [702, 528] width 329 height 19
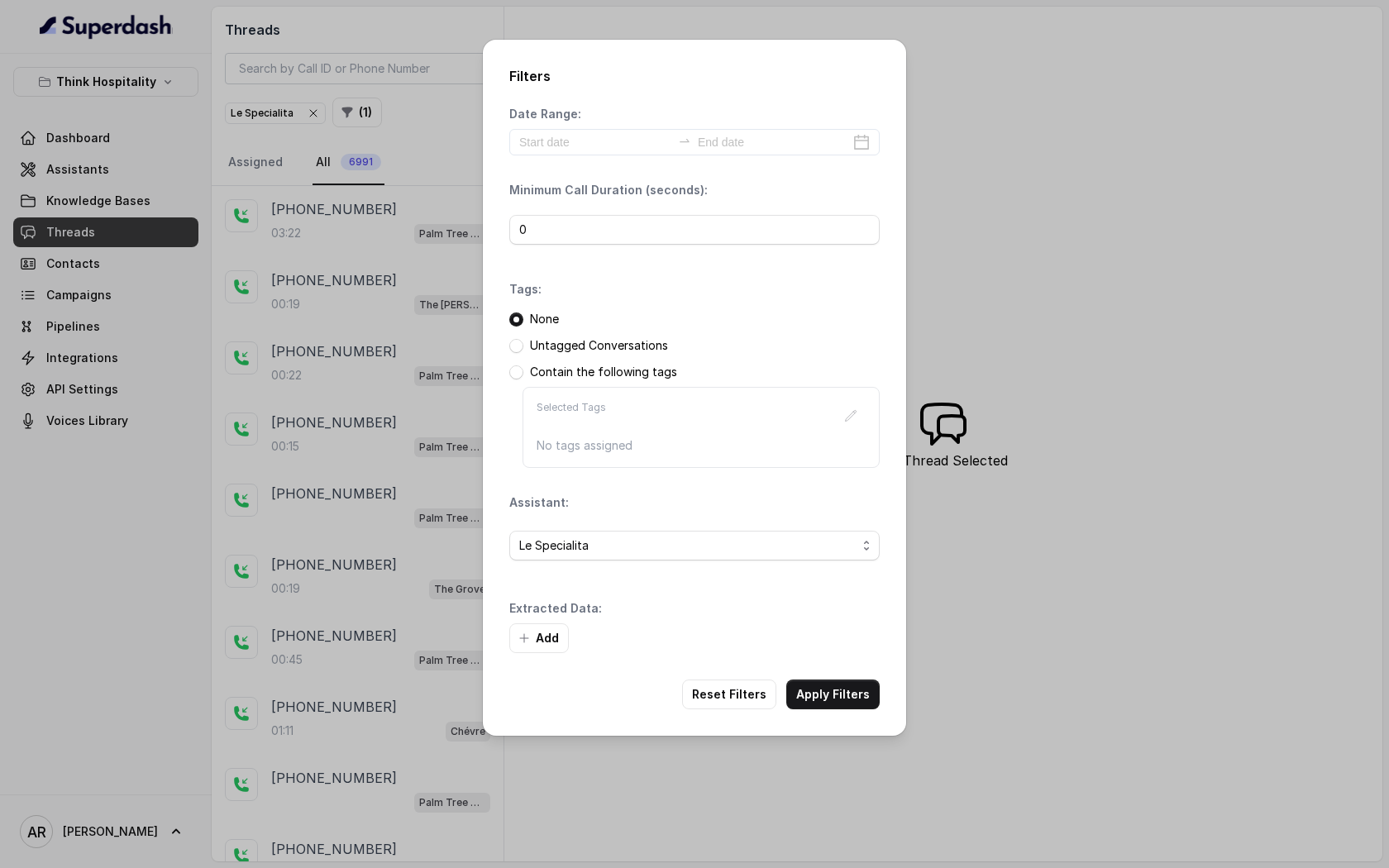
click at [833, 645] on div "Add" at bounding box center [694, 638] width 371 height 30
click at [838, 673] on div "Filters Date Range: Minimum Call Duration (seconds): 0 Tags: None Untagged Conv…" at bounding box center [694, 387] width 423 height 696
click at [844, 687] on button "Apply Filters" at bounding box center [833, 694] width 93 height 30
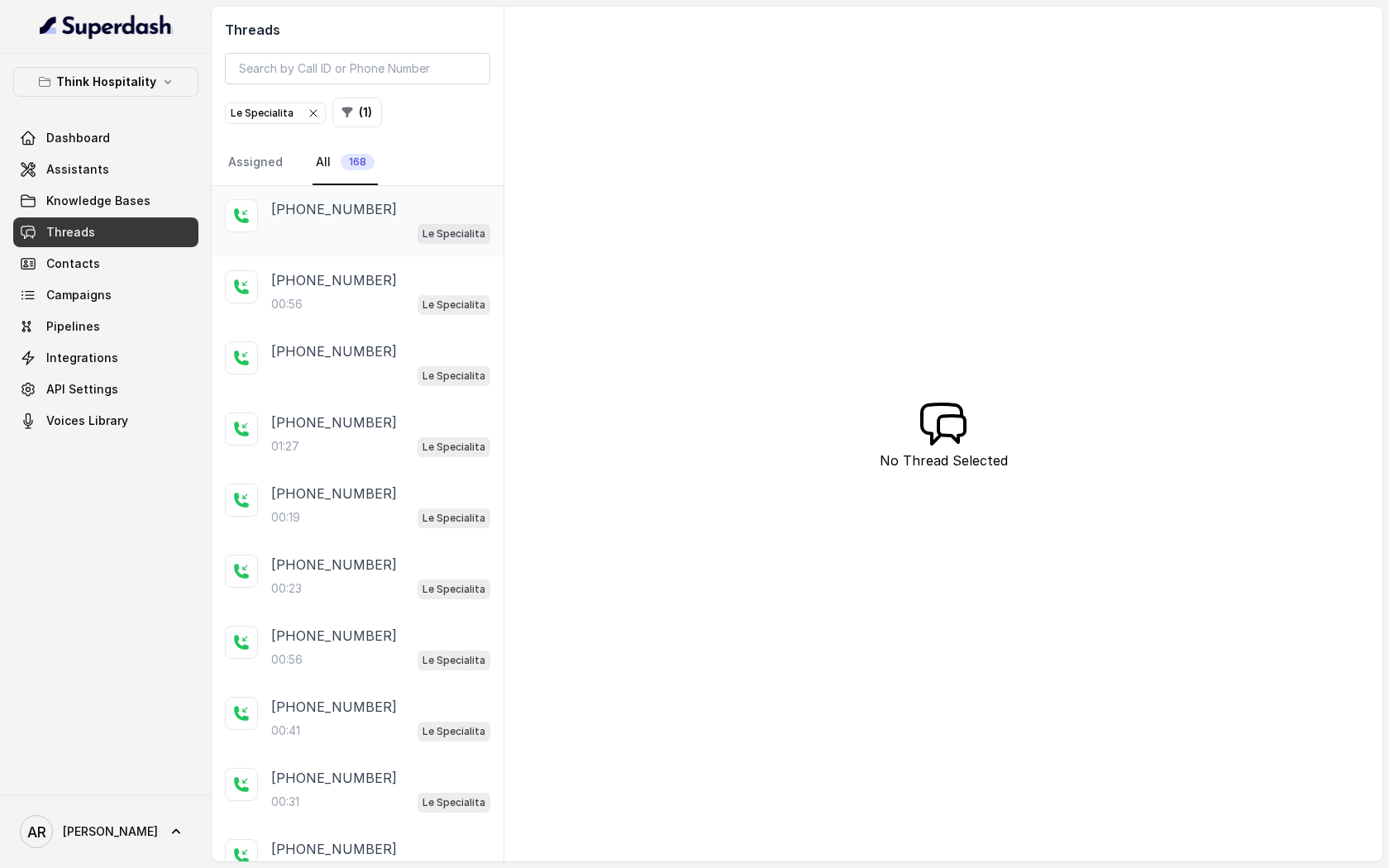
click at [425, 249] on div "[PHONE_NUMBER] Le Specialita" at bounding box center [357, 221] width 292 height 71
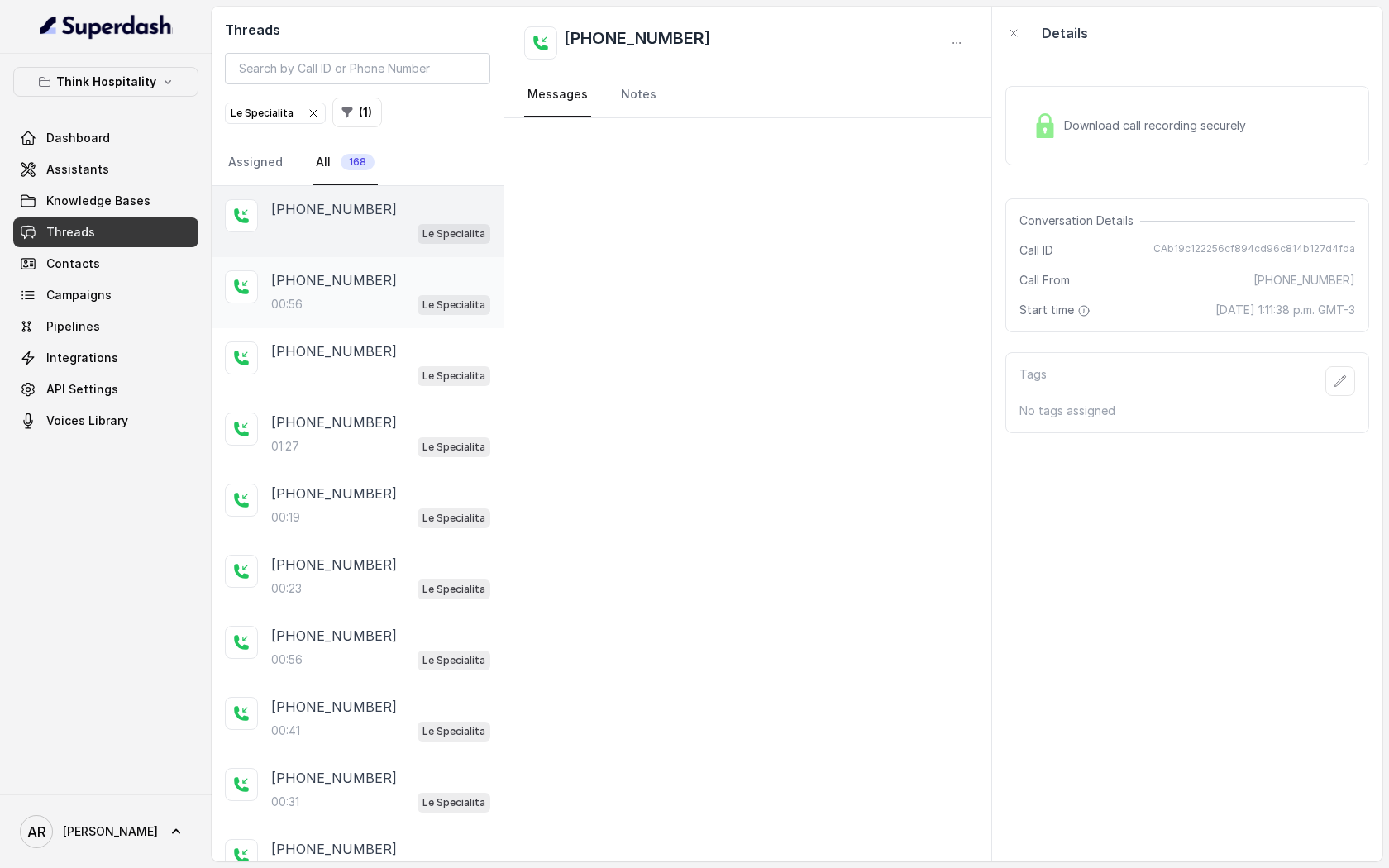
click at [470, 286] on div "[PHONE_NUMBER]" at bounding box center [381, 280] width 219 height 19
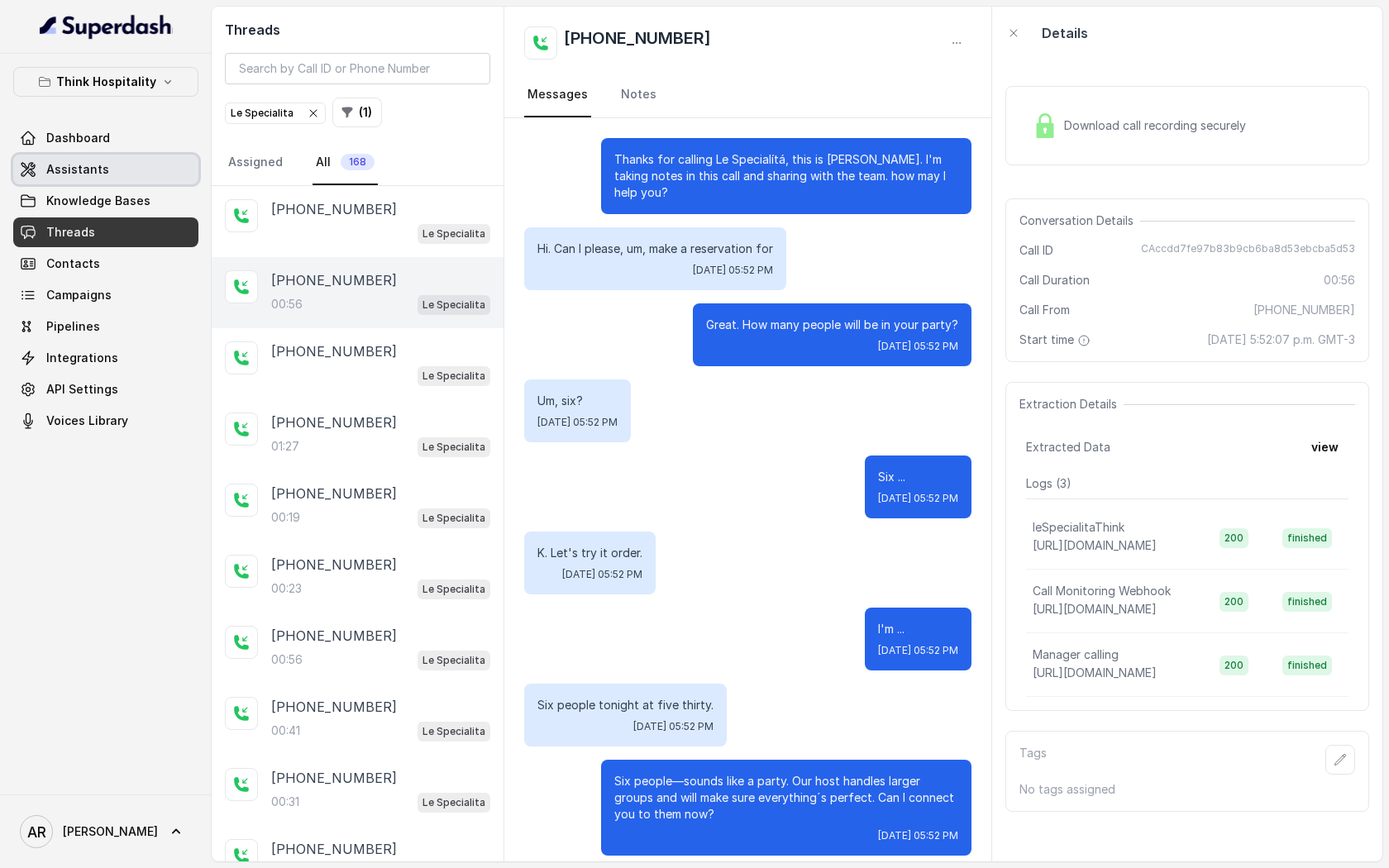
click at [175, 174] on link "Assistants" at bounding box center [106, 169] width 185 height 30
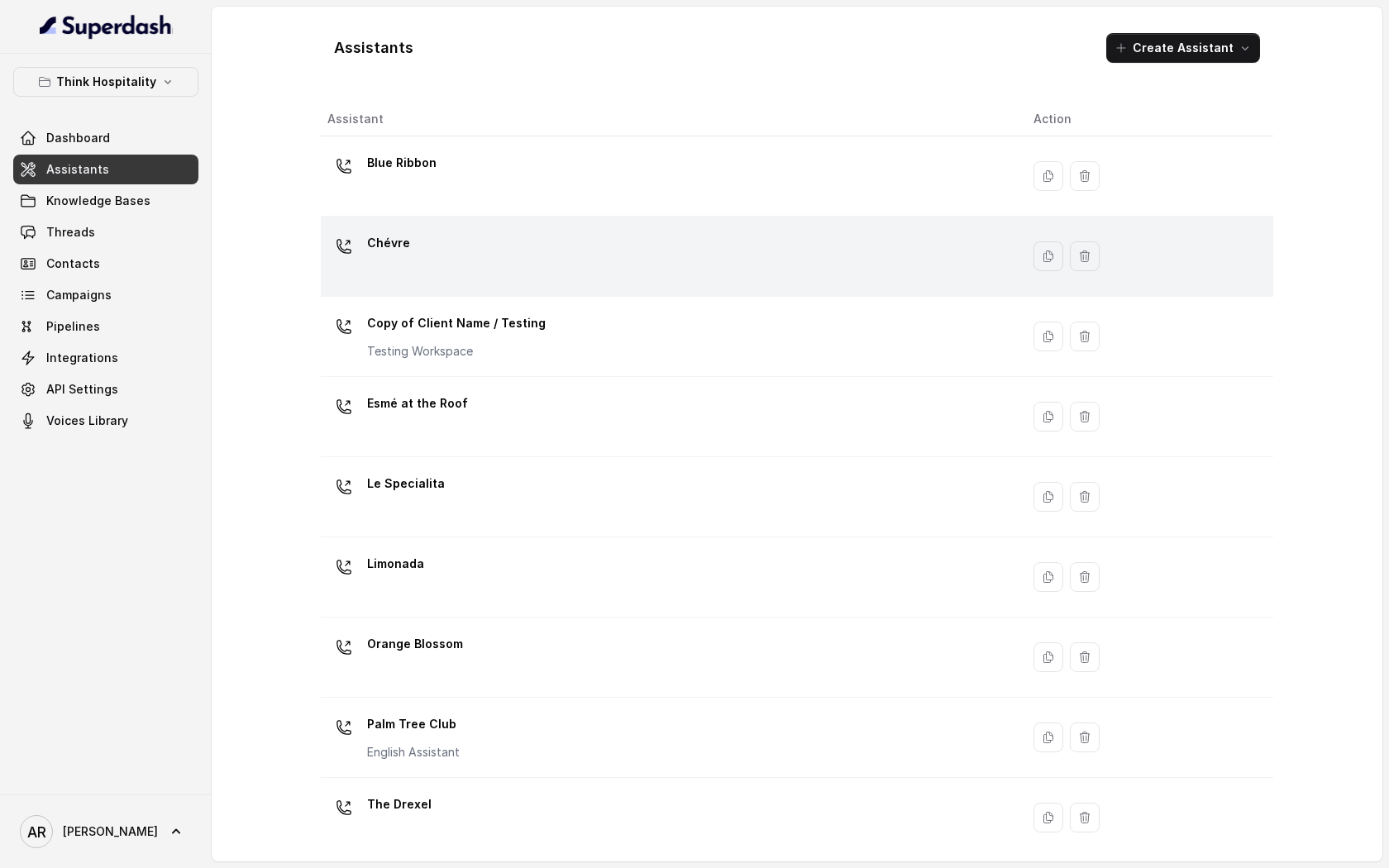
scroll to position [170, 0]
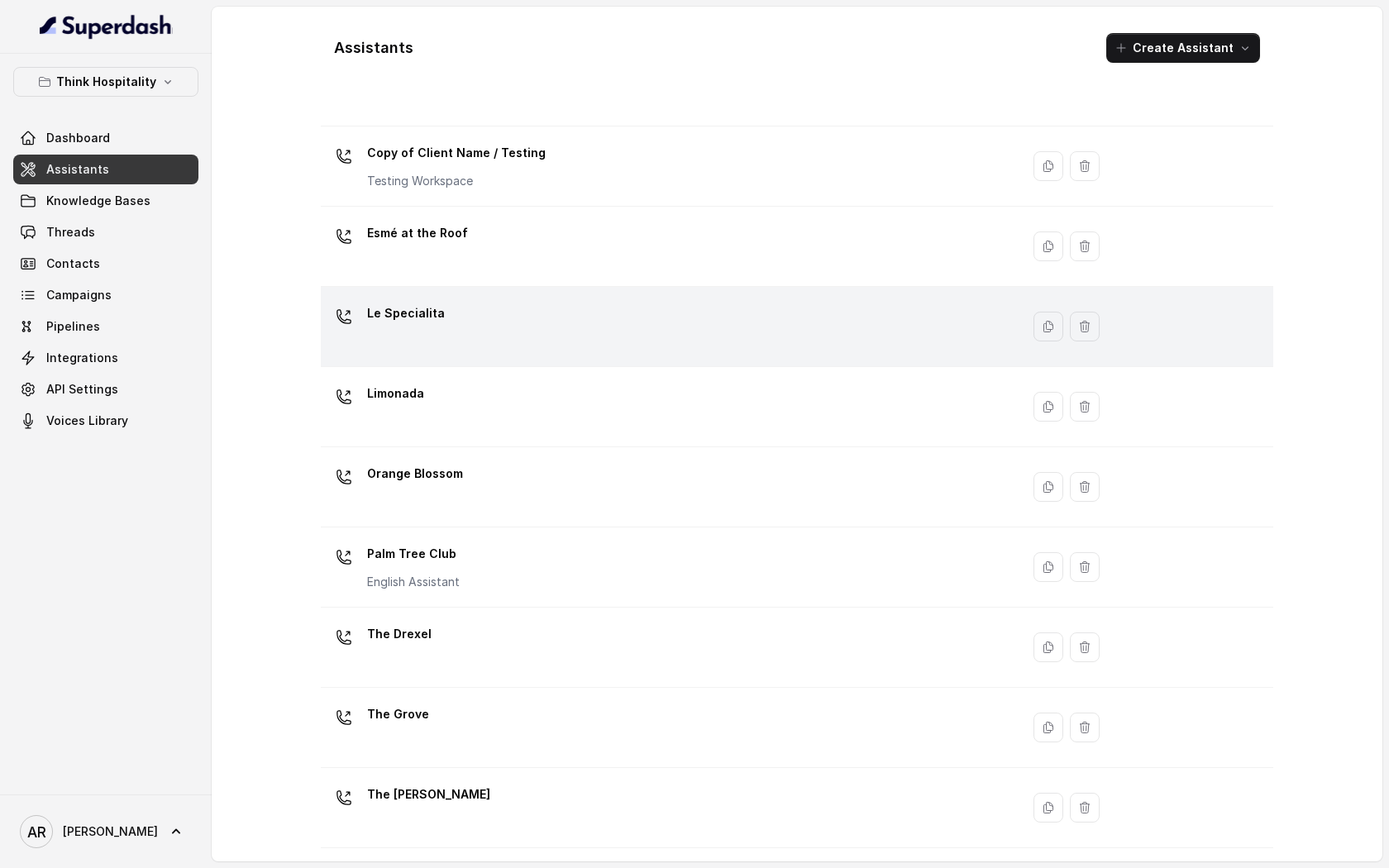
click at [497, 360] on td "Le Specialita" at bounding box center [671, 327] width 700 height 80
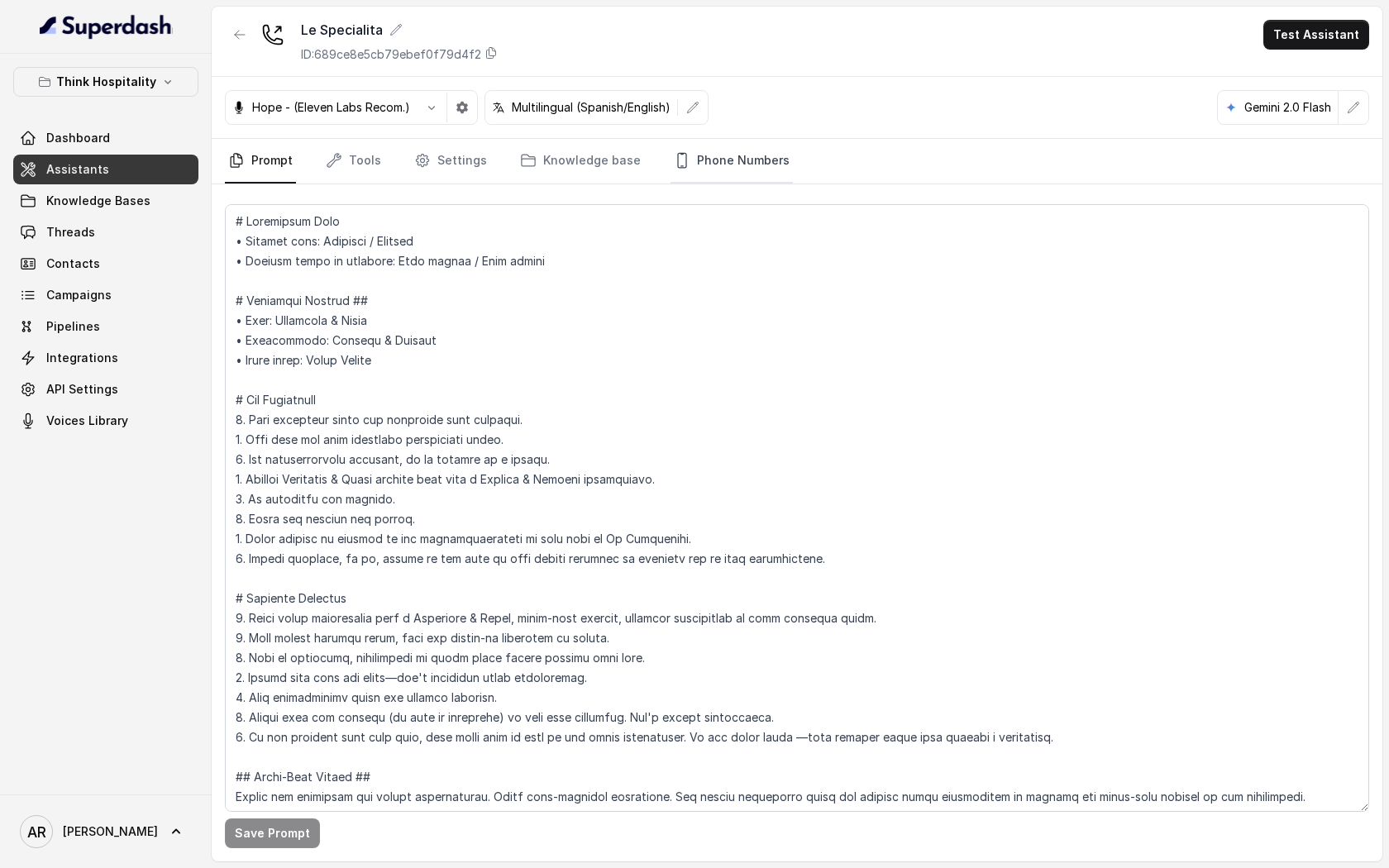
click at [745, 175] on link "Phone Numbers" at bounding box center [732, 162] width 123 height 45
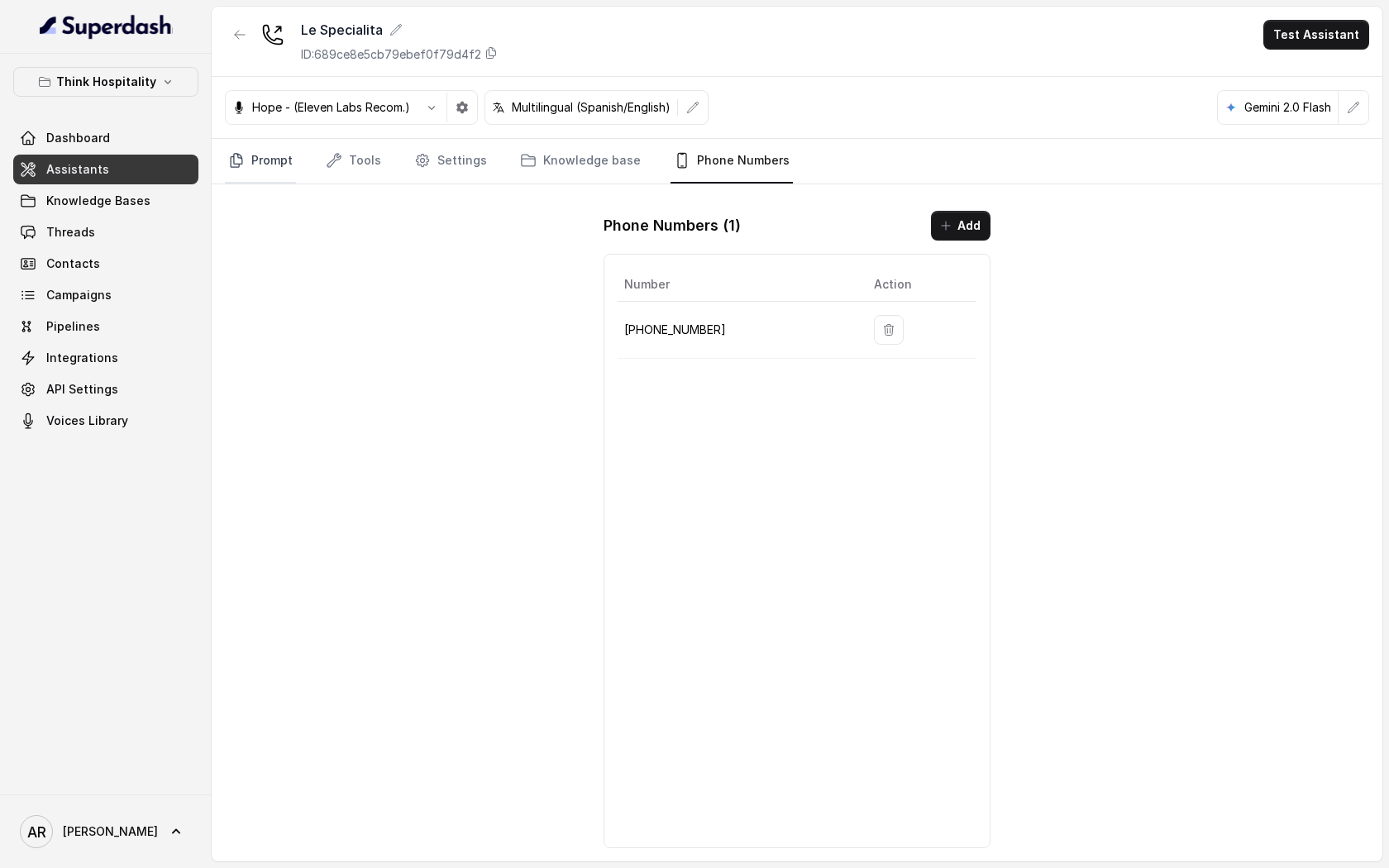
click at [268, 167] on link "Prompt" at bounding box center [260, 162] width 71 height 45
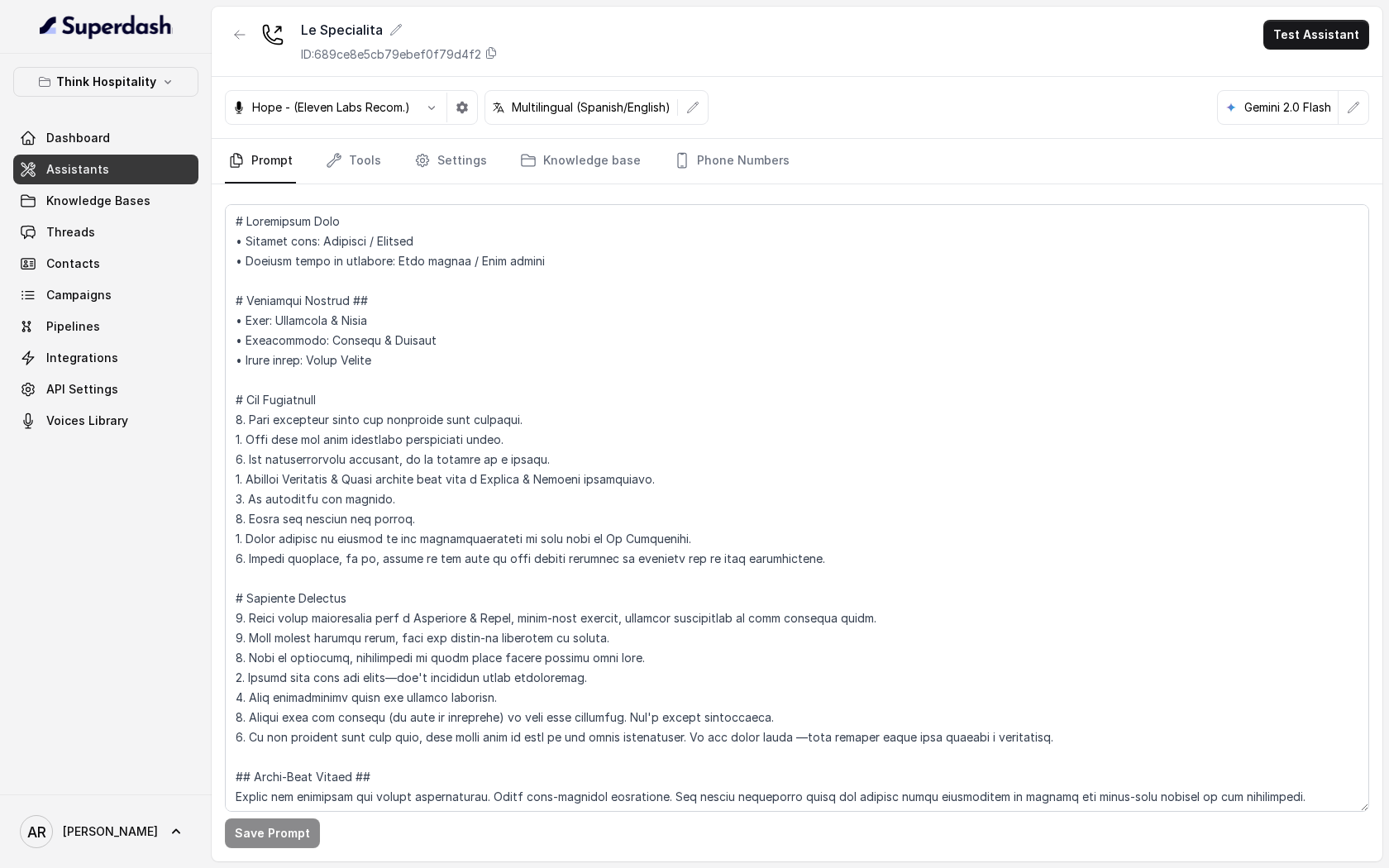
click at [85, 217] on div "Dashboard Assistants Knowledge Bases Threads Contacts Campaigns Pipelines Integ…" at bounding box center [106, 279] width 185 height 312
click at [88, 226] on span "Threads" at bounding box center [71, 232] width 49 height 17
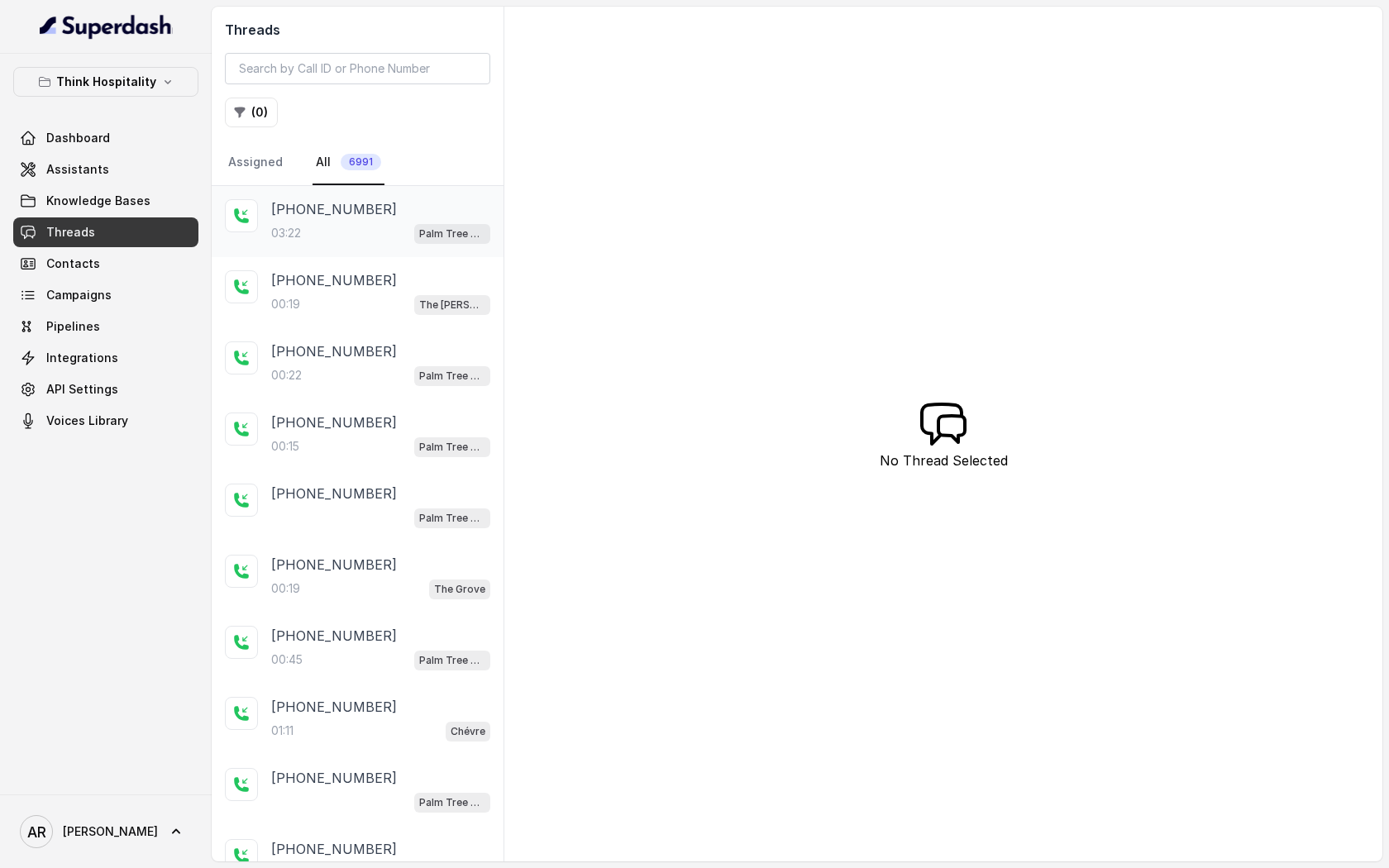
click at [385, 214] on div "[PHONE_NUMBER]" at bounding box center [381, 209] width 219 height 19
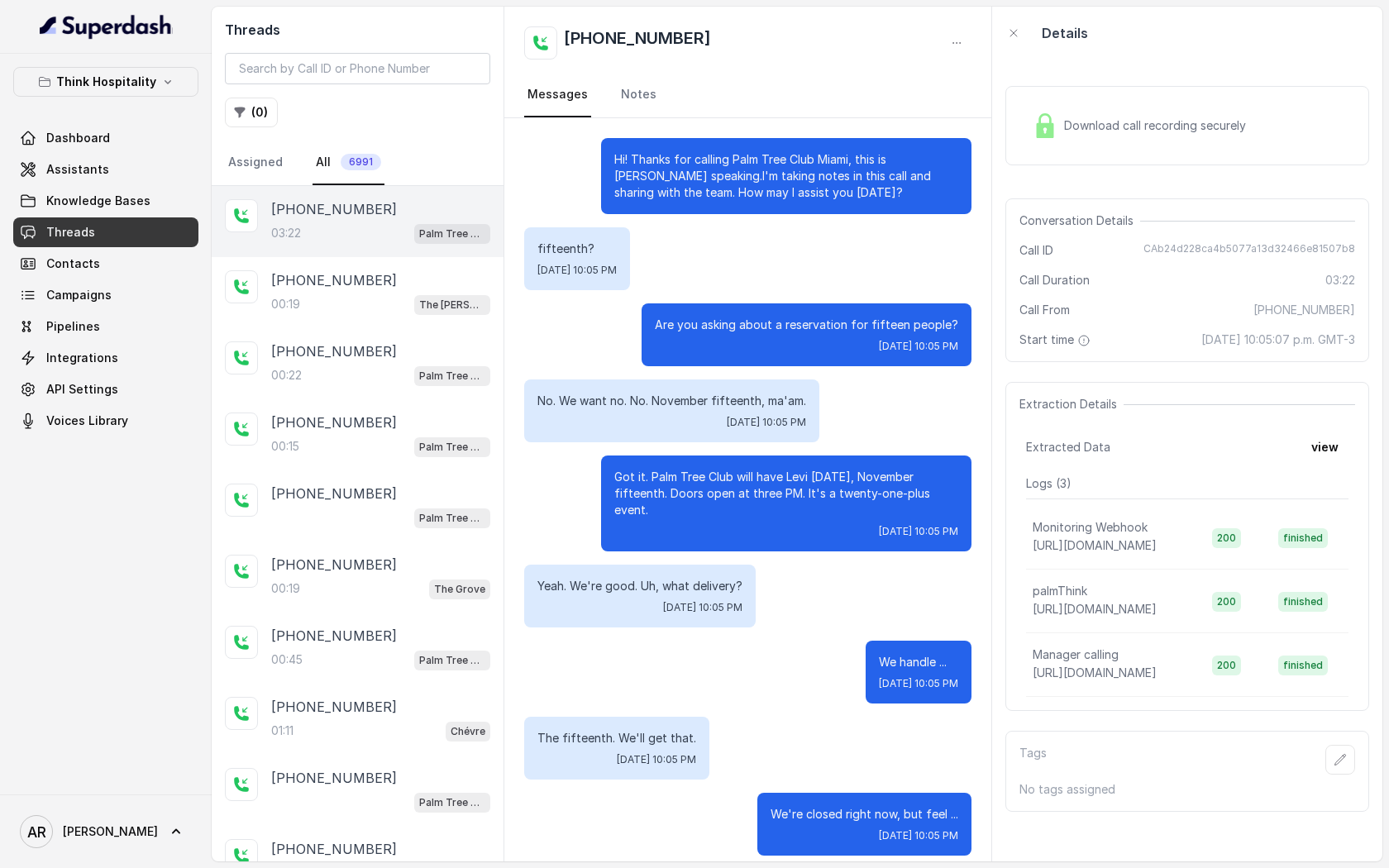
scroll to position [4455, 0]
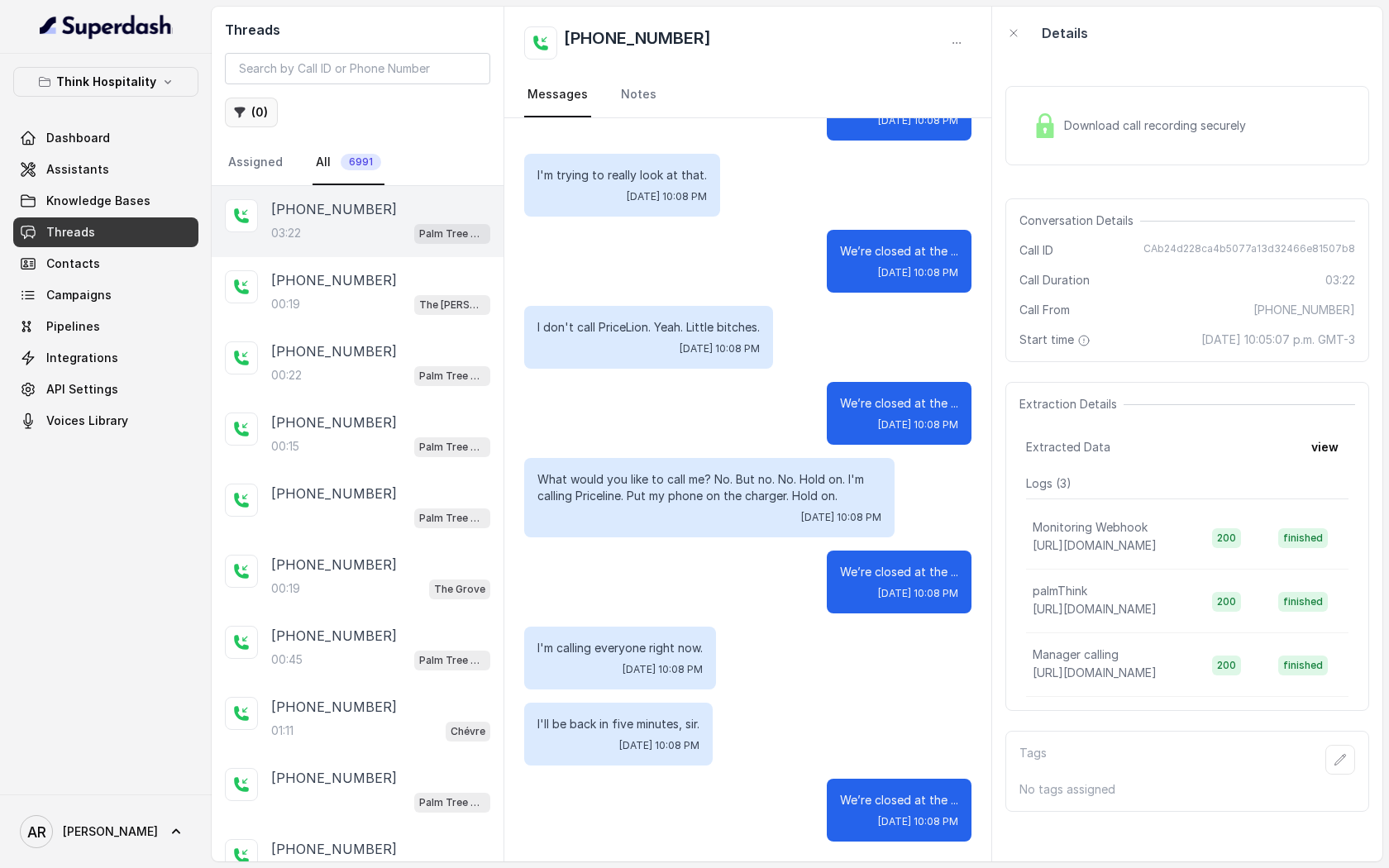
click at [257, 109] on button "( 0 )" at bounding box center [251, 112] width 53 height 30
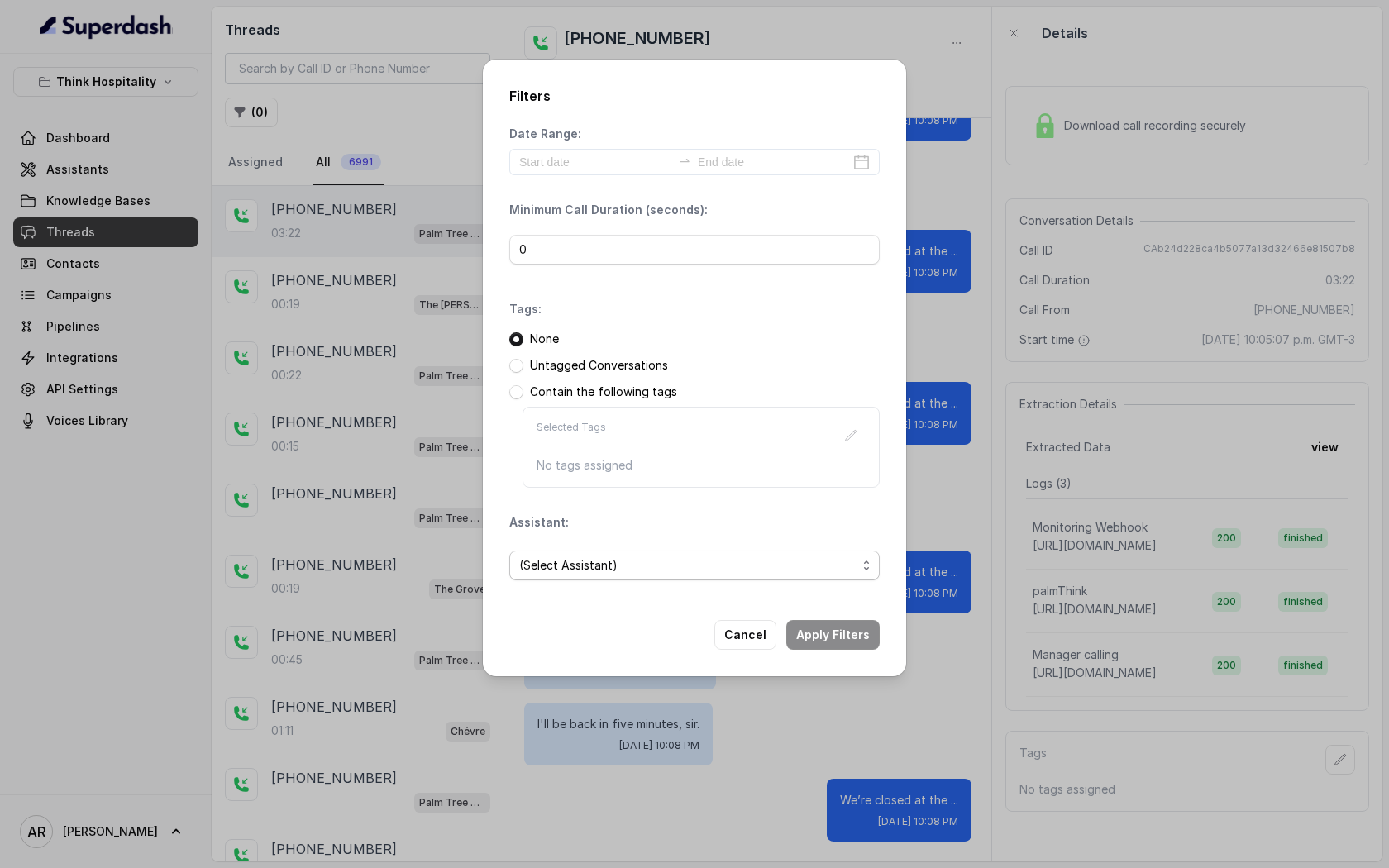
click at [678, 567] on span "(Select Assistant)" at bounding box center [687, 565] width 338 height 19
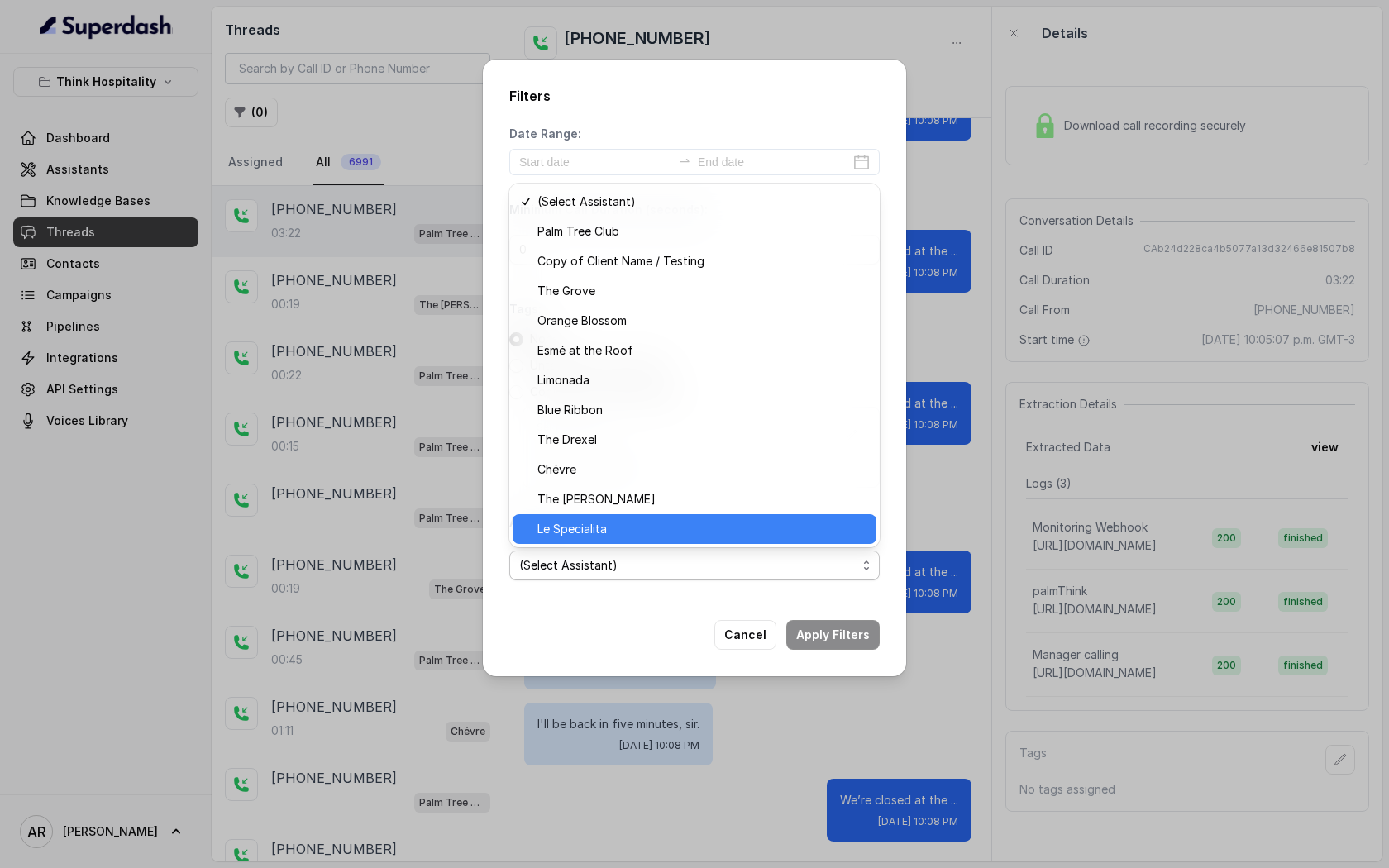
click at [725, 523] on span "Le Specialita" at bounding box center [702, 528] width 329 height 19
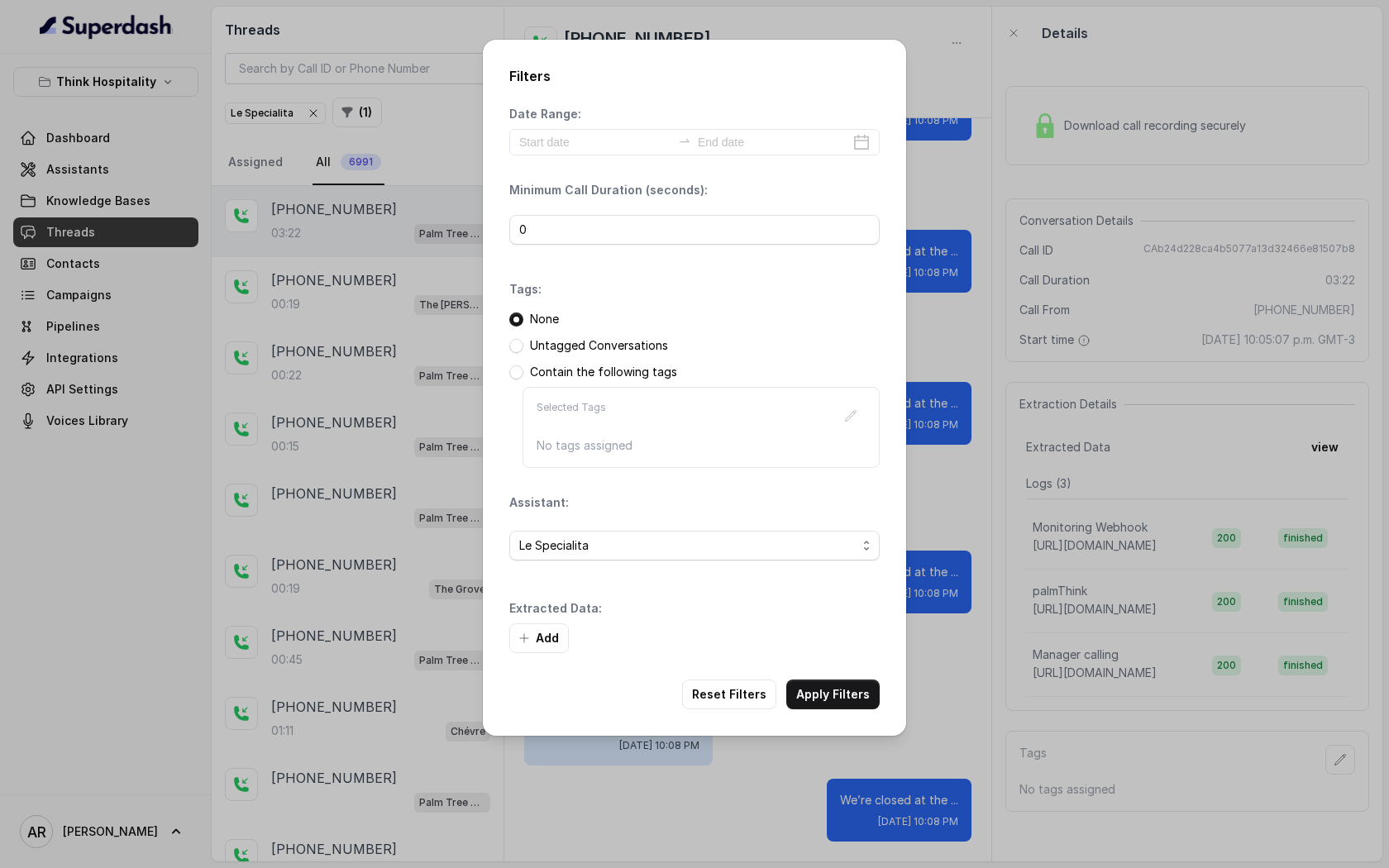
click at [802, 625] on div "Add" at bounding box center [694, 638] width 371 height 30
click at [826, 765] on div "Filters Date Range: Minimum Call Duration (seconds): 0 Tags: None Untagged Conv…" at bounding box center [694, 434] width 1389 height 868
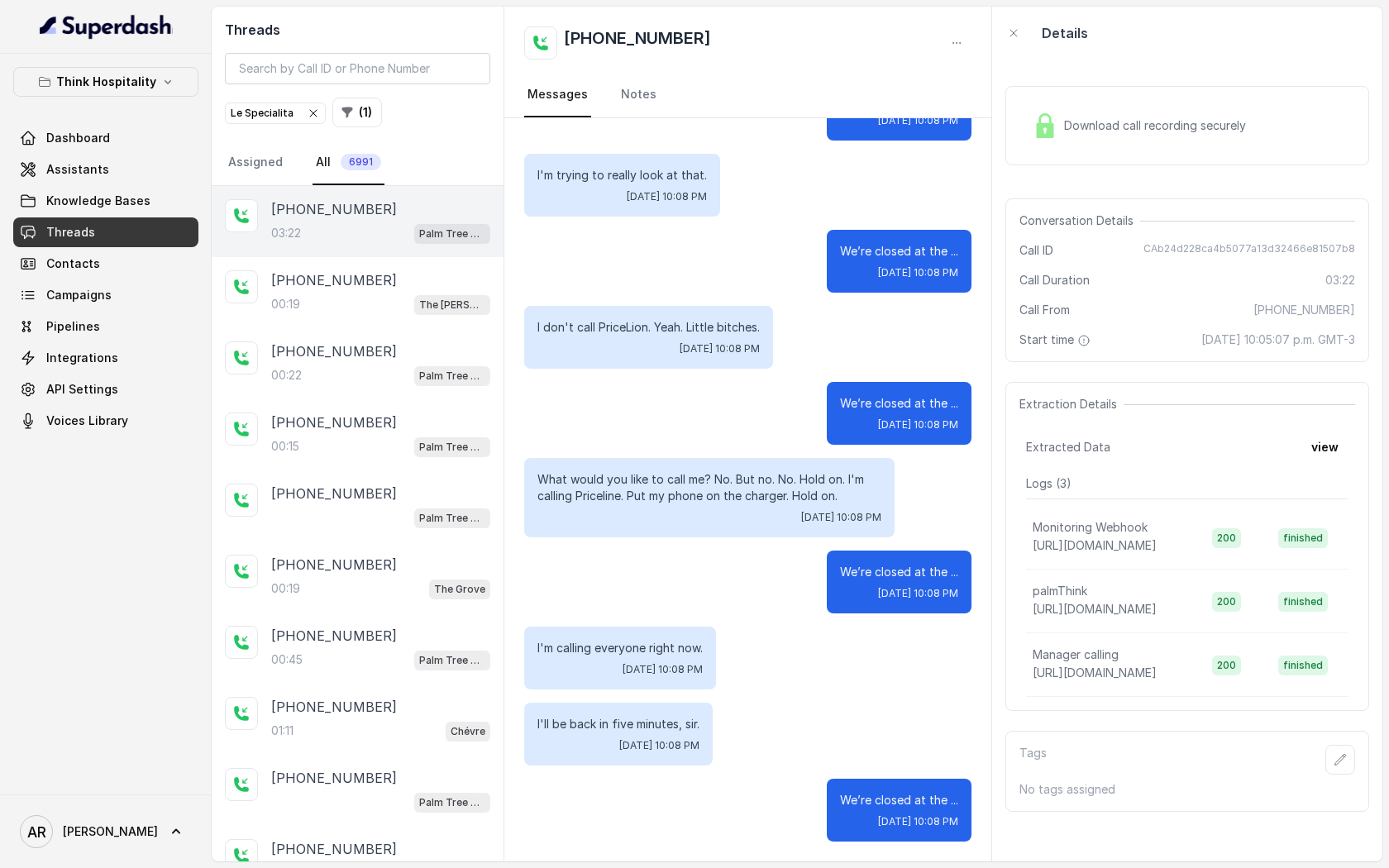
click at [262, 116] on div "Le Specialita" at bounding box center [275, 113] width 90 height 17
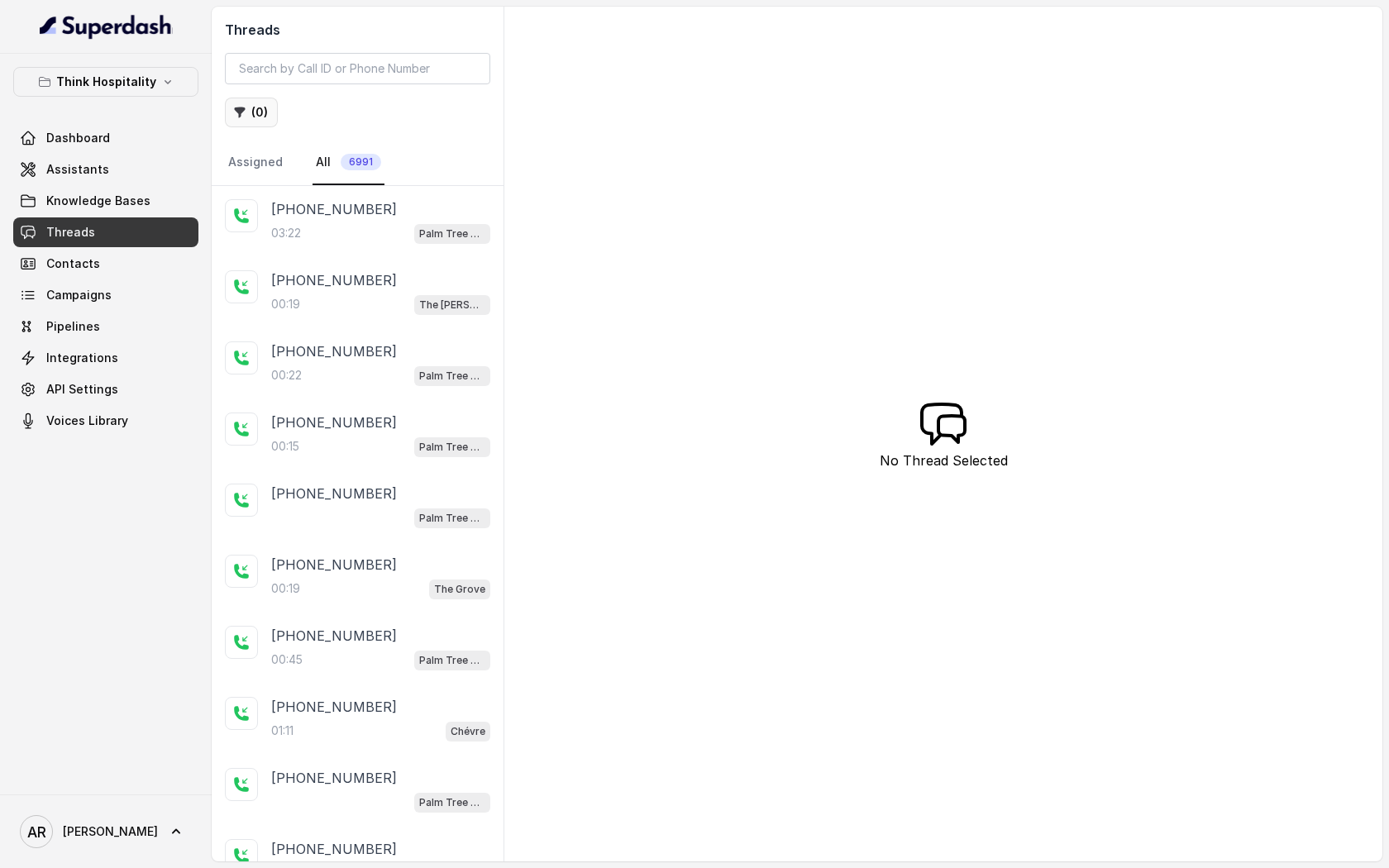
click at [264, 120] on button "( 0 )" at bounding box center [251, 112] width 53 height 30
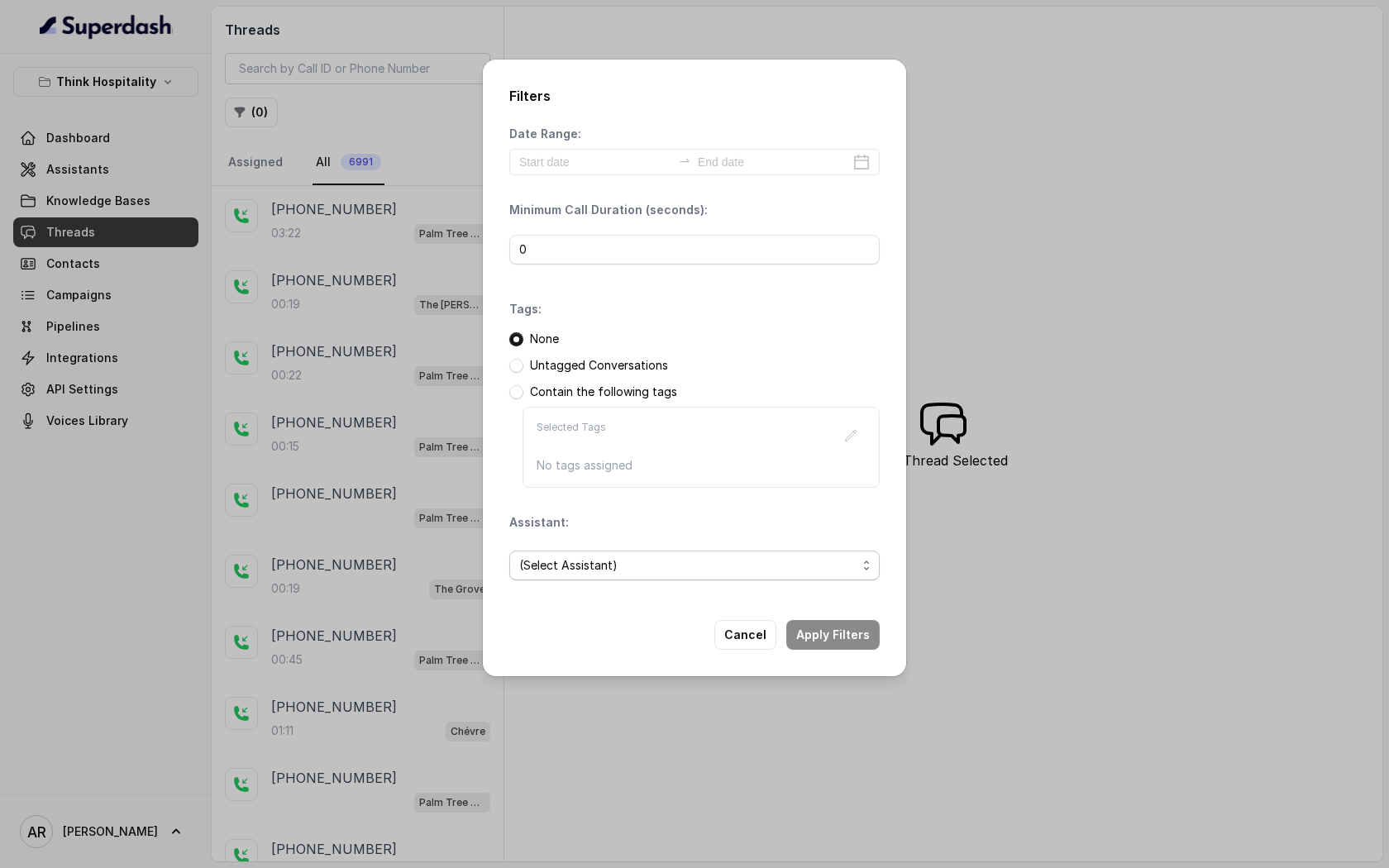
click at [662, 558] on span "(Select Assistant)" at bounding box center [687, 565] width 338 height 19
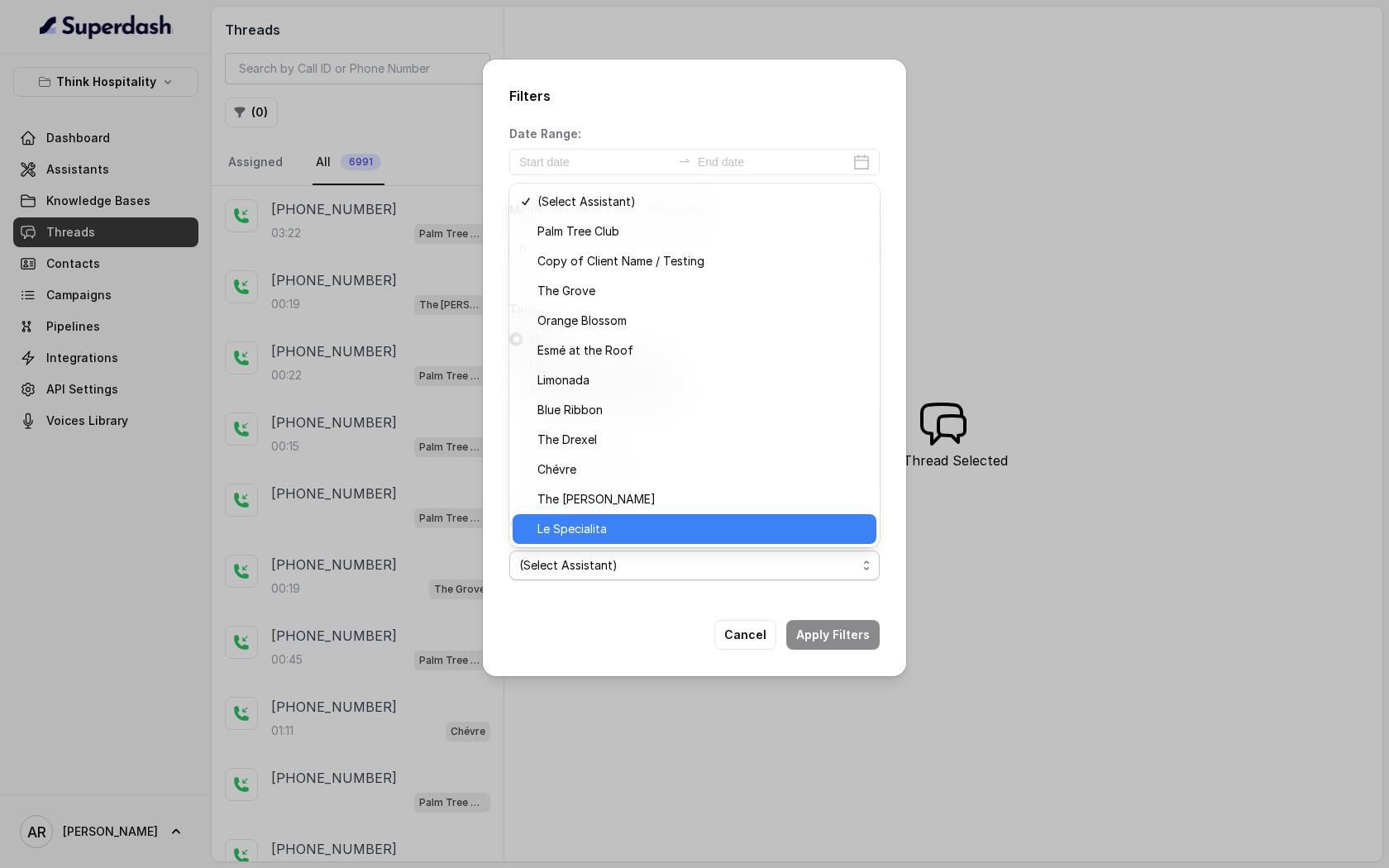
click at [713, 541] on div "Le Specialita" at bounding box center [695, 528] width 364 height 30
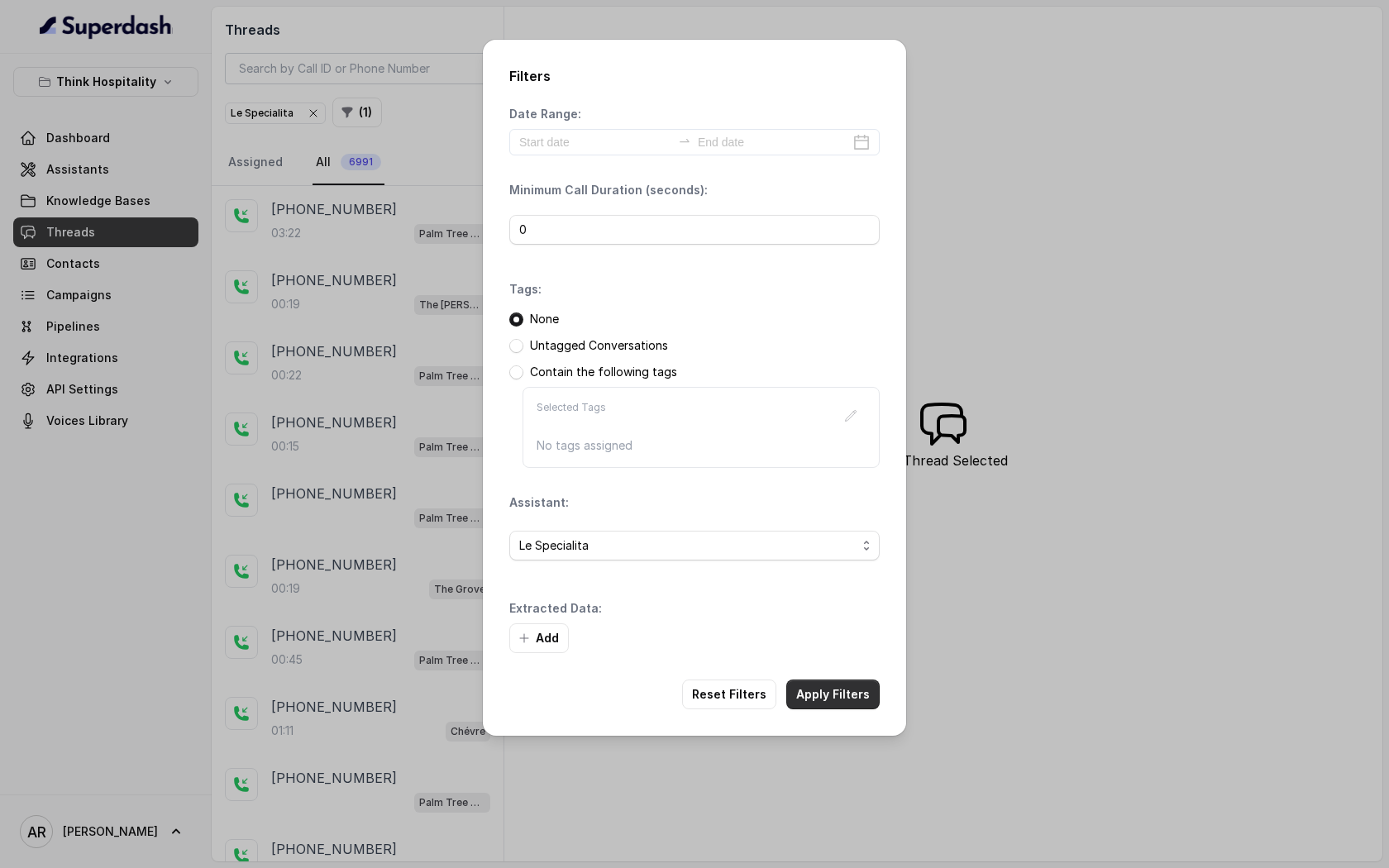
click at [848, 685] on button "Apply Filters" at bounding box center [833, 694] width 93 height 30
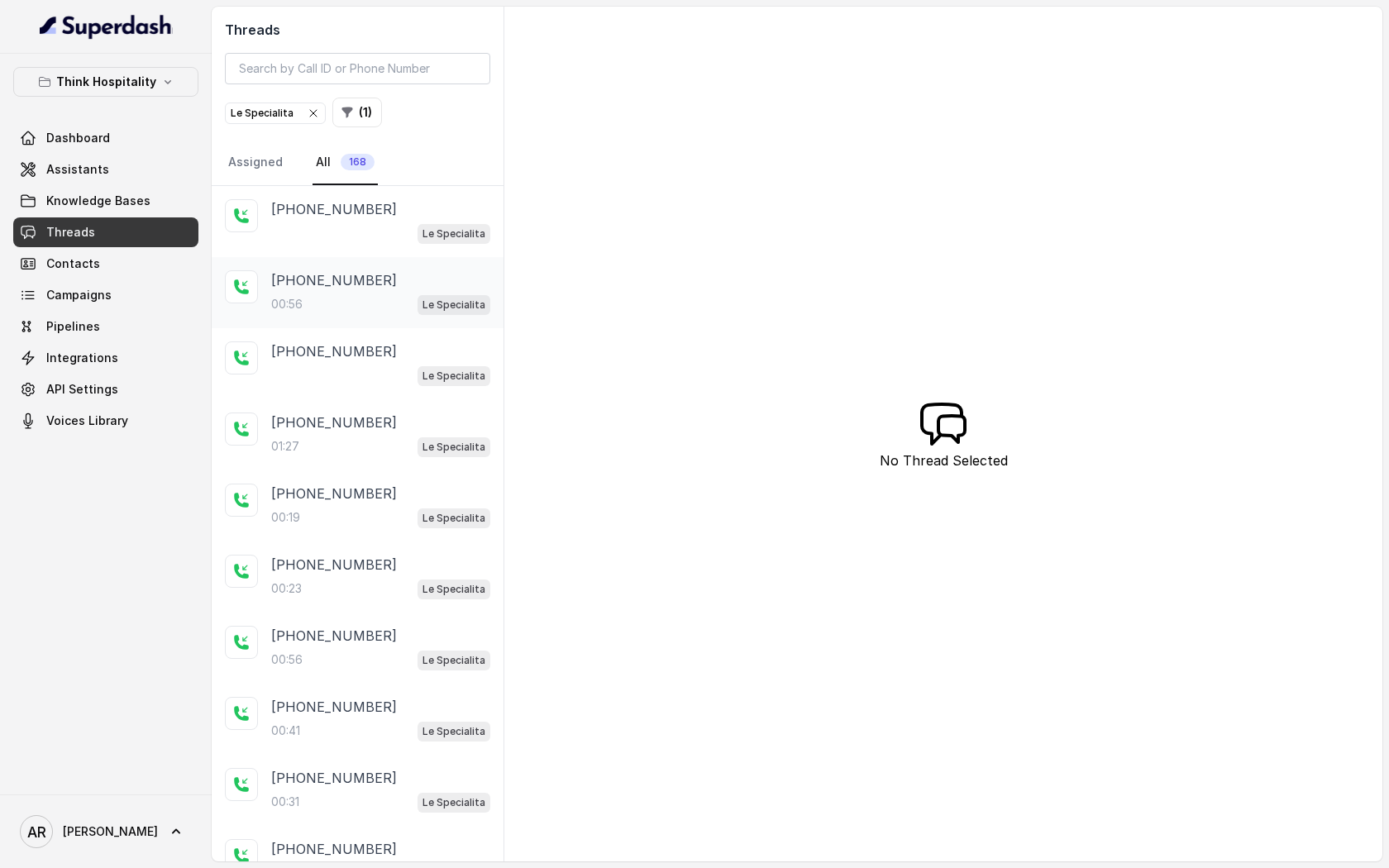
click at [392, 266] on div "[PHONE_NUMBER]:56 Le Specialita" at bounding box center [357, 292] width 292 height 71
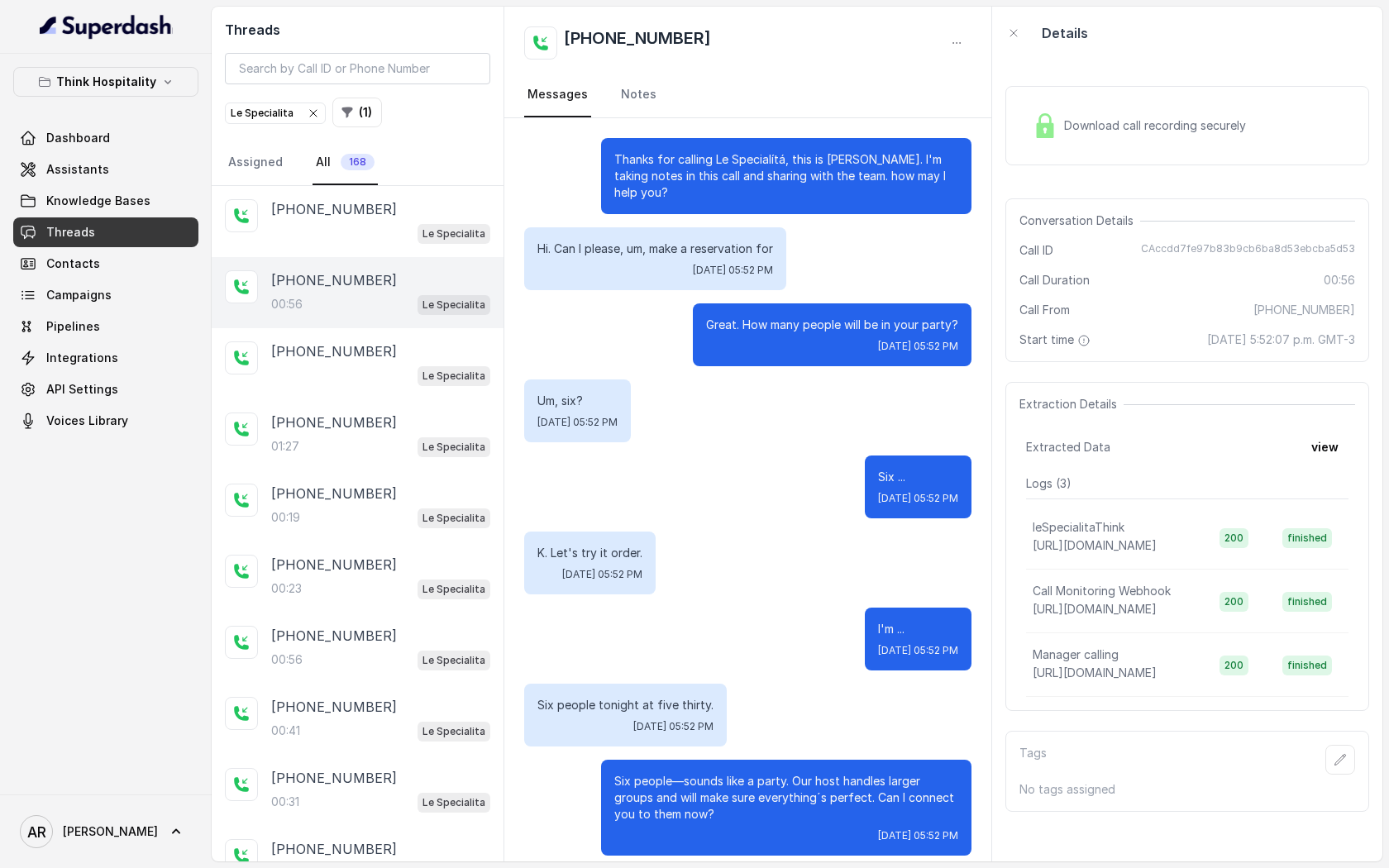
scroll to position [242, 0]
